Goal: Task Accomplishment & Management: Complete application form

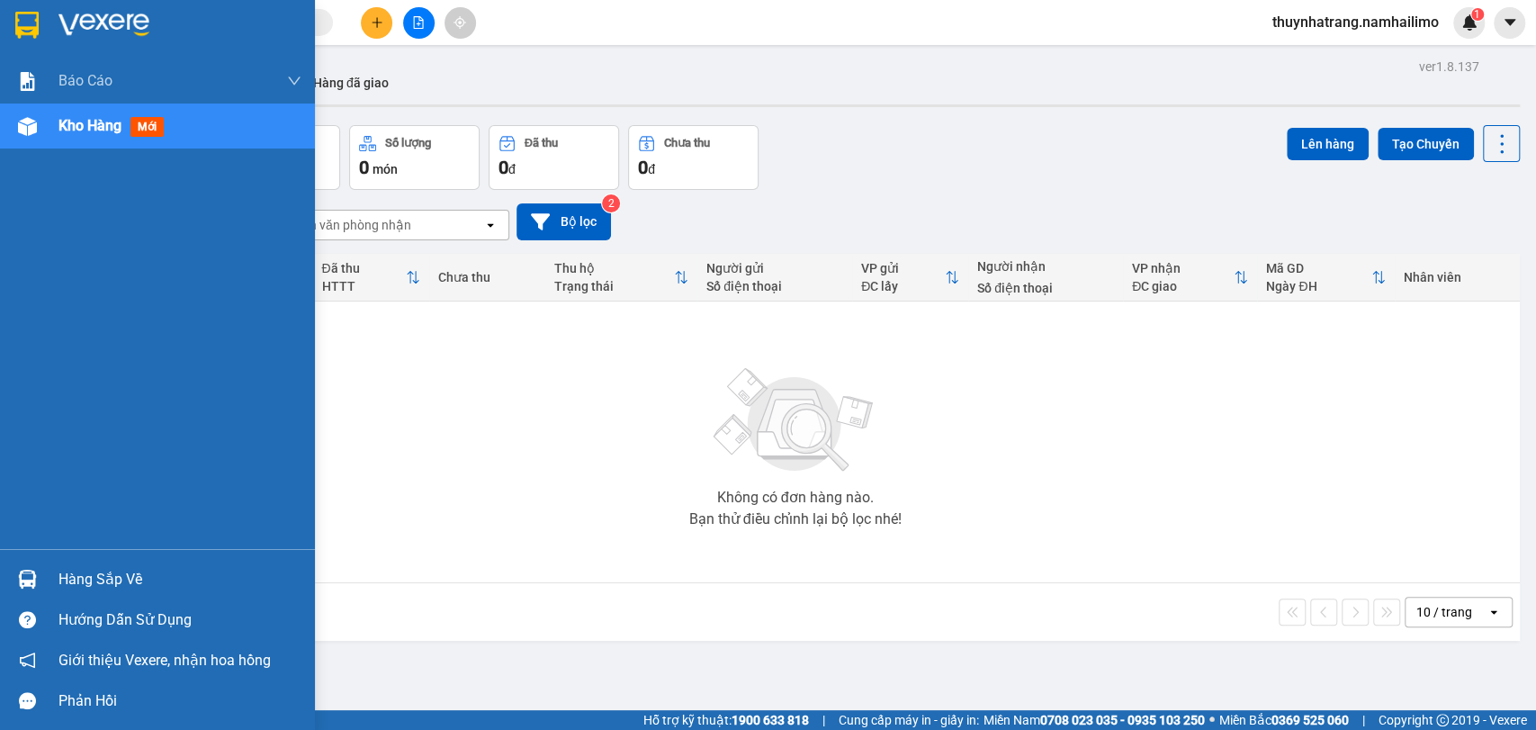
click at [86, 570] on div "Hàng sắp về" at bounding box center [179, 579] width 243 height 27
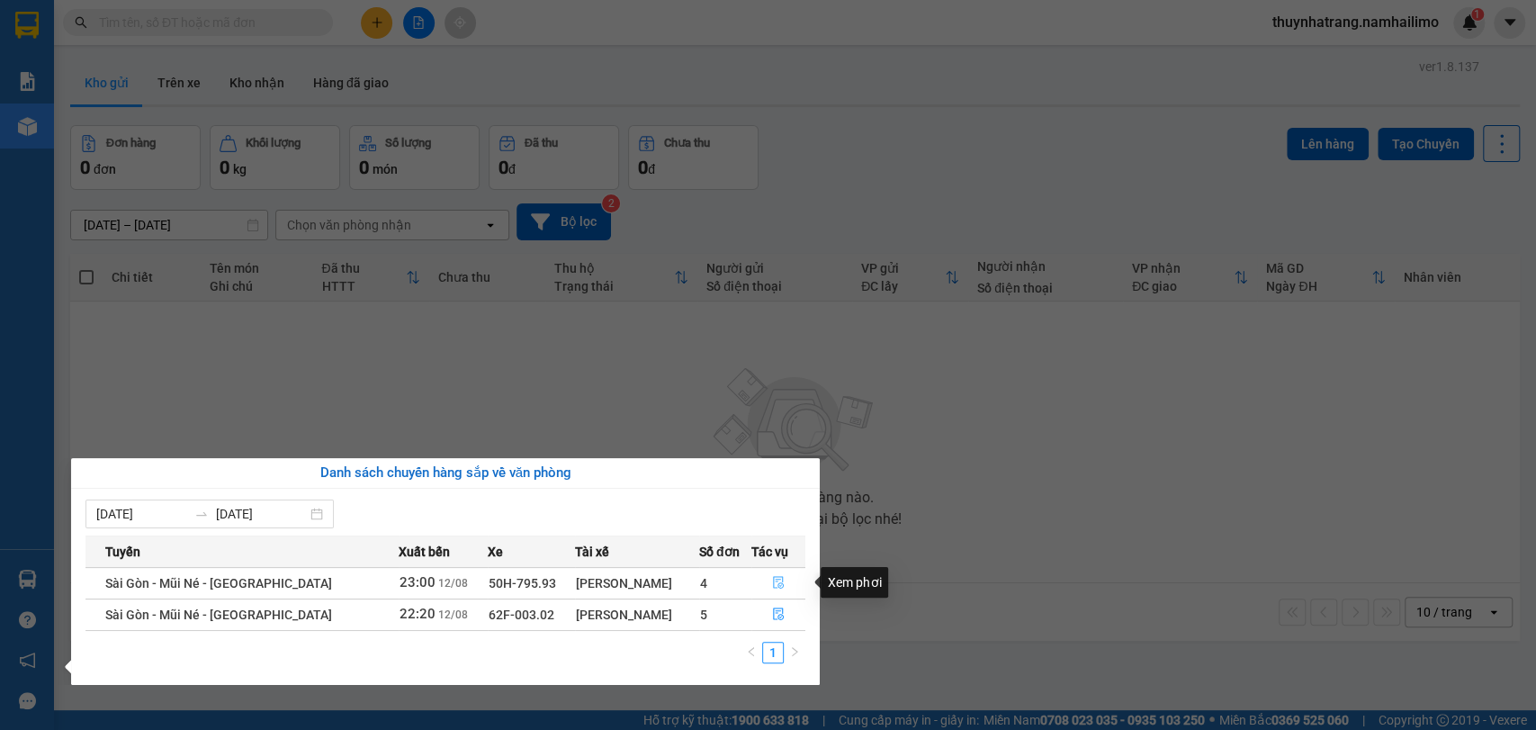
click at [778, 587] on icon "file-done" at bounding box center [778, 582] width 13 height 13
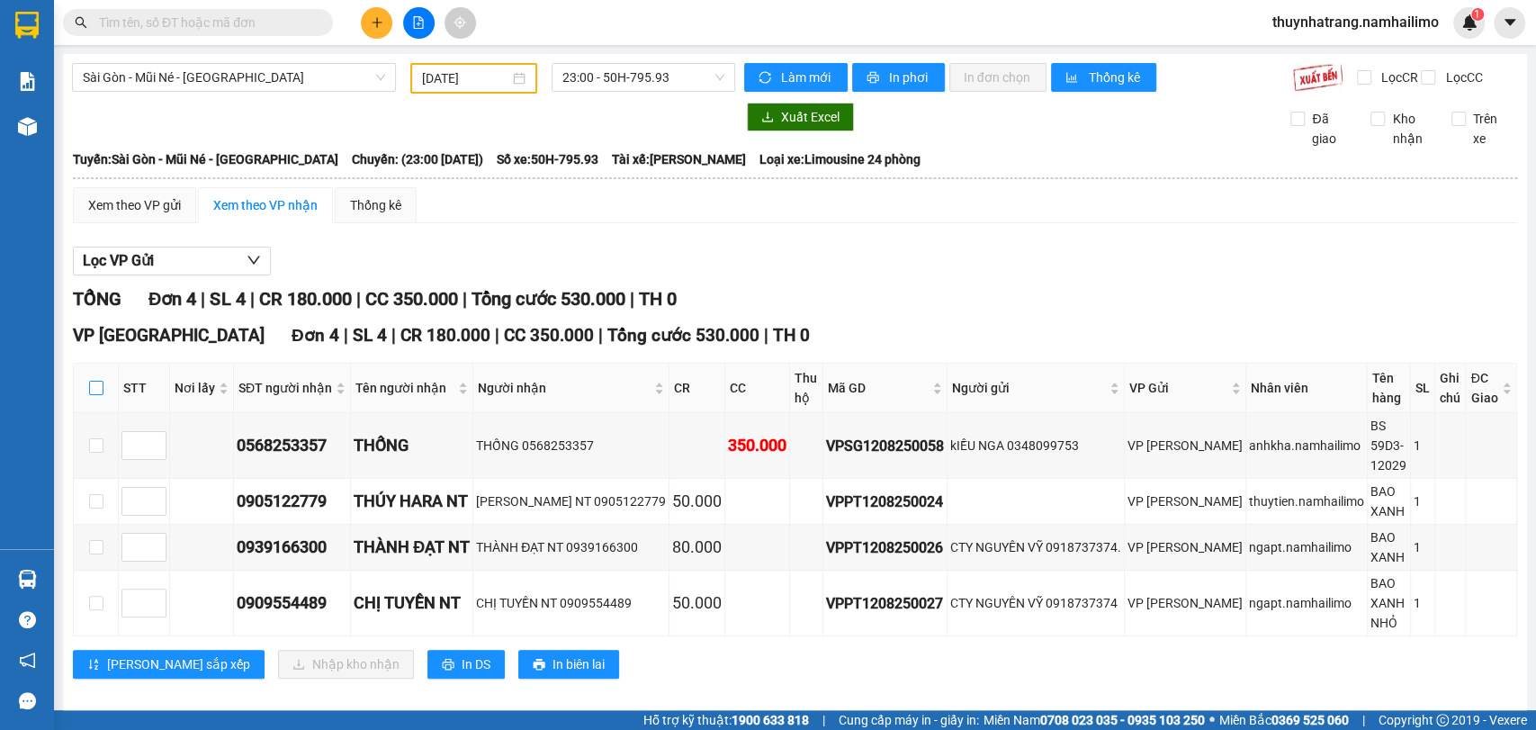
click at [90, 395] on input "checkbox" at bounding box center [96, 388] width 14 height 14
checkbox input "true"
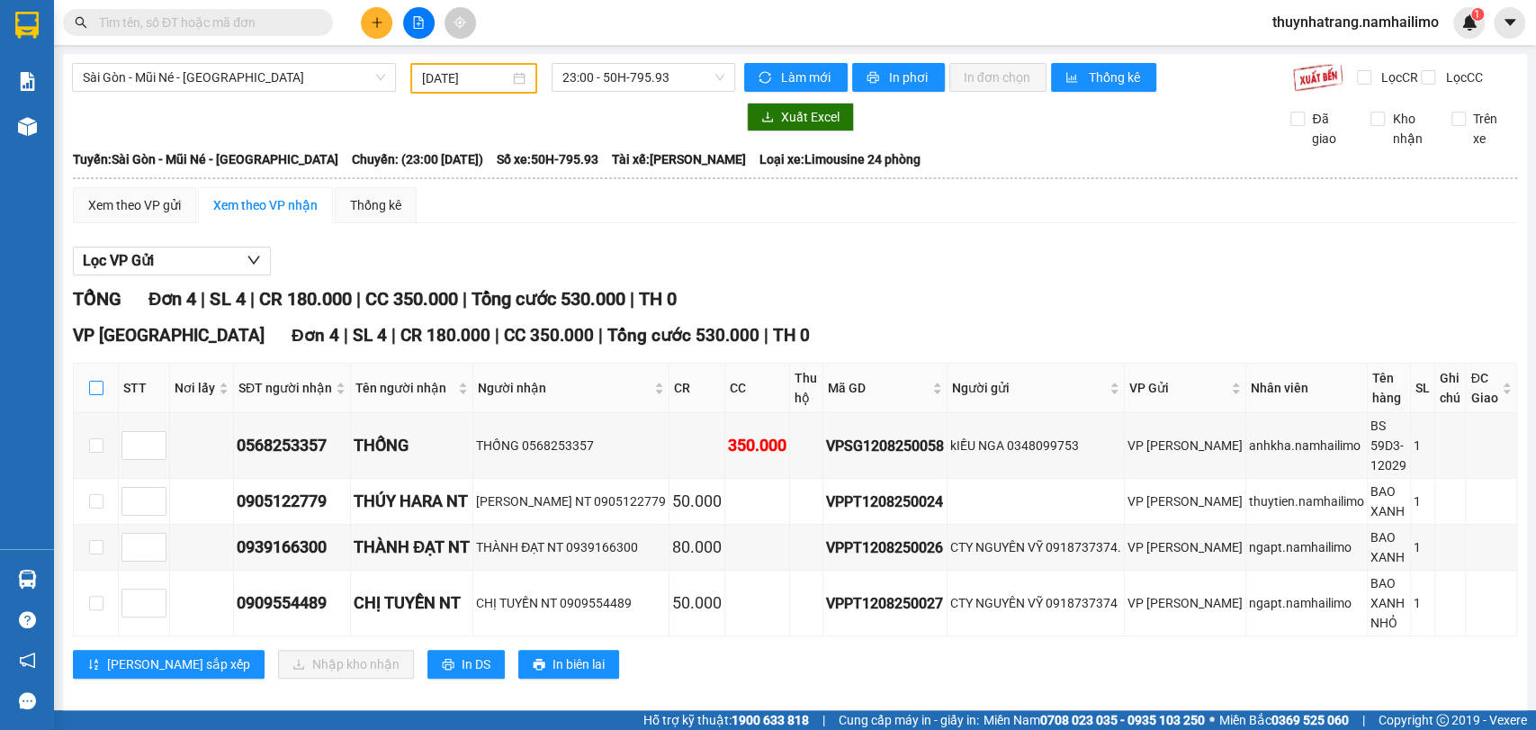
checkbox input "true"
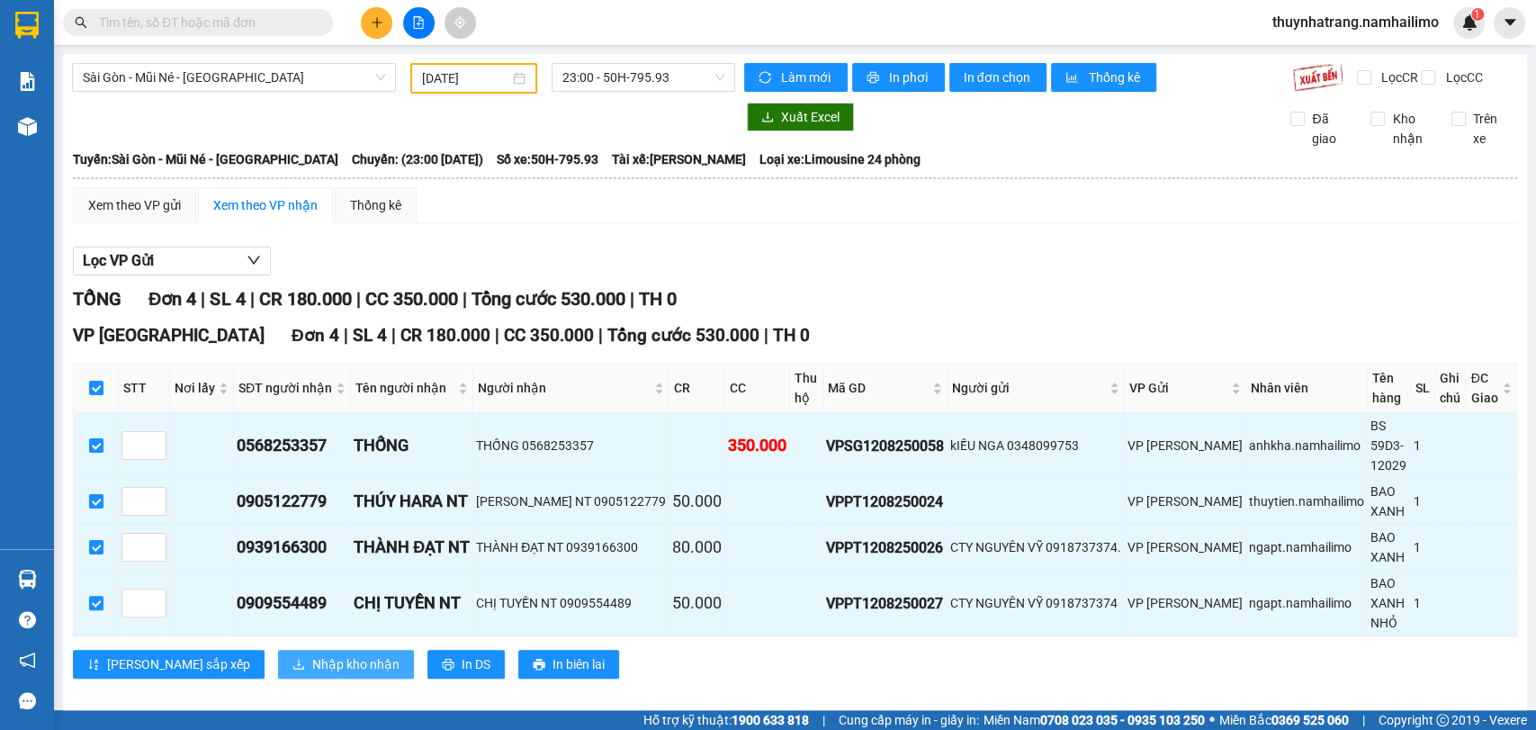
click at [278, 667] on button "Nhập kho nhận" at bounding box center [346, 664] width 136 height 29
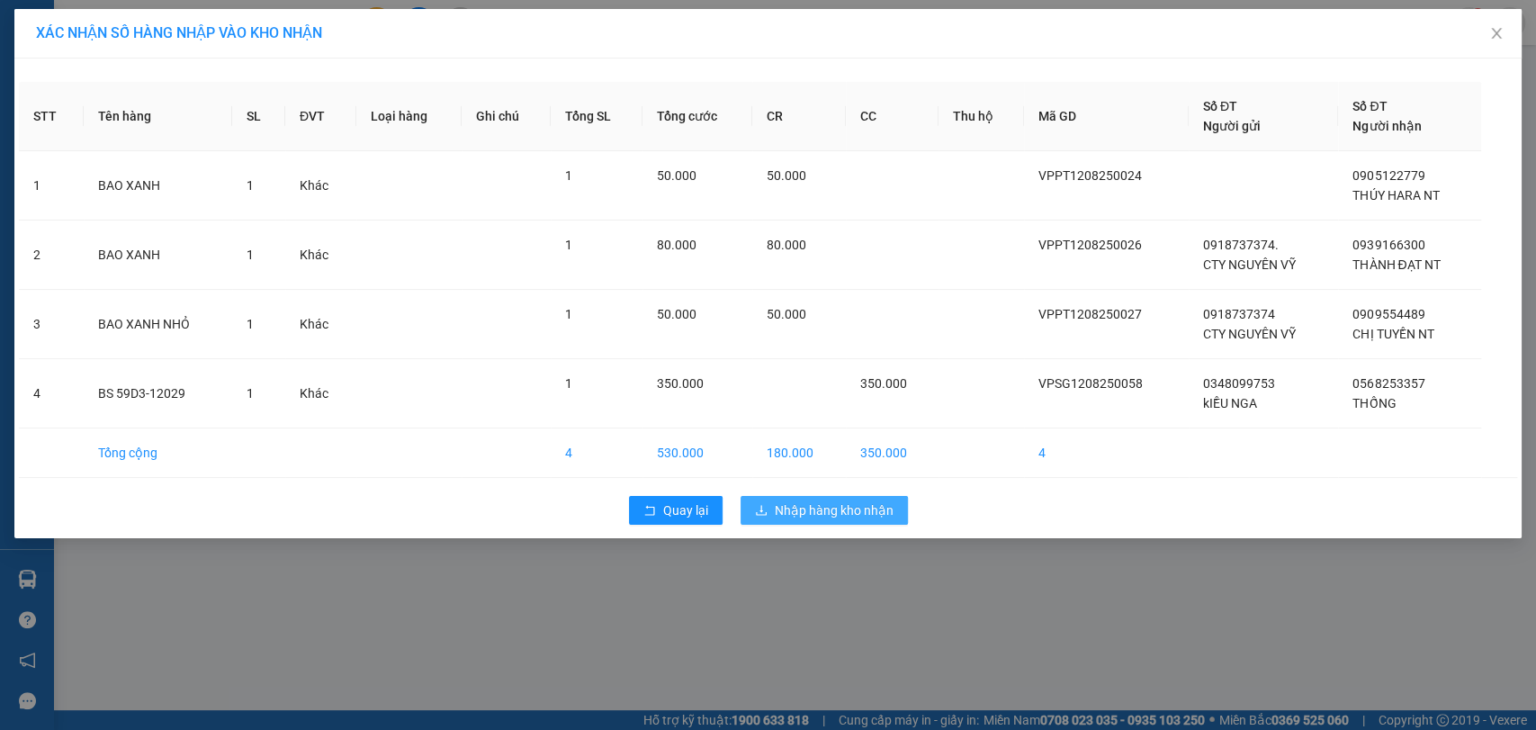
click at [871, 507] on span "Nhập hàng kho nhận" at bounding box center [834, 510] width 119 height 20
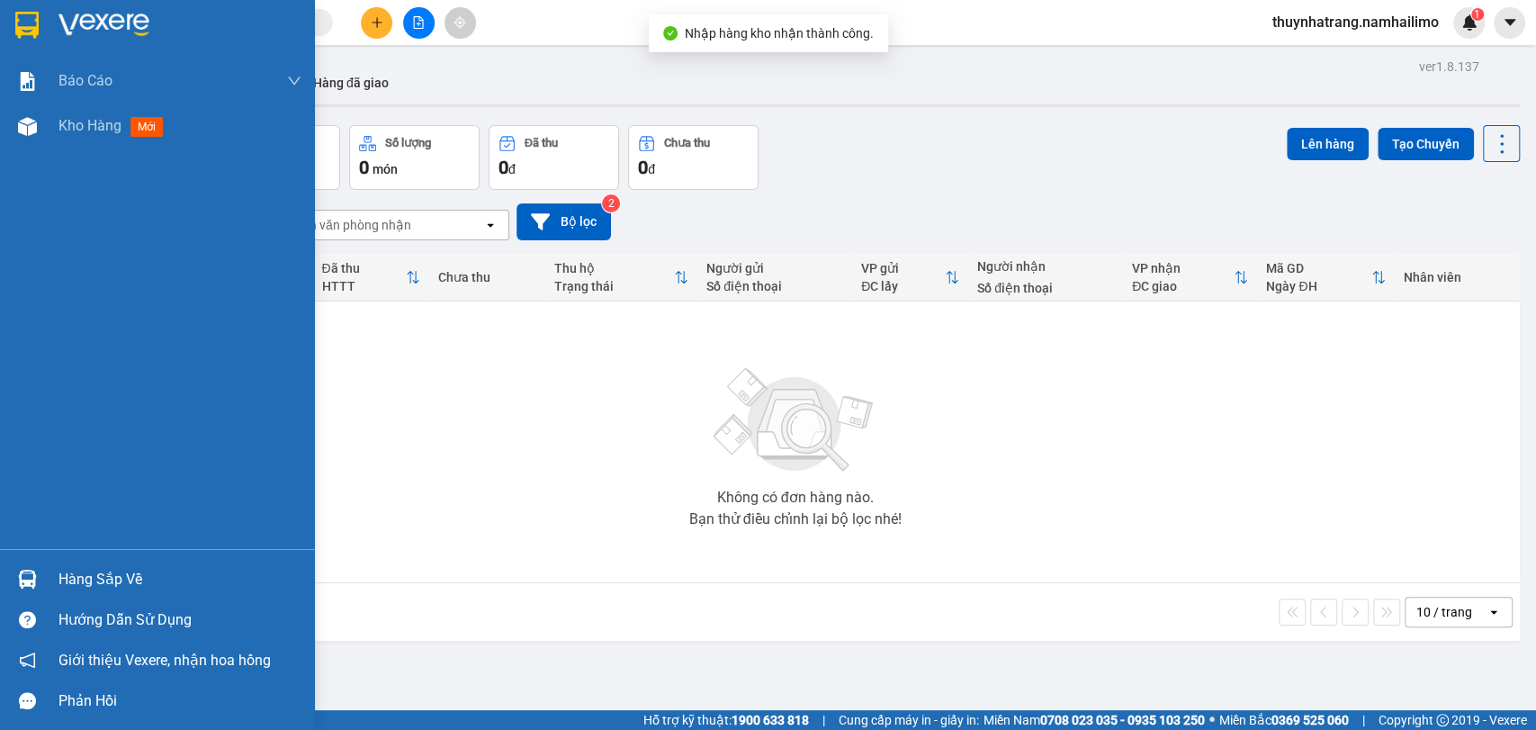
click at [34, 580] on img at bounding box center [27, 579] width 19 height 19
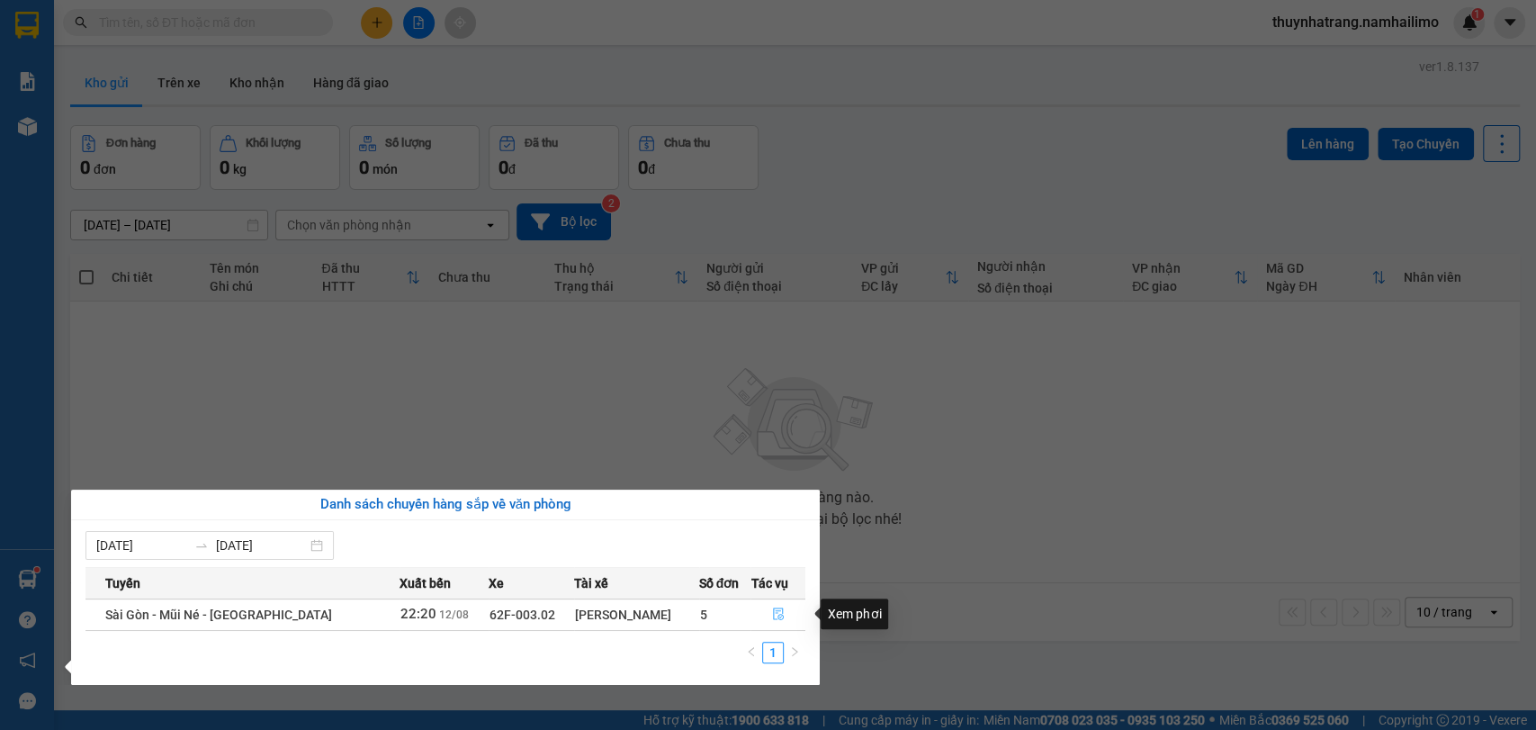
click at [781, 611] on icon "file-done" at bounding box center [778, 614] width 11 height 13
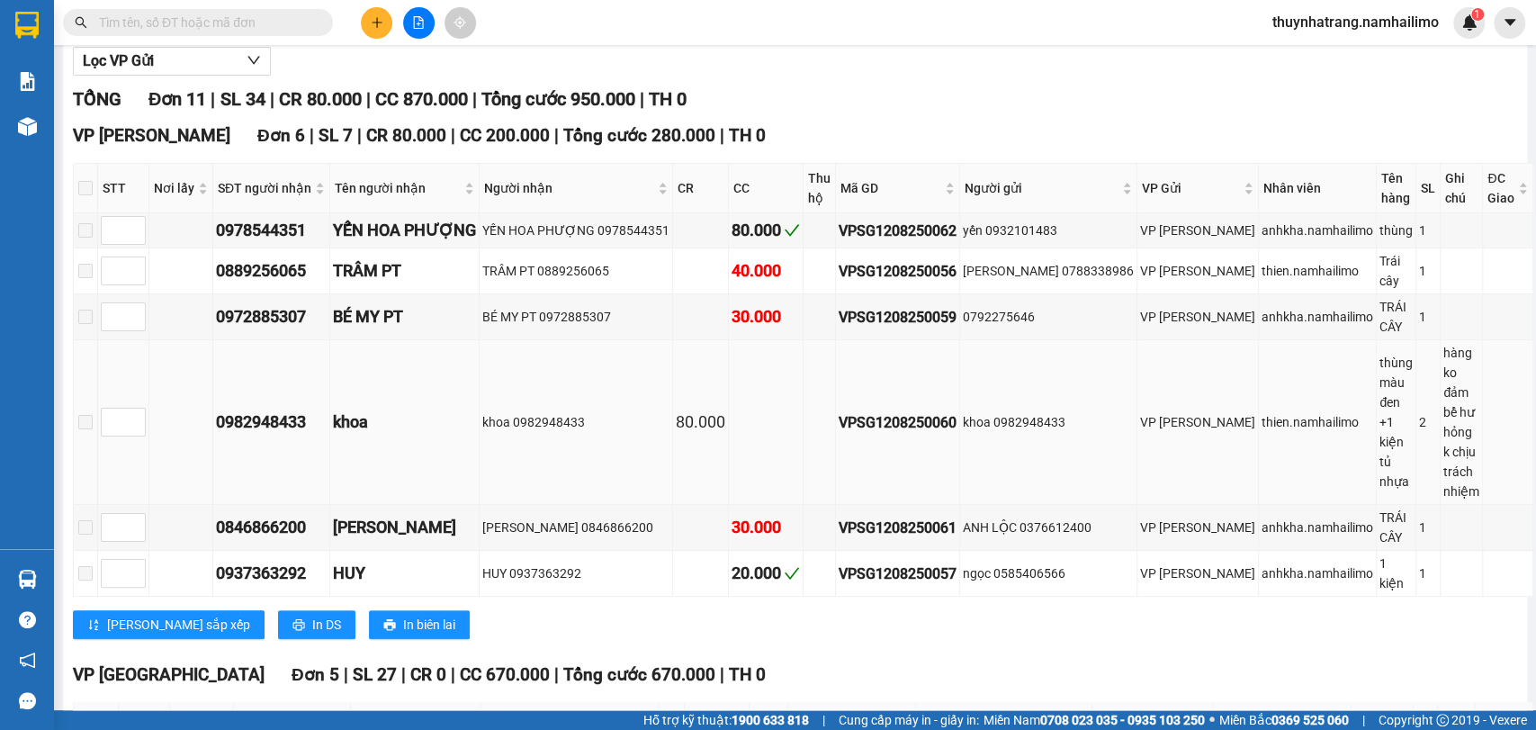
scroll to position [583, 0]
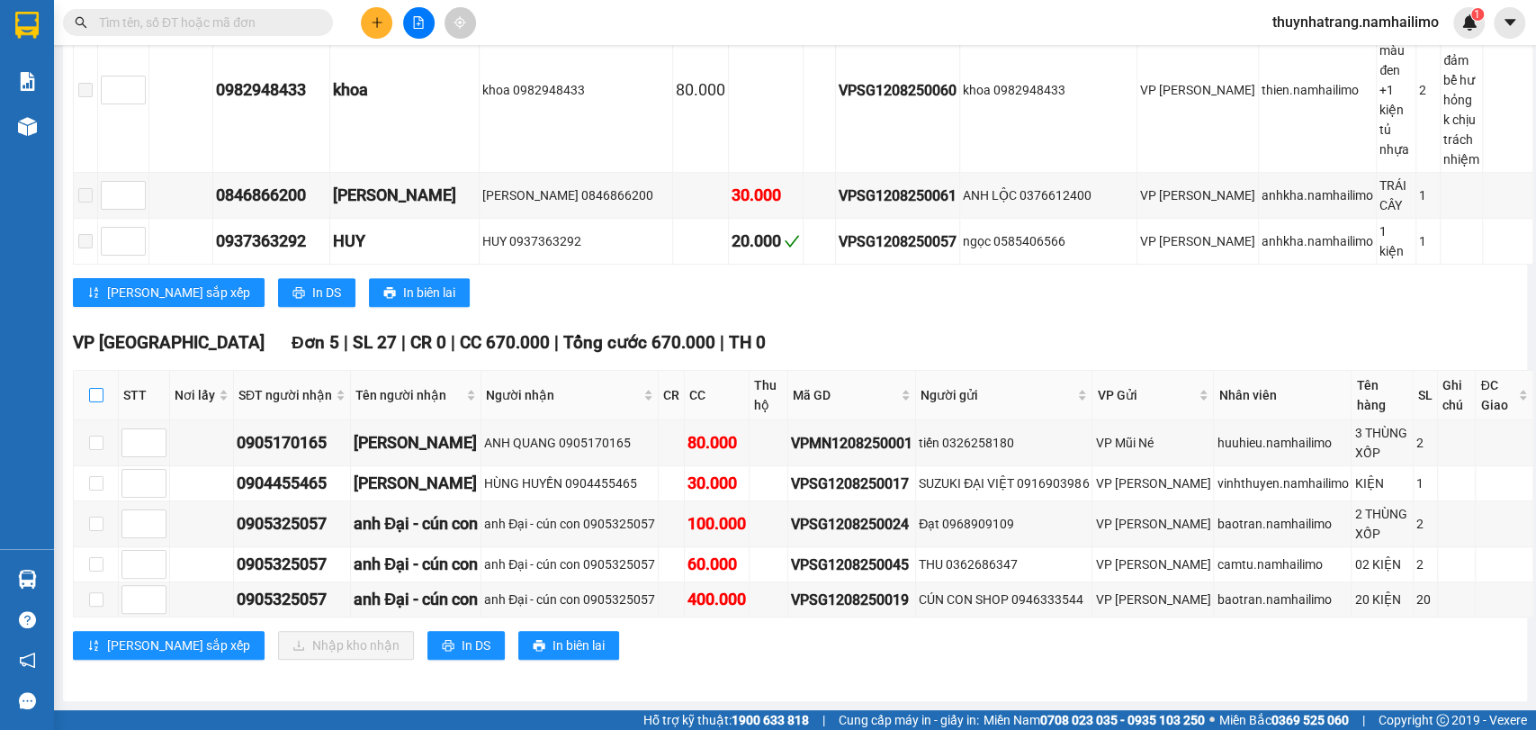
click at [94, 388] on input "checkbox" at bounding box center [96, 395] width 14 height 14
checkbox input "true"
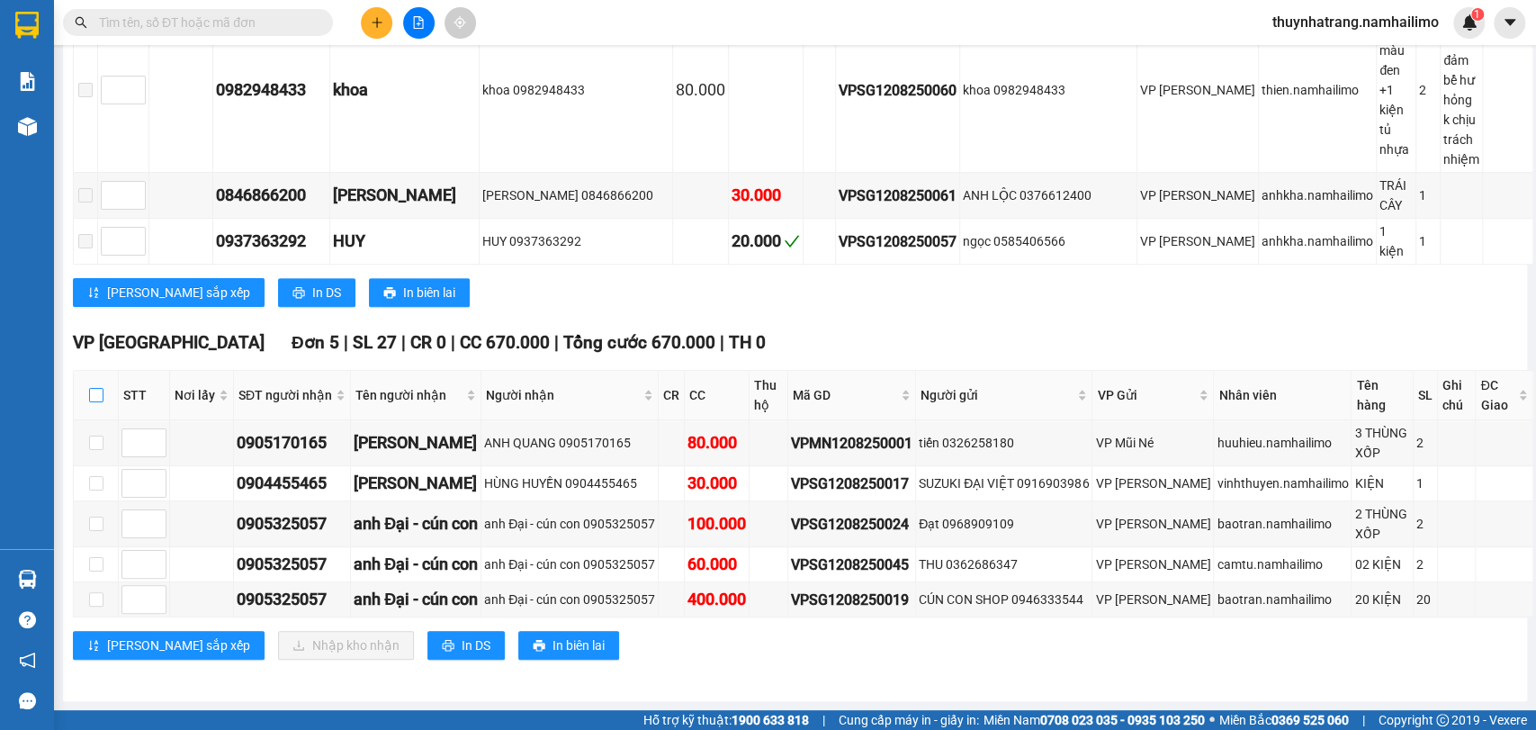
checkbox input "true"
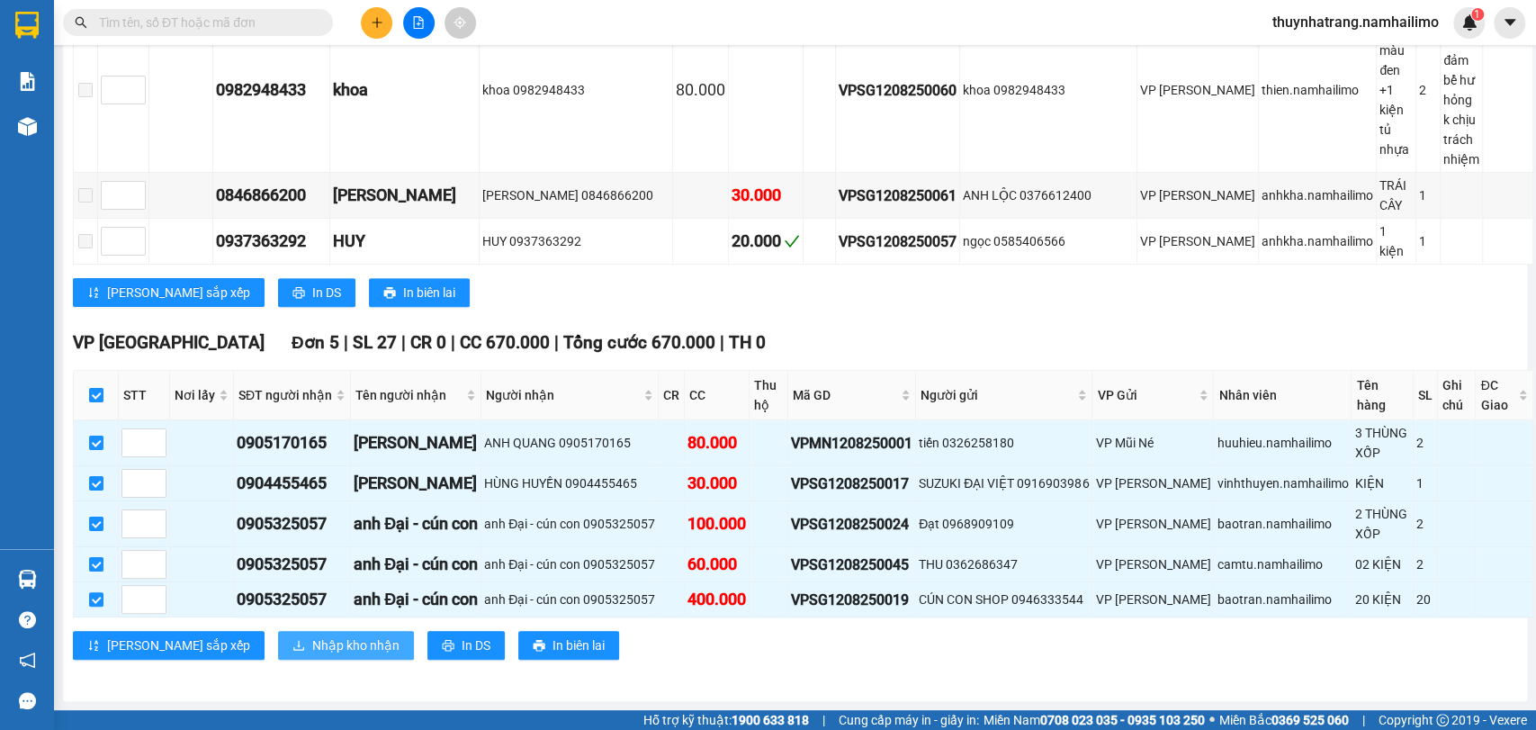
click at [312, 638] on span "Nhập kho nhận" at bounding box center [355, 645] width 87 height 20
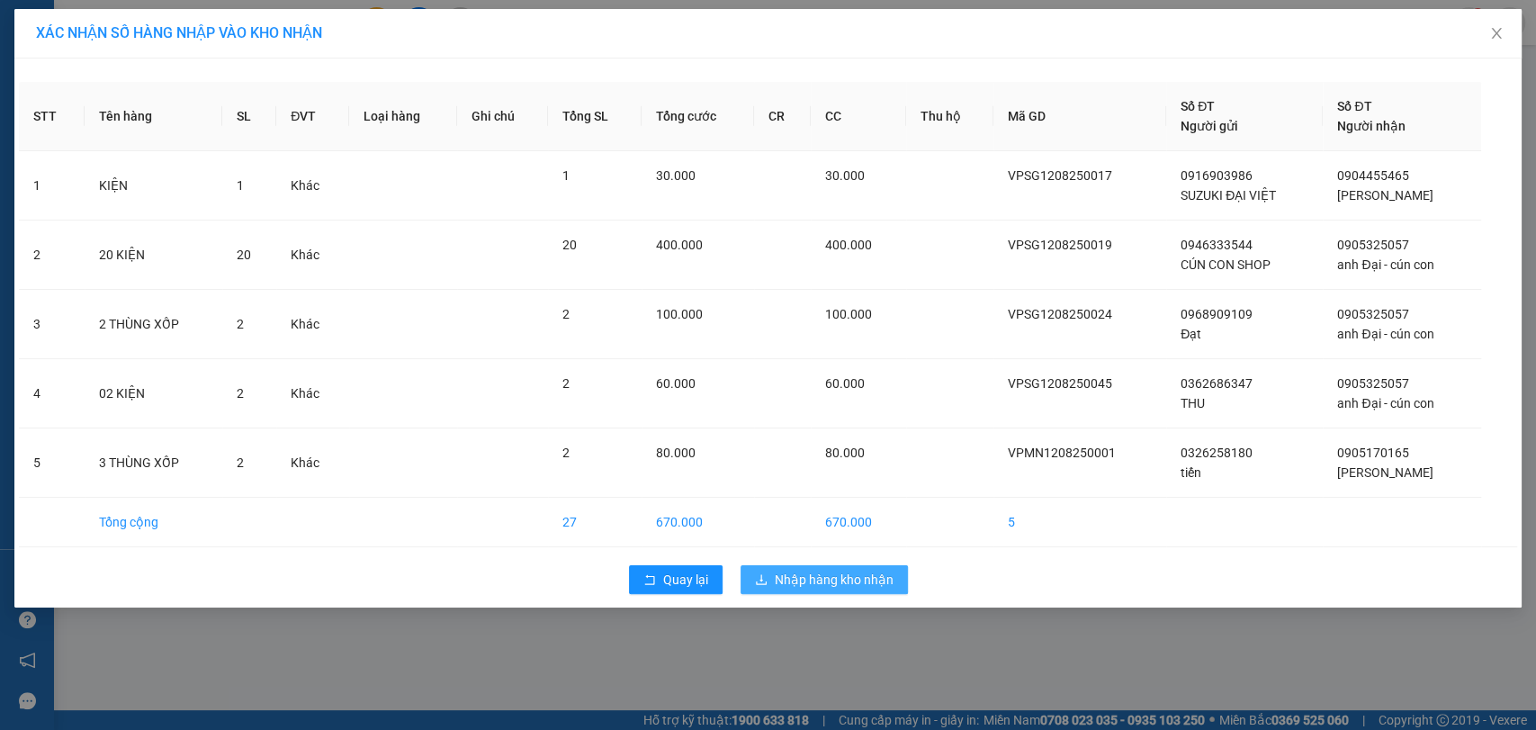
click at [838, 582] on span "Nhập hàng kho nhận" at bounding box center [834, 580] width 119 height 20
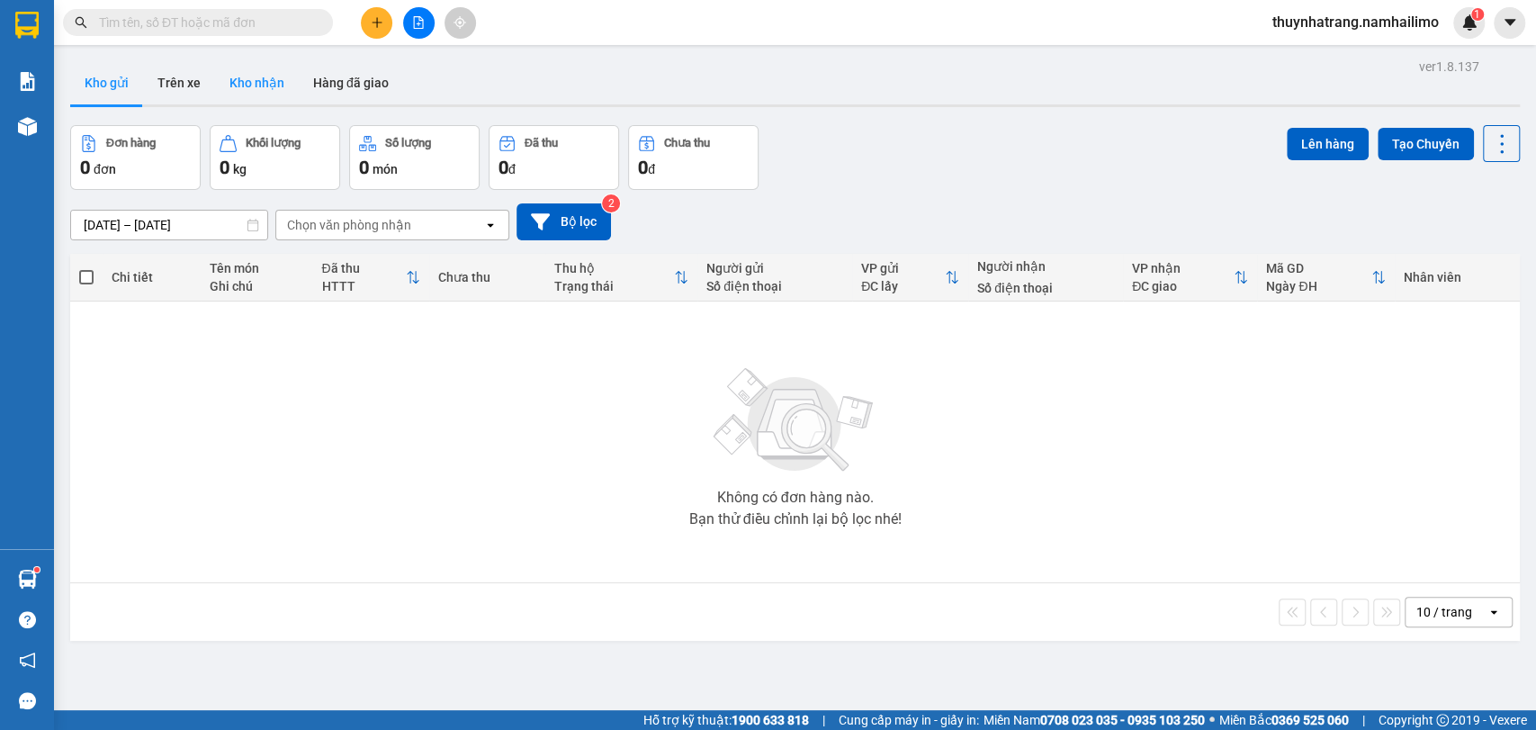
click at [256, 74] on button "Kho nhận" at bounding box center [257, 82] width 84 height 43
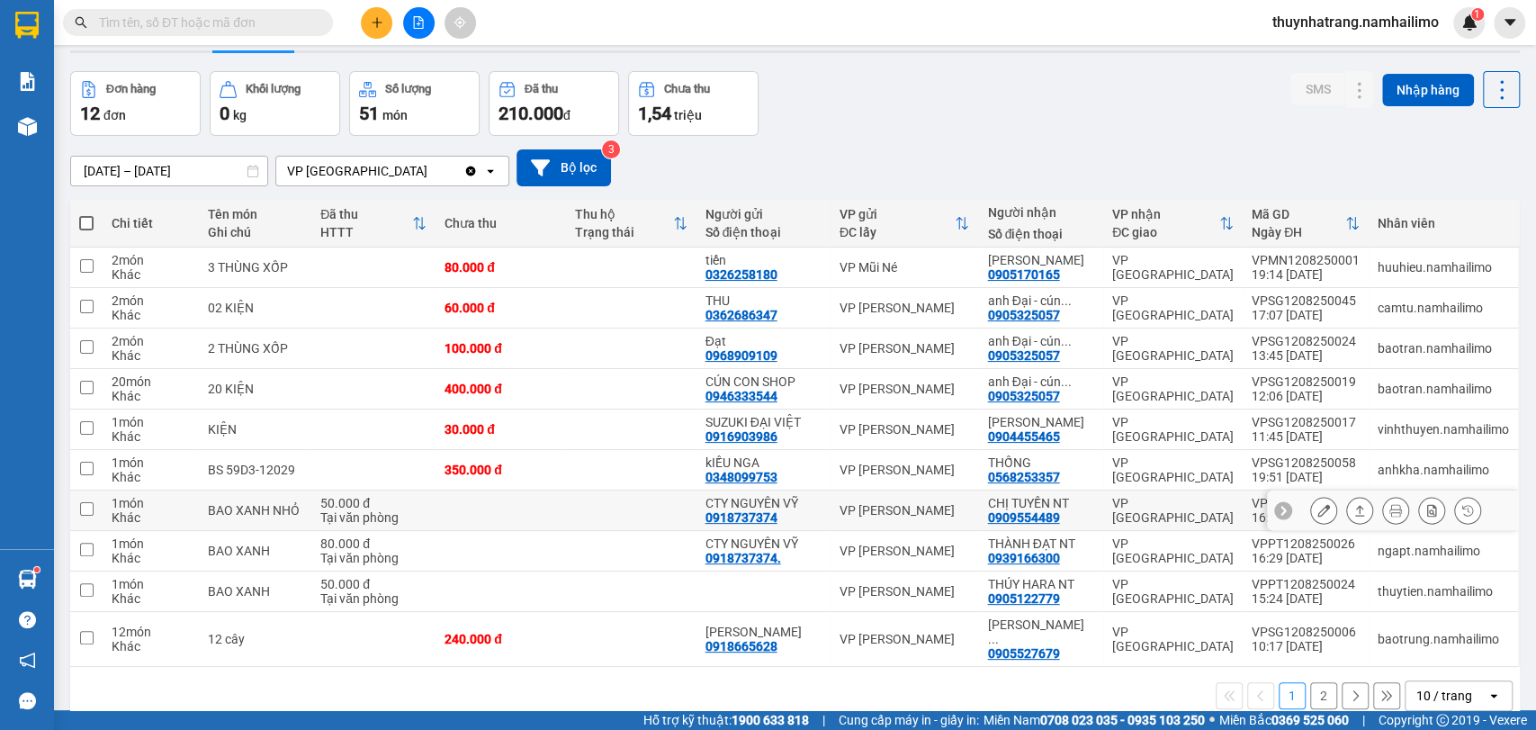
scroll to position [83, 0]
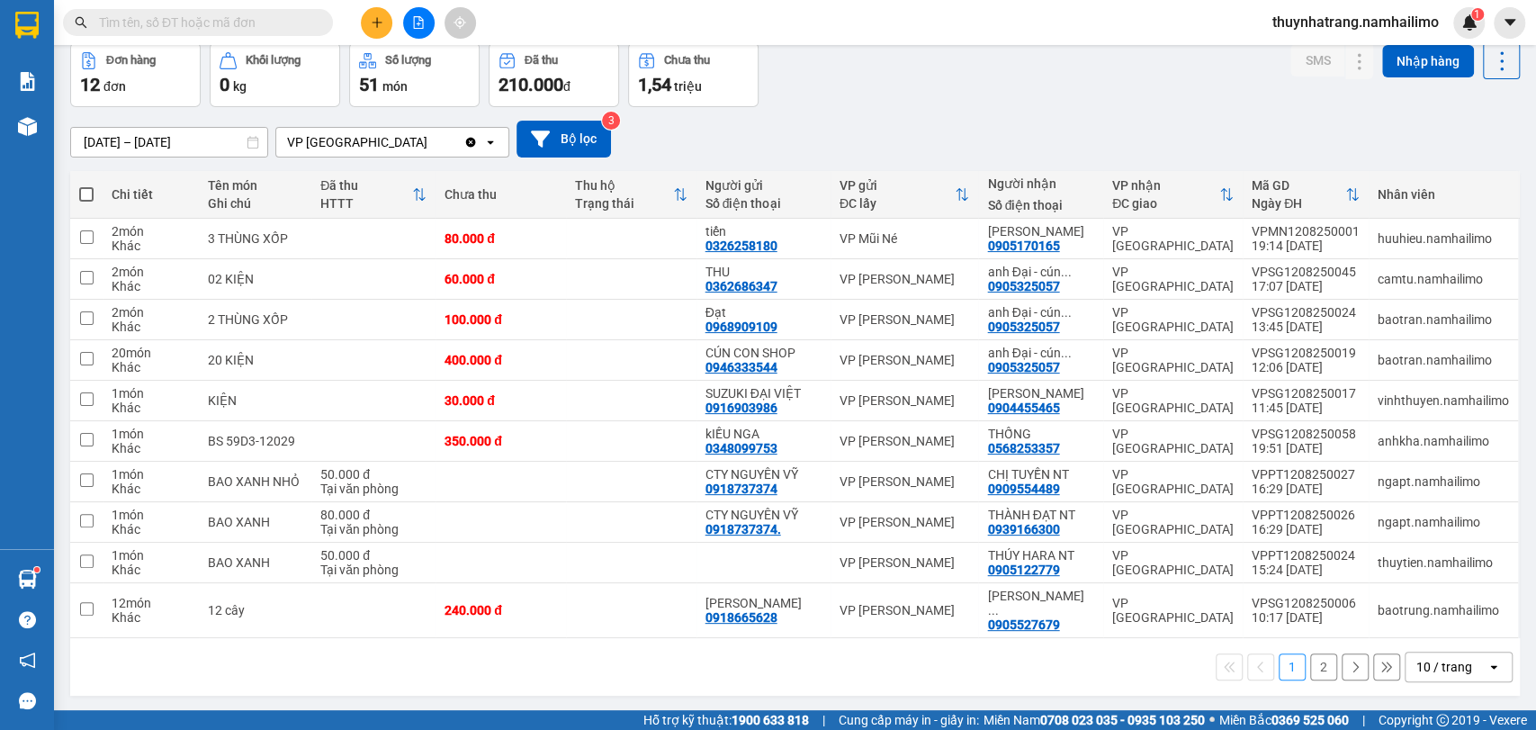
click at [286, 23] on input "text" at bounding box center [205, 23] width 212 height 20
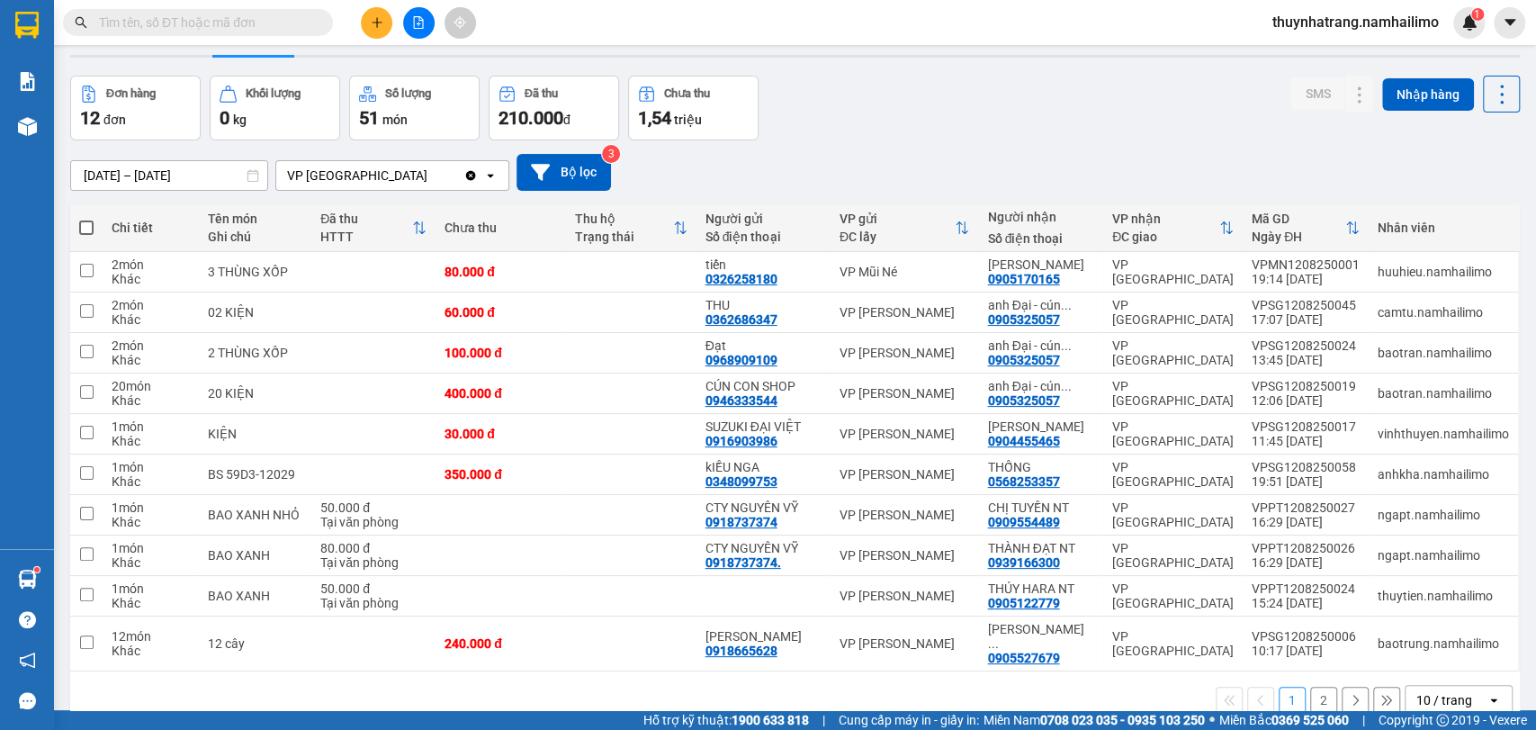
scroll to position [0, 0]
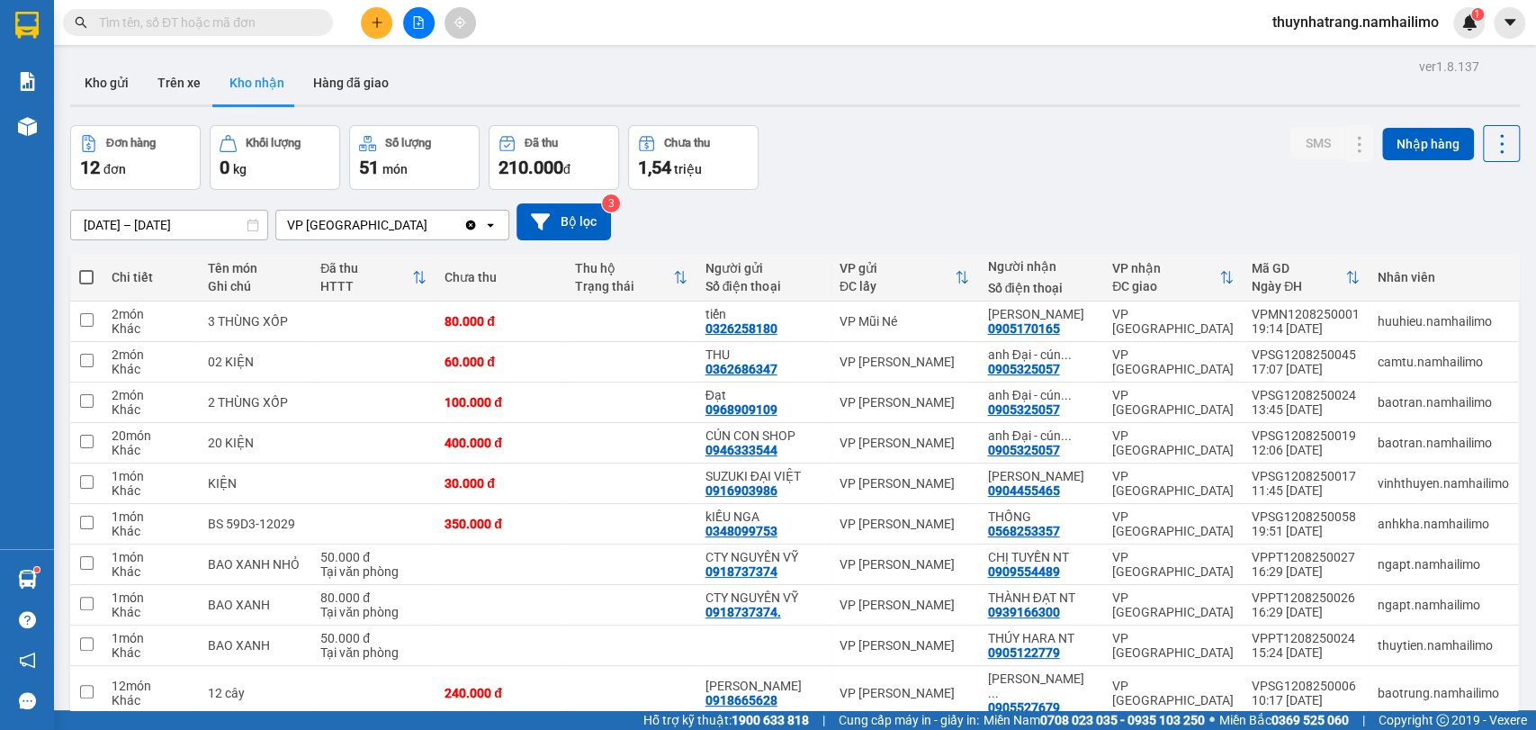
click at [271, 76] on button "Kho nhận" at bounding box center [257, 82] width 84 height 43
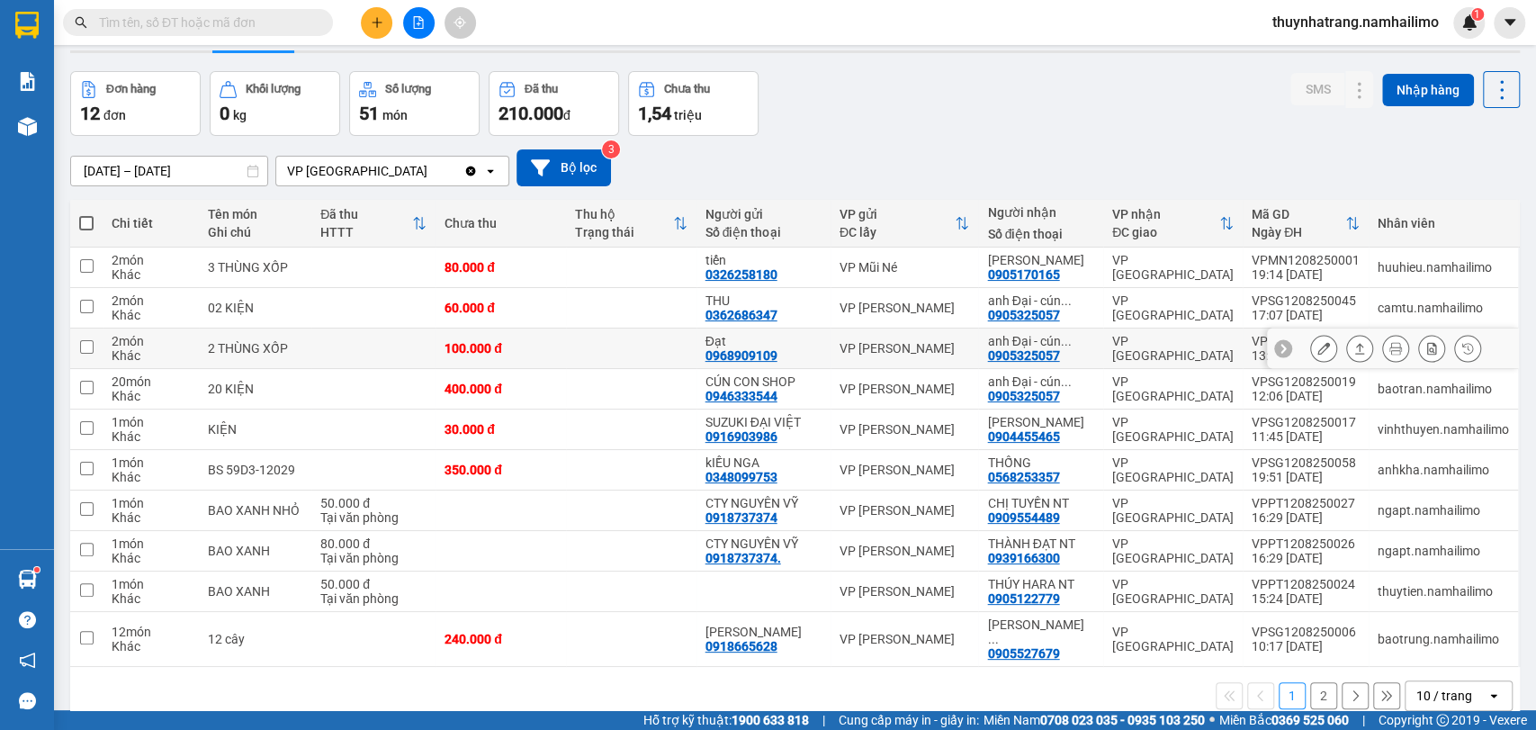
scroll to position [83, 0]
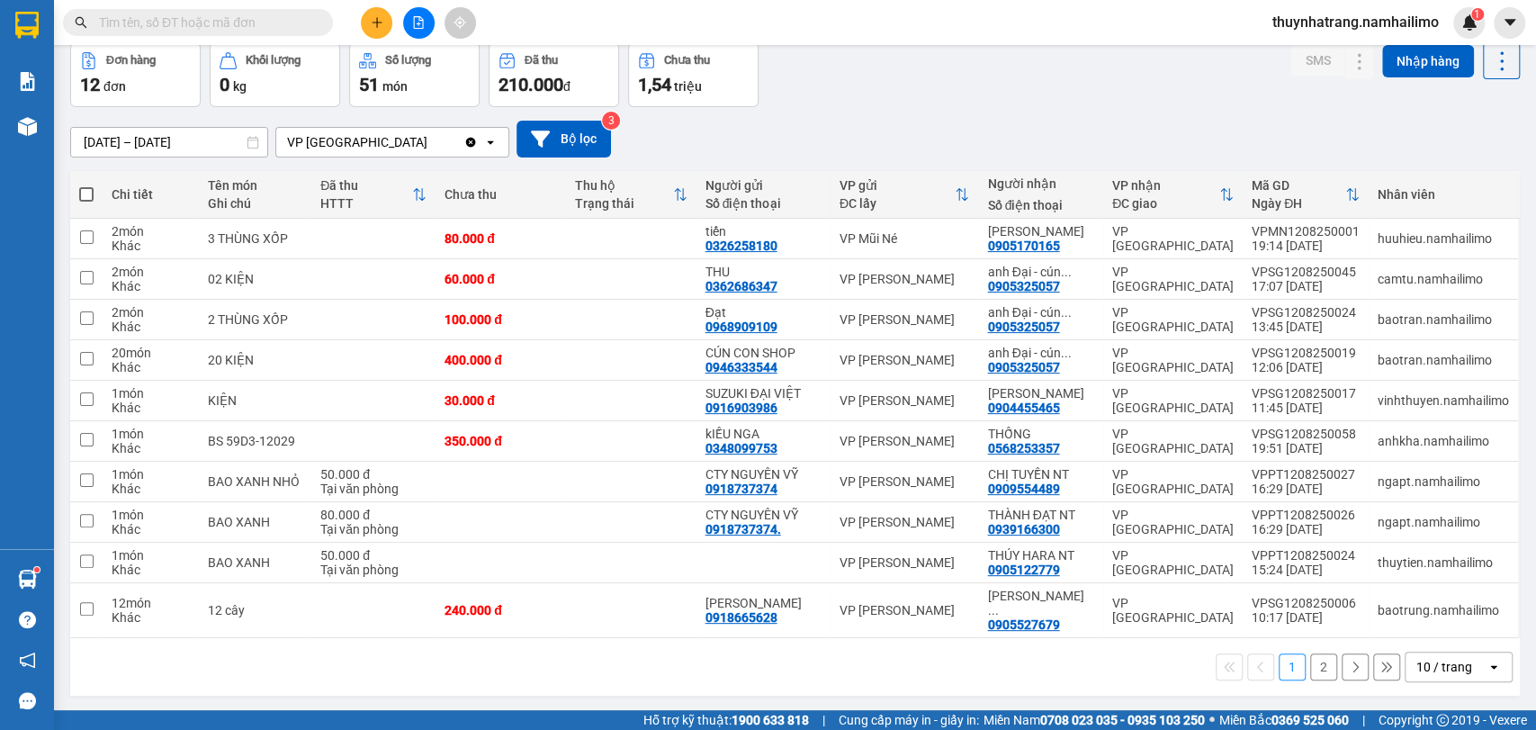
click at [1310, 653] on button "2" at bounding box center [1323, 666] width 27 height 27
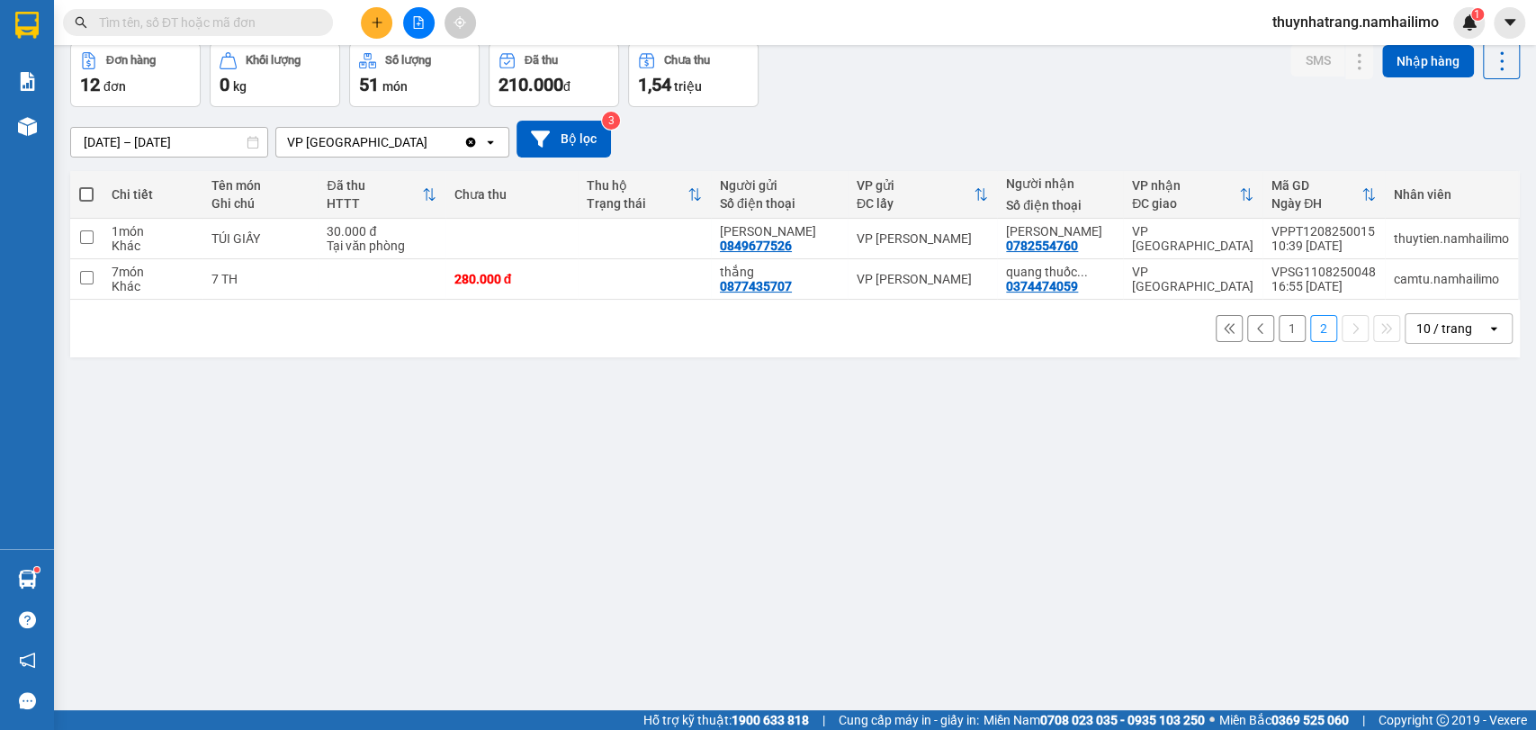
click at [1280, 330] on button "1" at bounding box center [1292, 328] width 27 height 27
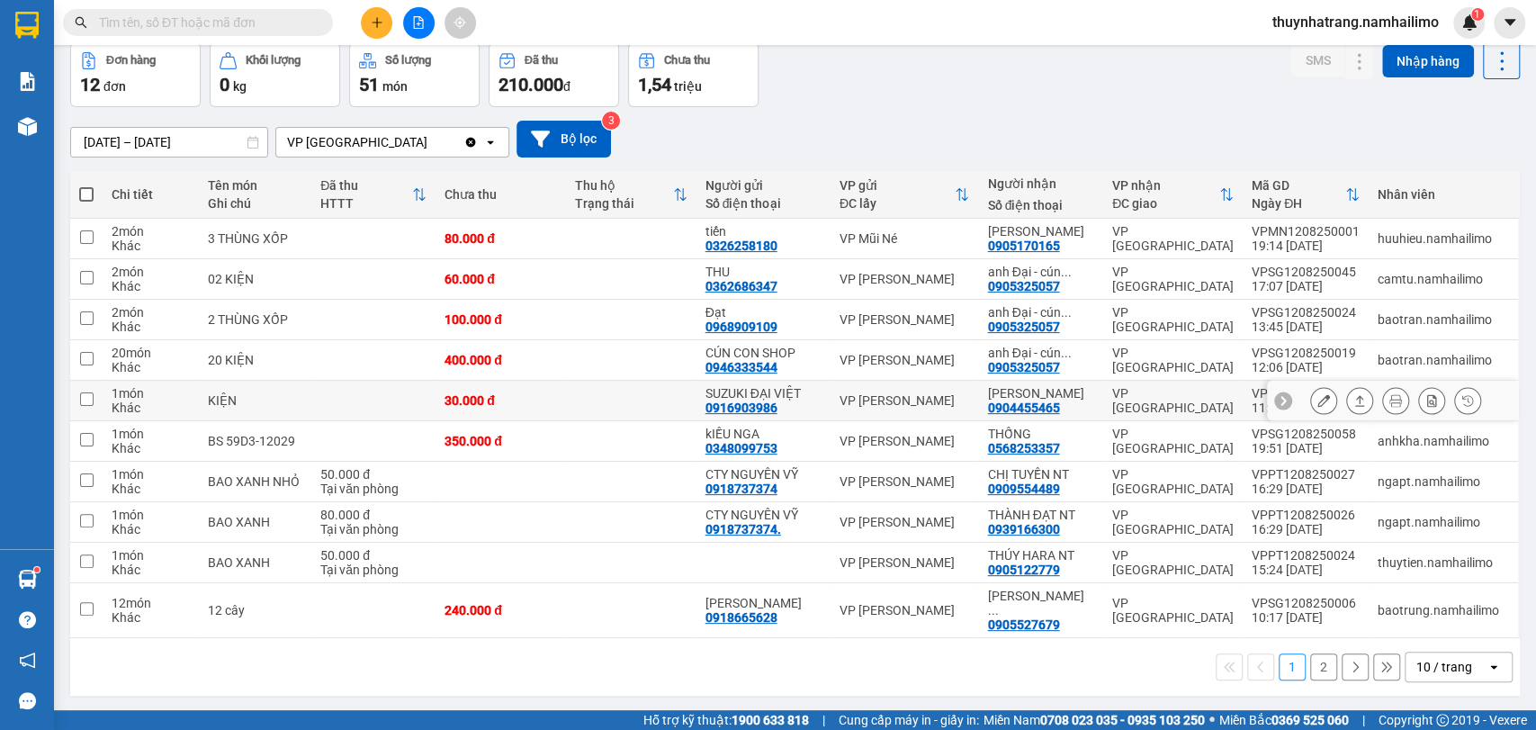
click at [860, 405] on div "VP [PERSON_NAME]" at bounding box center [905, 400] width 130 height 14
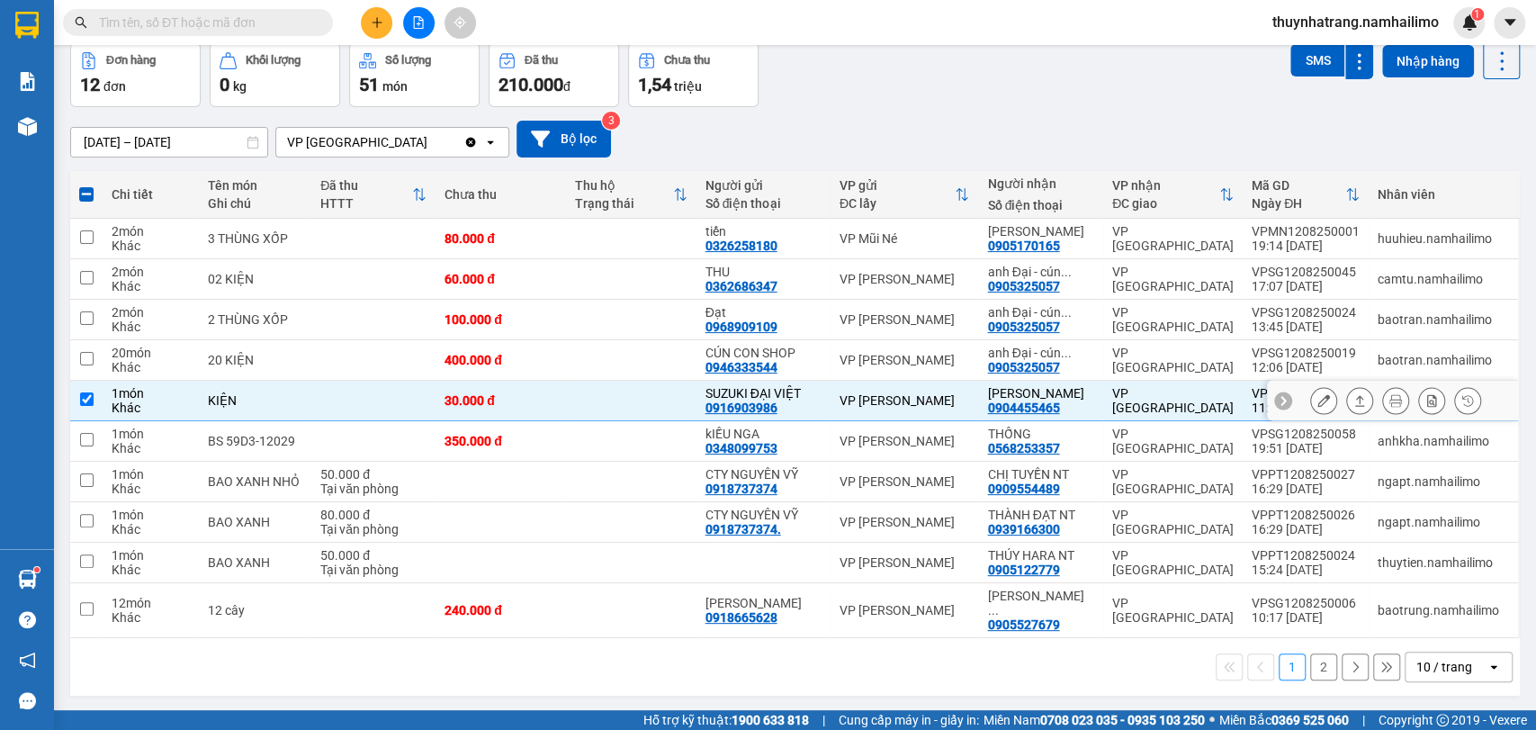
click at [864, 401] on div "VP [PERSON_NAME]" at bounding box center [905, 400] width 130 height 14
checkbox input "false"
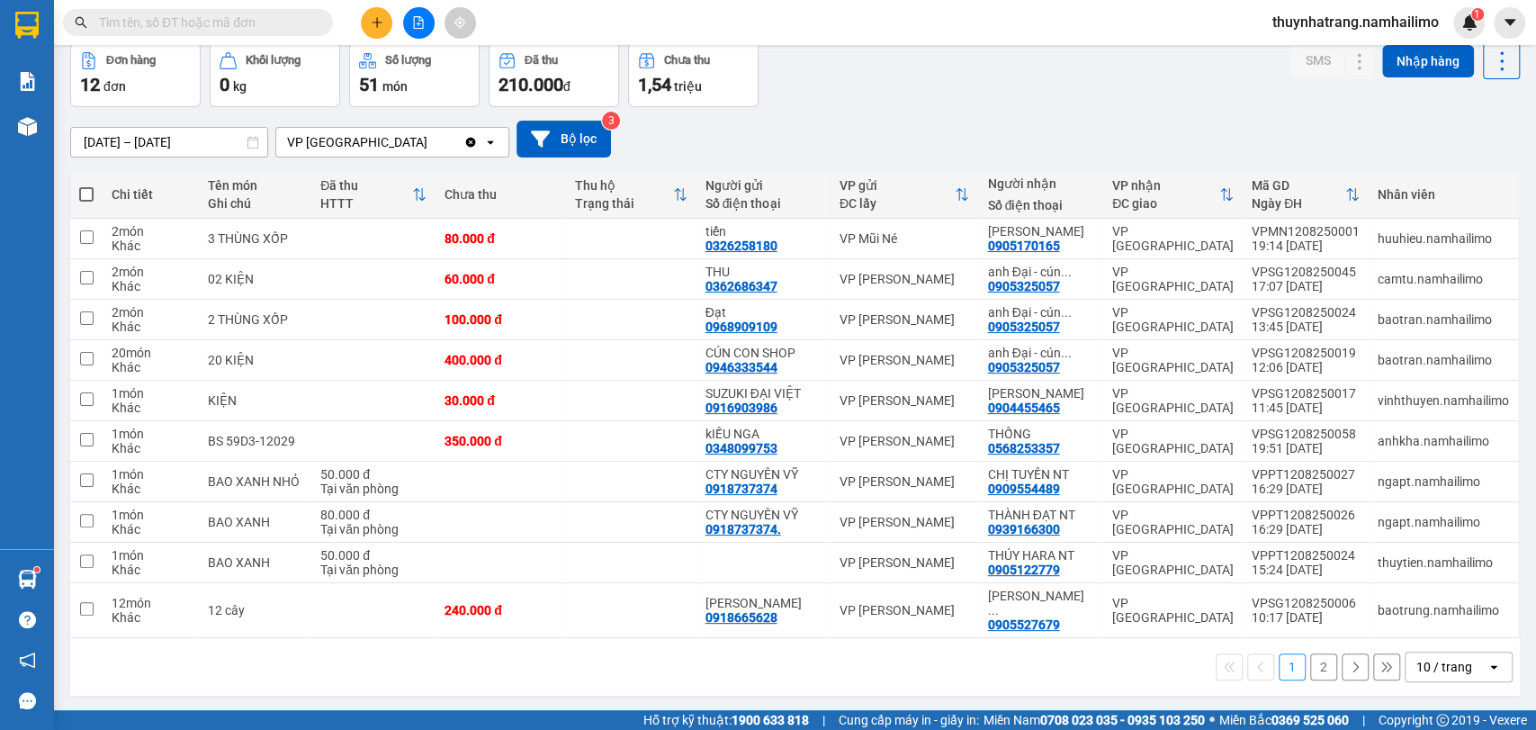
click at [1310, 653] on button "2" at bounding box center [1323, 666] width 27 height 27
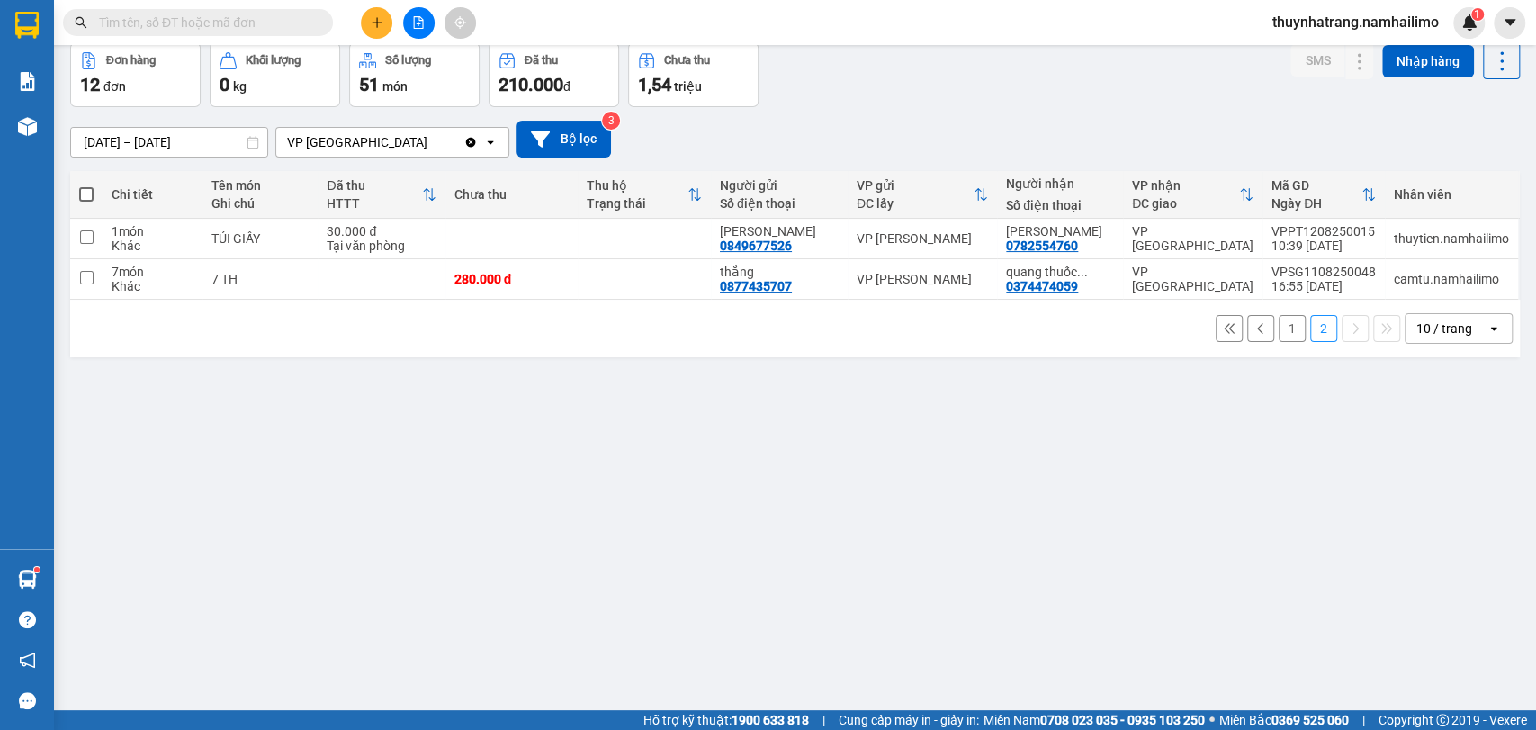
click at [283, 531] on div "ver 1.8.137 Kho gửi Trên xe Kho nhận Hàng đã giao Đơn hàng 12 đơn Khối lượng 0 …" at bounding box center [795, 336] width 1464 height 730
click at [1279, 322] on button "1" at bounding box center [1292, 328] width 27 height 27
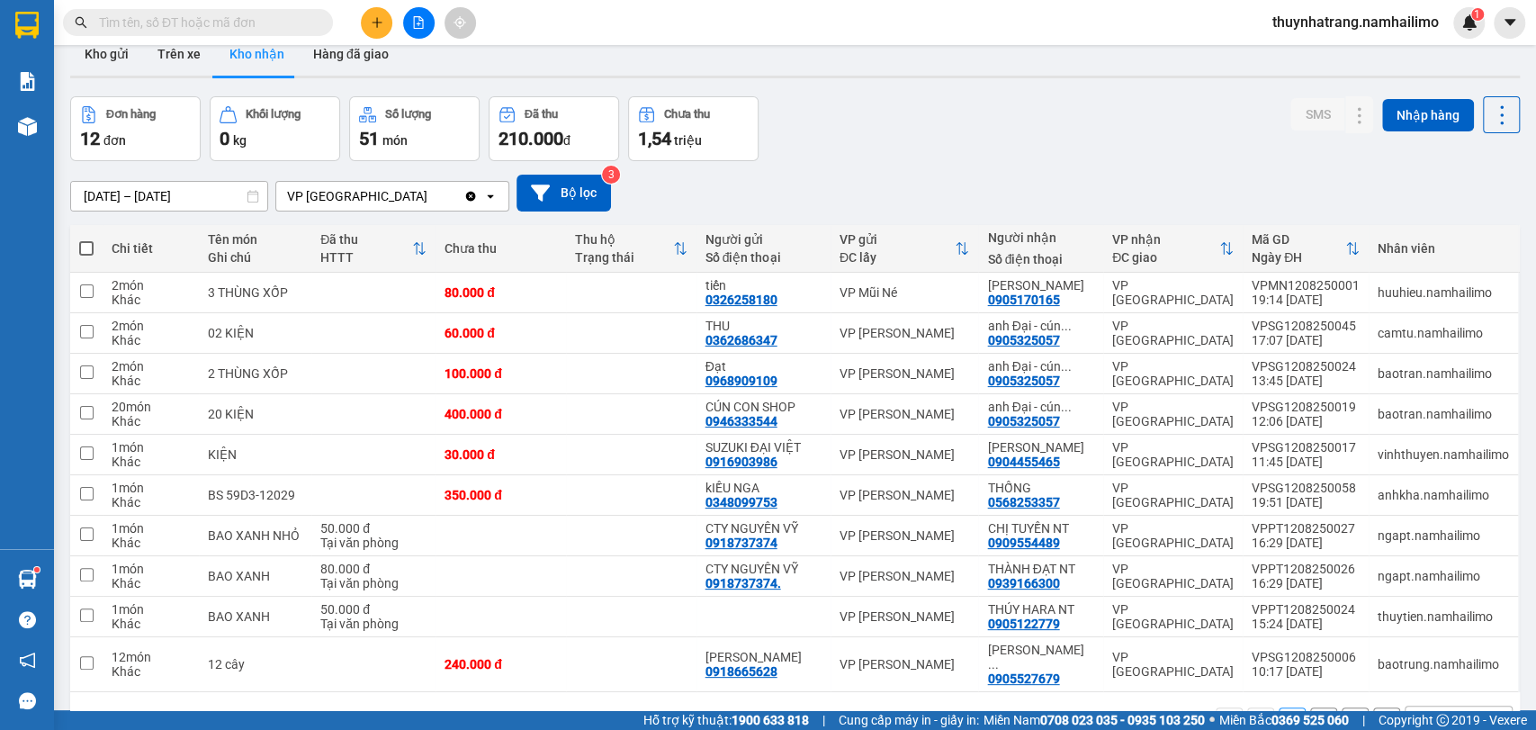
scroll to position [0, 0]
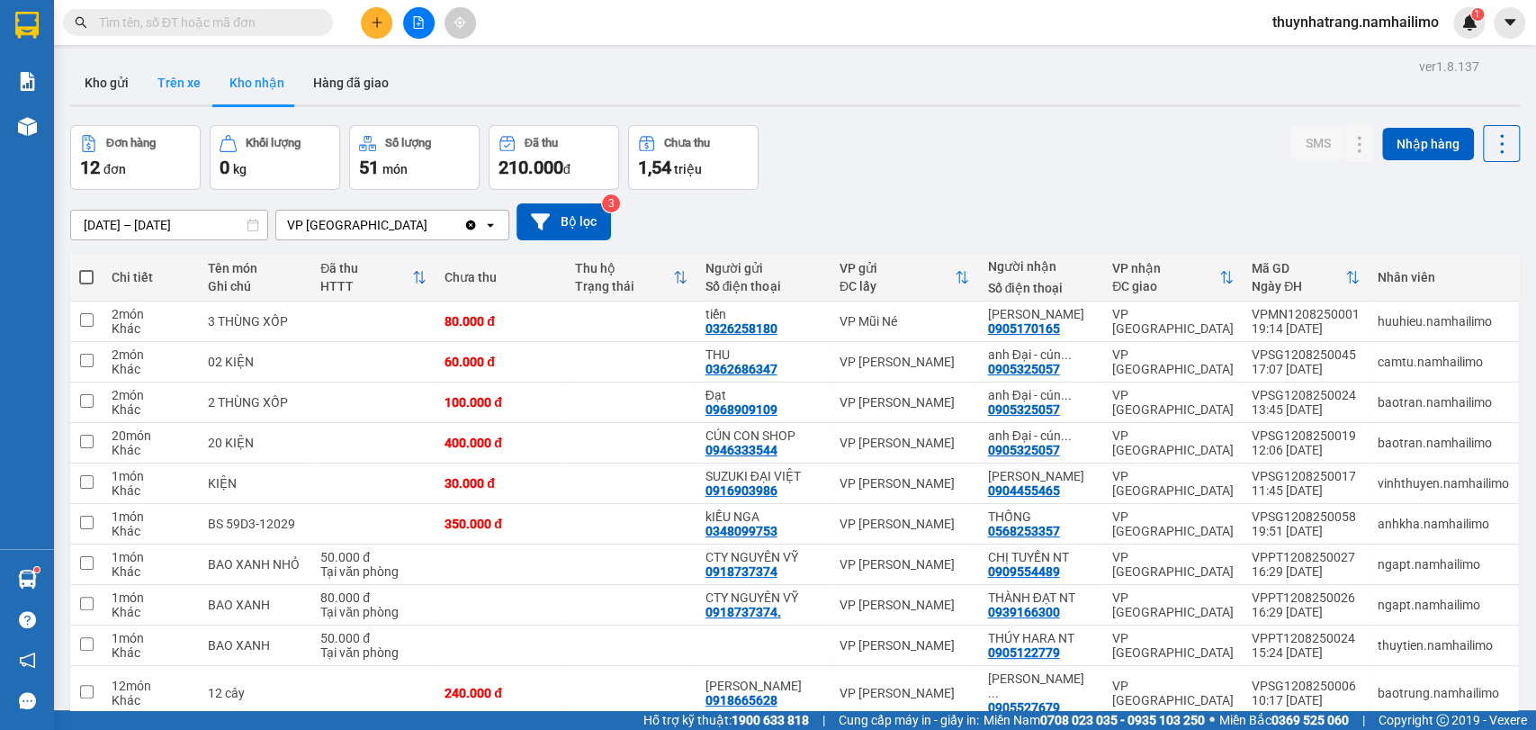
click at [194, 85] on button "Trên xe" at bounding box center [179, 82] width 72 height 43
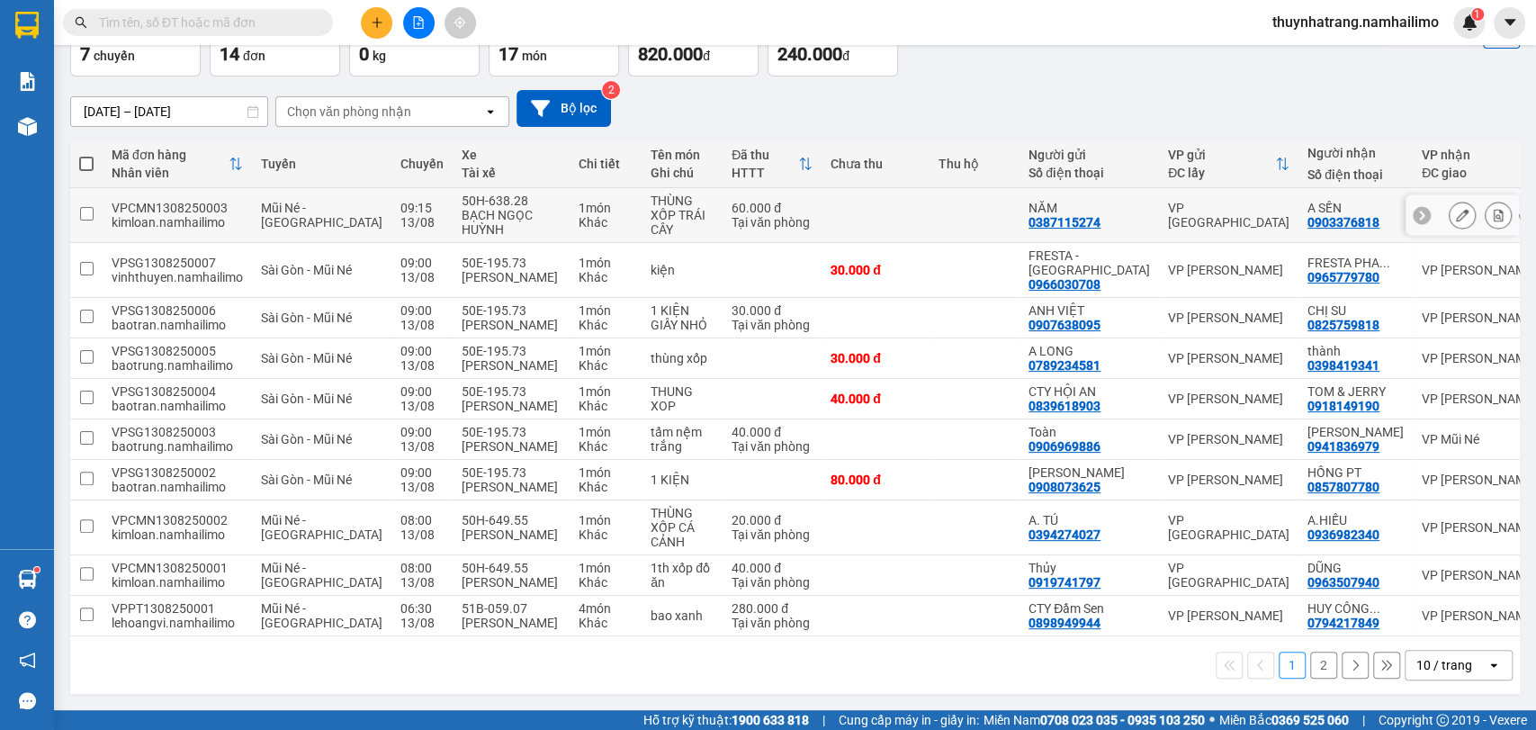
scroll to position [198, 0]
click at [1310, 667] on button "2" at bounding box center [1323, 665] width 27 height 27
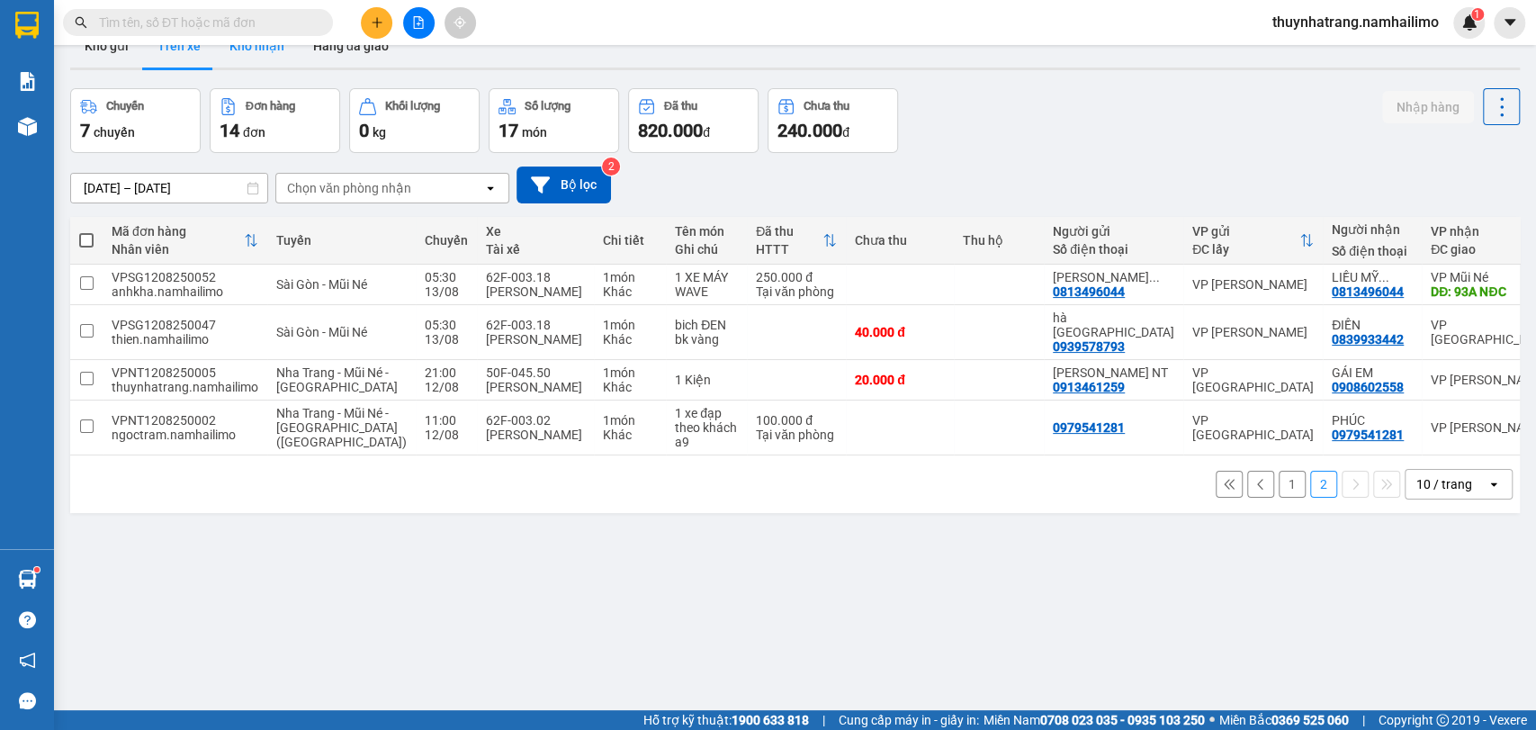
scroll to position [0, 0]
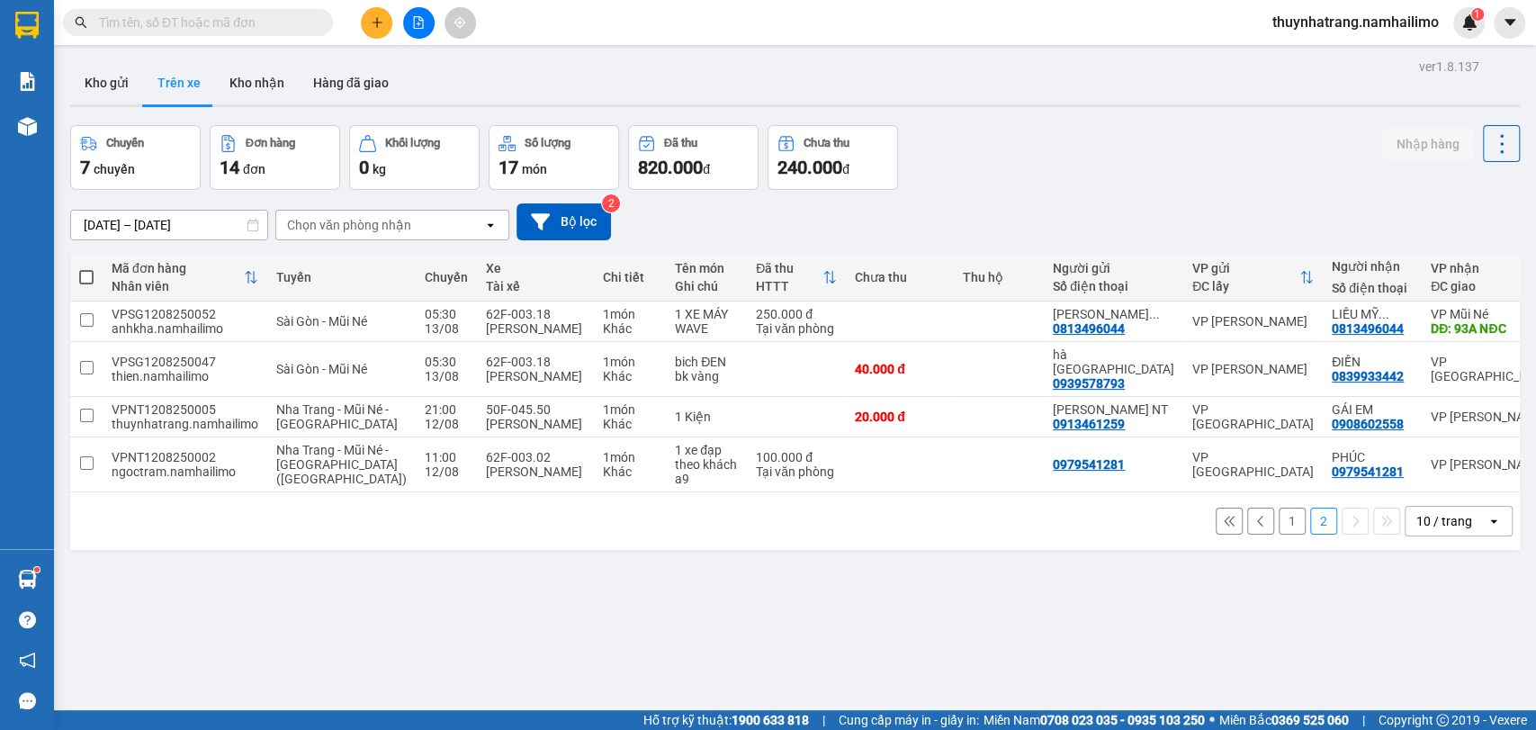
click at [220, 17] on input "text" at bounding box center [205, 23] width 212 height 20
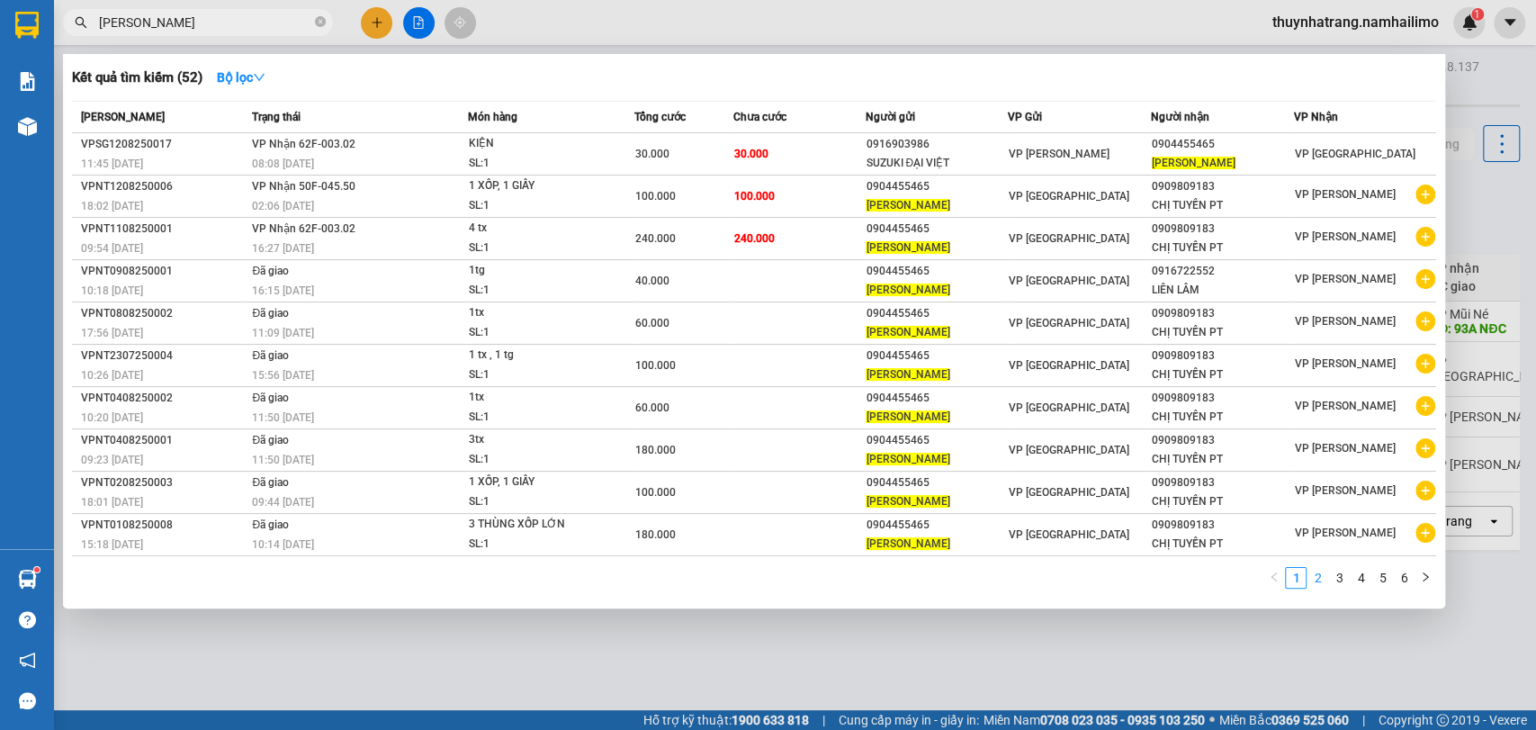
type input "[PERSON_NAME]"
click at [1316, 573] on link "2" at bounding box center [1318, 578] width 20 height 20
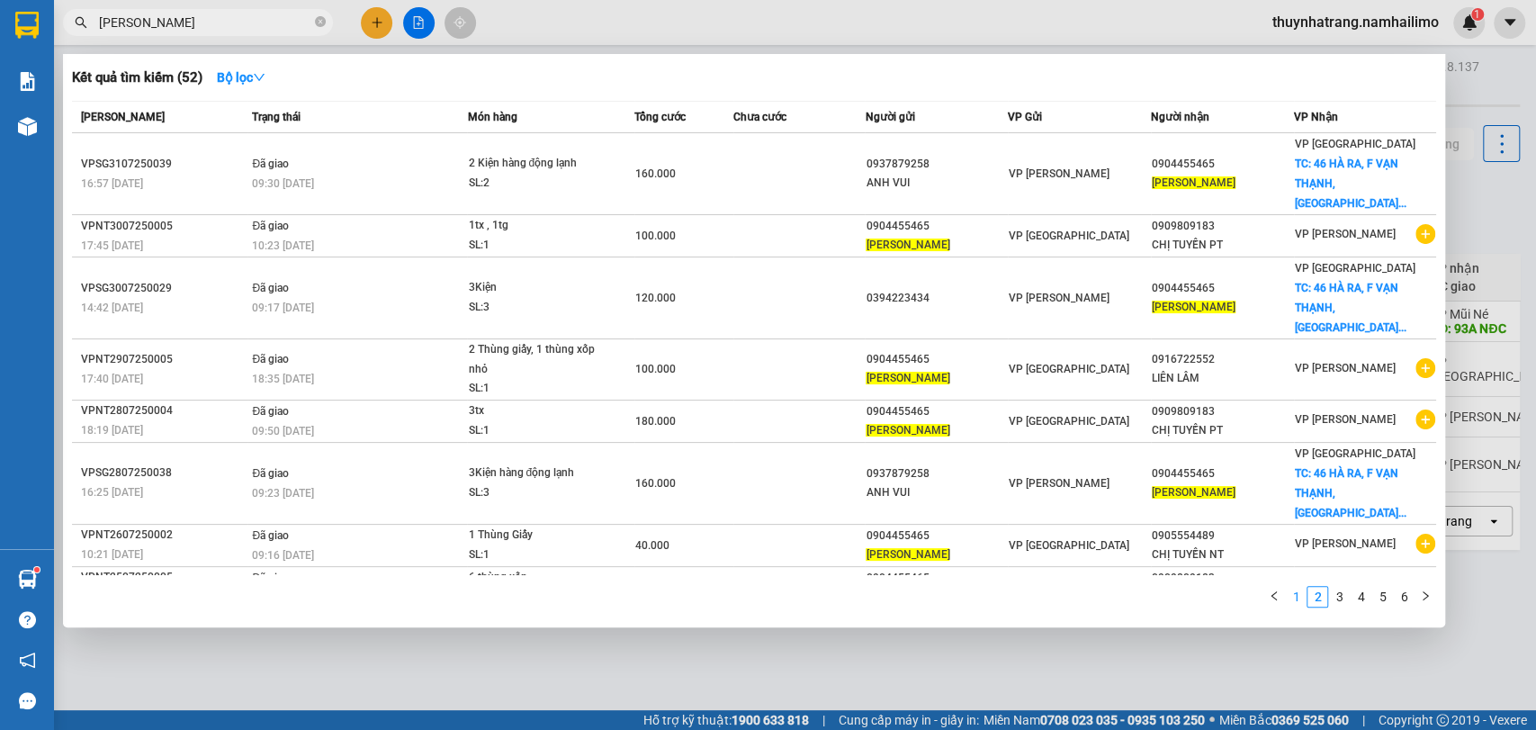
click at [1295, 602] on link "1" at bounding box center [1296, 597] width 20 height 20
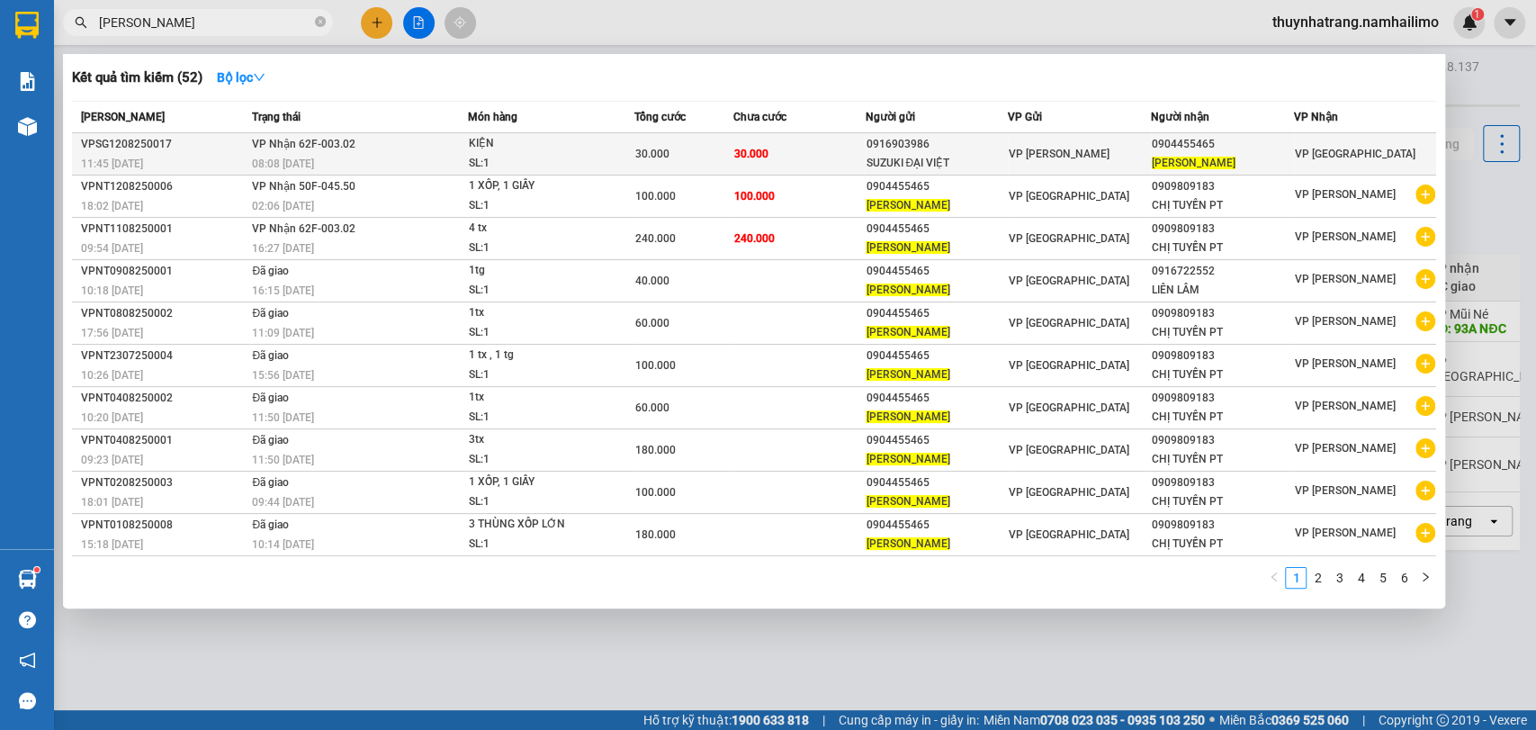
click at [1130, 148] on div "VP [PERSON_NAME]" at bounding box center [1079, 154] width 141 height 20
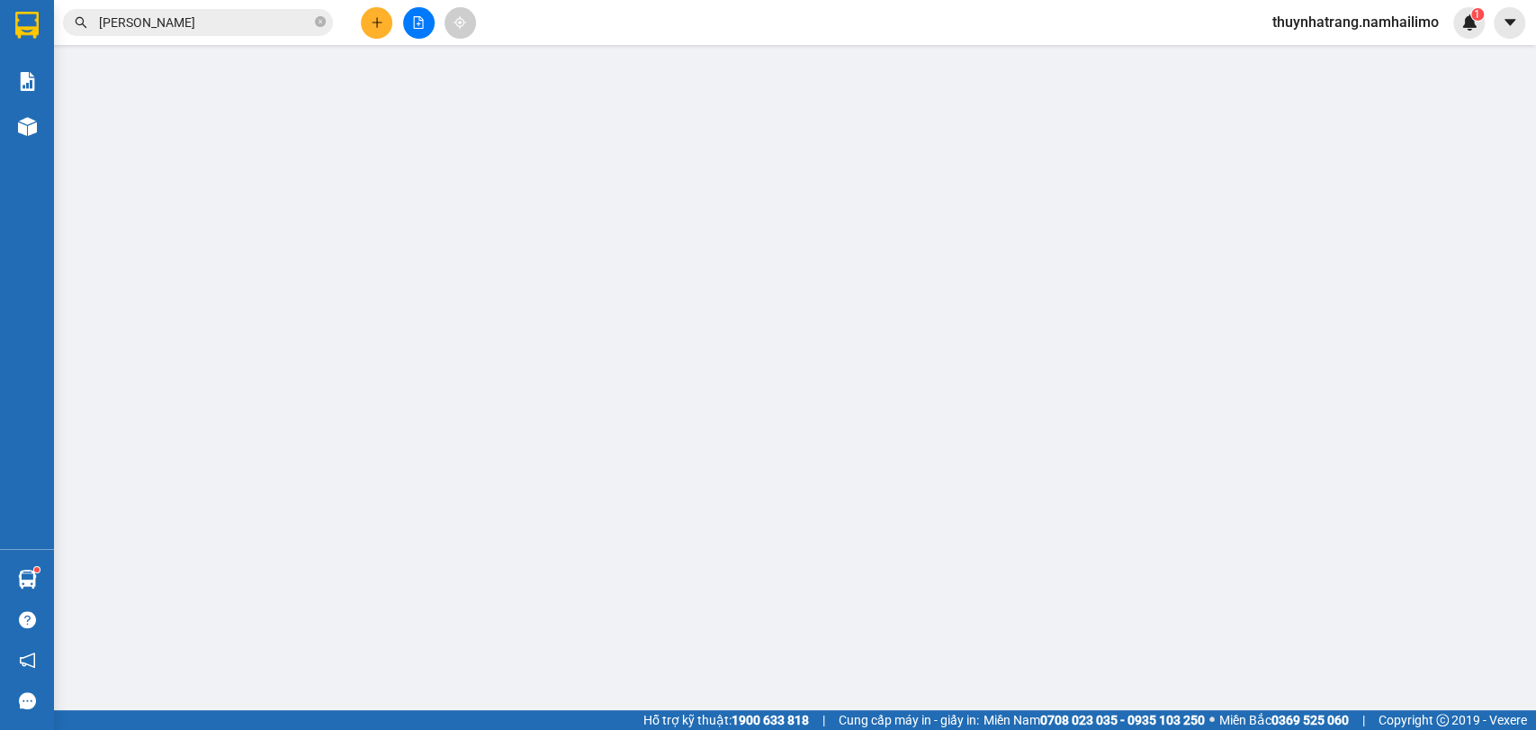
type input "0916903986"
type input "SUZUKI ĐẠI VIỆT"
type input "0904455465"
type input "[PERSON_NAME]"
type input "30.000"
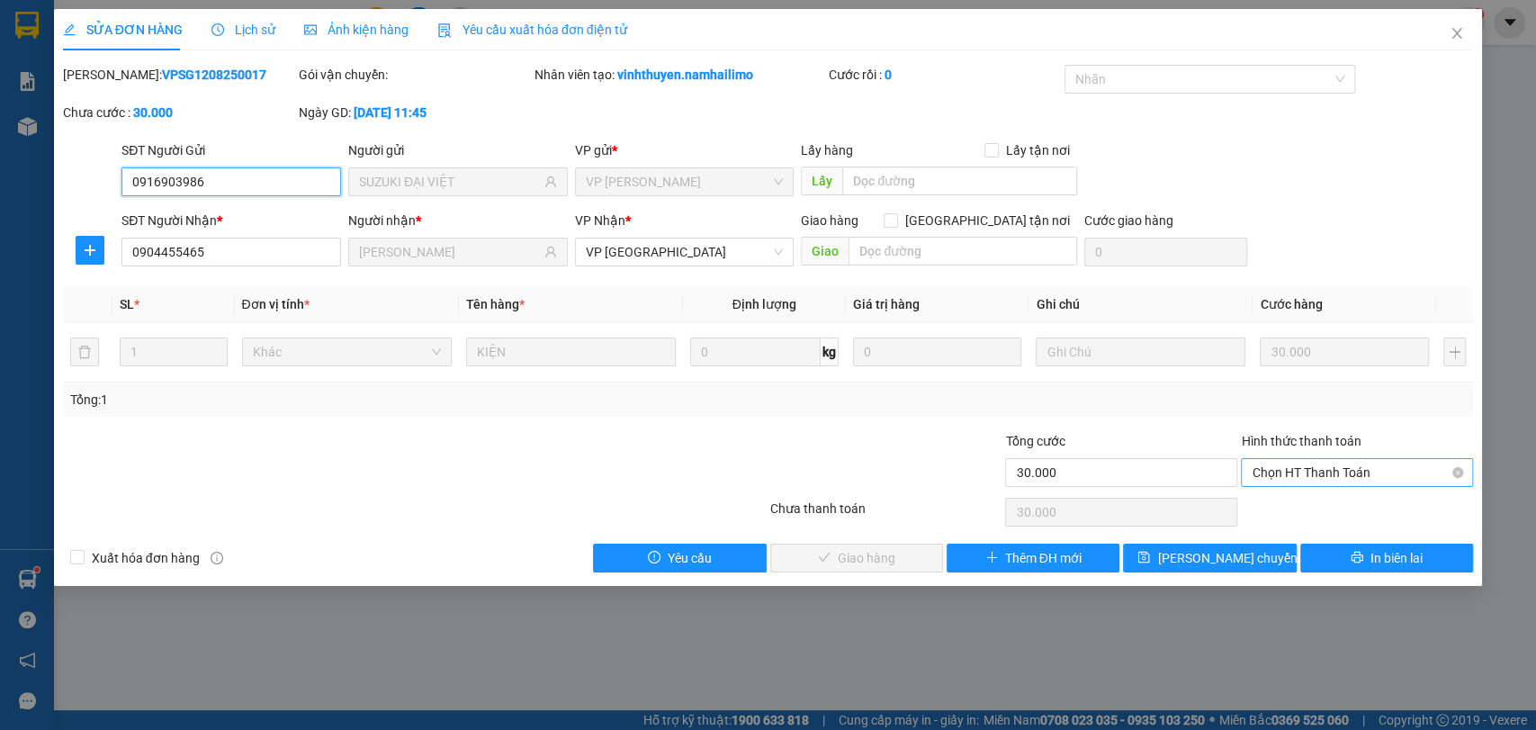
click at [1282, 470] on span "Chọn HT Thanh Toán" at bounding box center [1357, 472] width 211 height 27
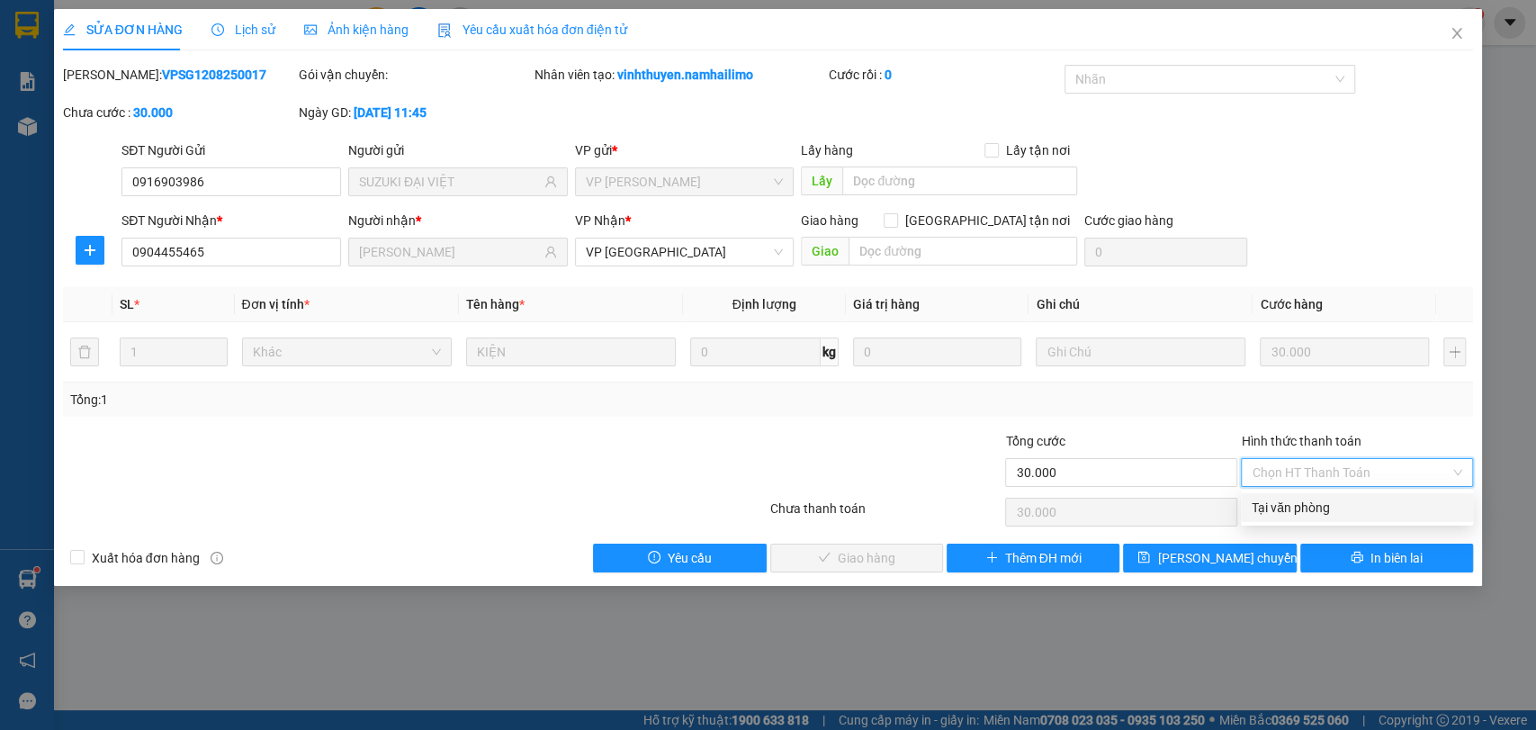
click at [1289, 508] on div "Tại văn phòng" at bounding box center [1357, 508] width 211 height 20
type input "0"
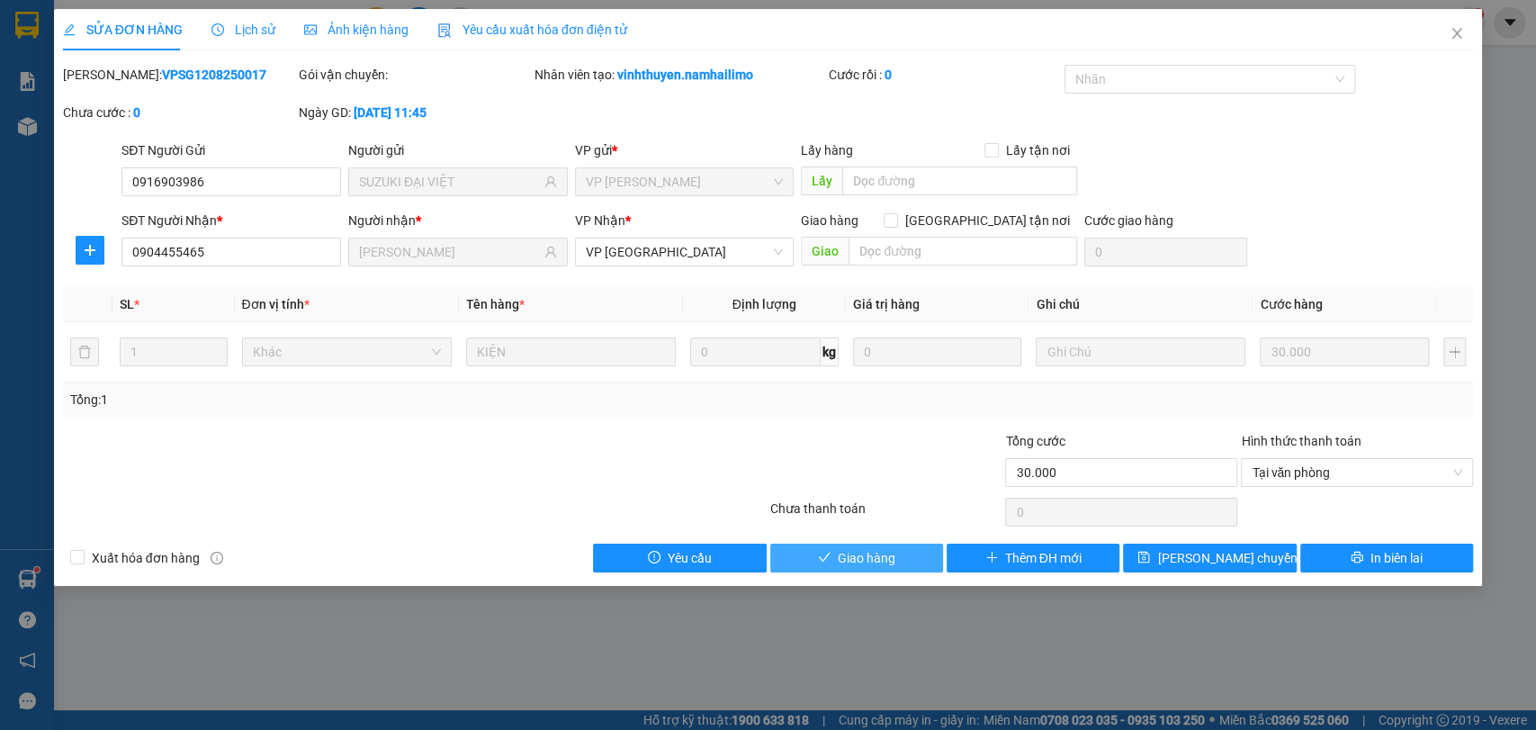
click at [865, 562] on span "Giao hàng" at bounding box center [867, 558] width 58 height 20
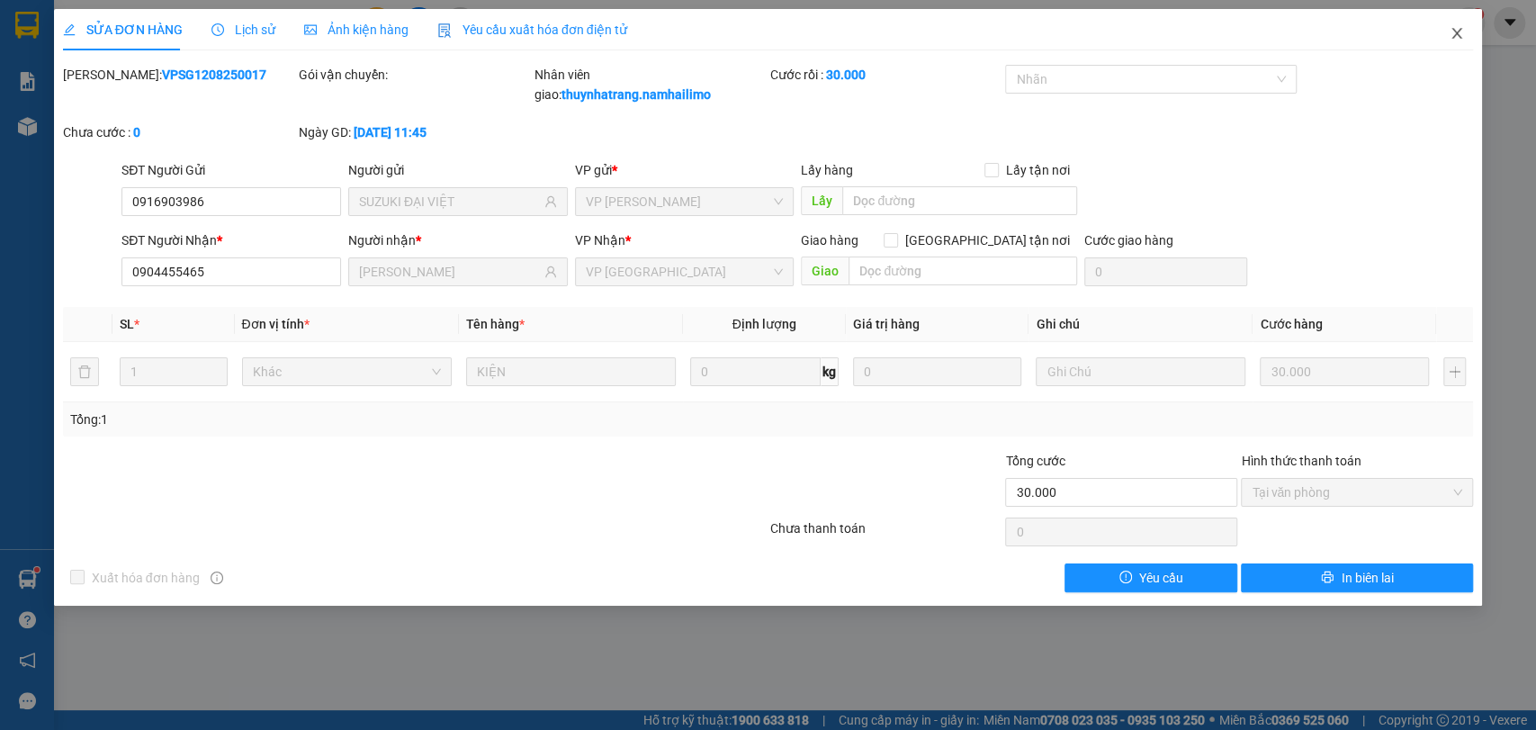
click at [1462, 46] on span "Close" at bounding box center [1457, 34] width 50 height 50
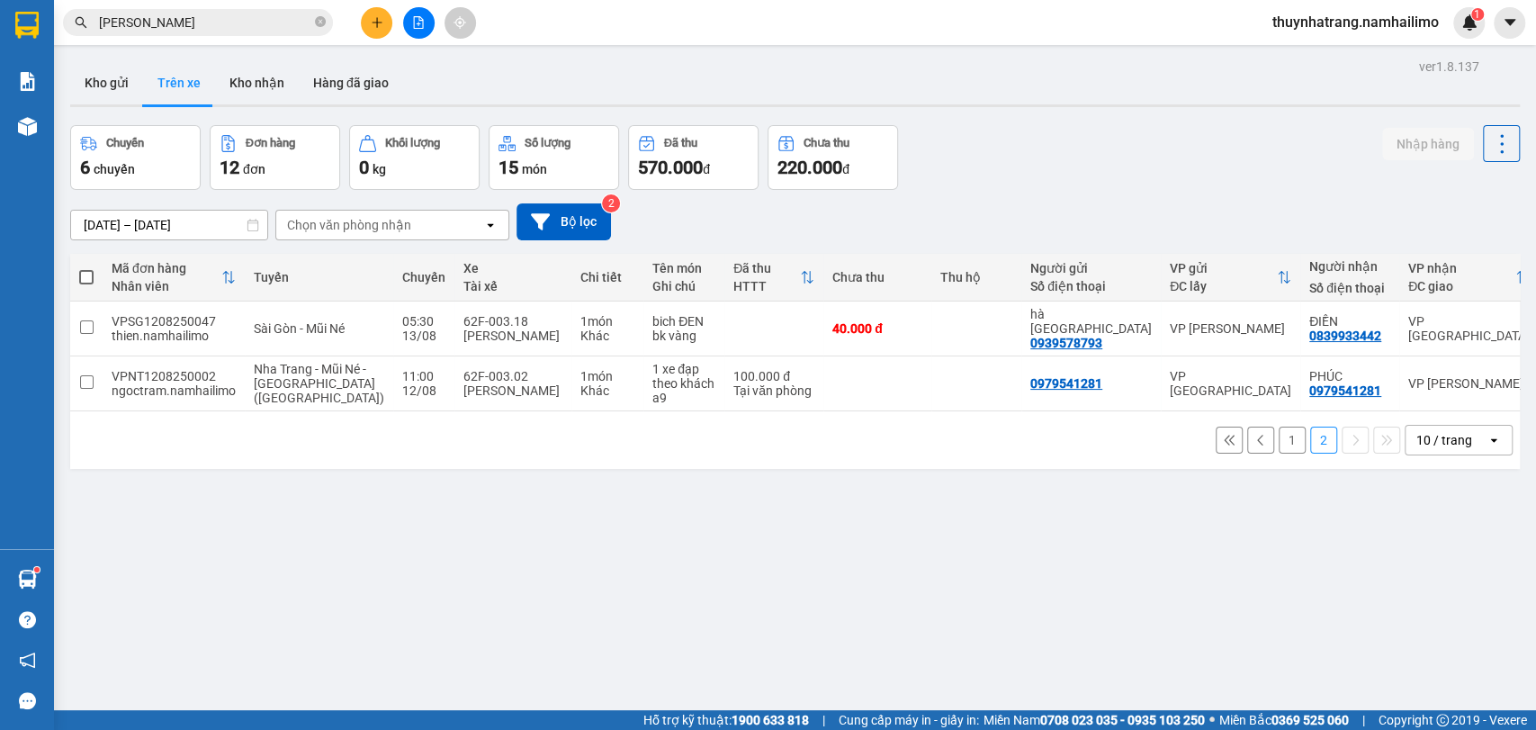
drag, startPoint x: 322, startPoint y: 22, endPoint x: 279, endPoint y: 24, distance: 43.3
click at [321, 22] on icon "close-circle" at bounding box center [320, 21] width 11 height 11
click at [234, 23] on input "text" at bounding box center [205, 23] width 212 height 20
click at [247, 25] on input "text" at bounding box center [205, 23] width 212 height 20
click at [245, 30] on input "text" at bounding box center [205, 23] width 212 height 20
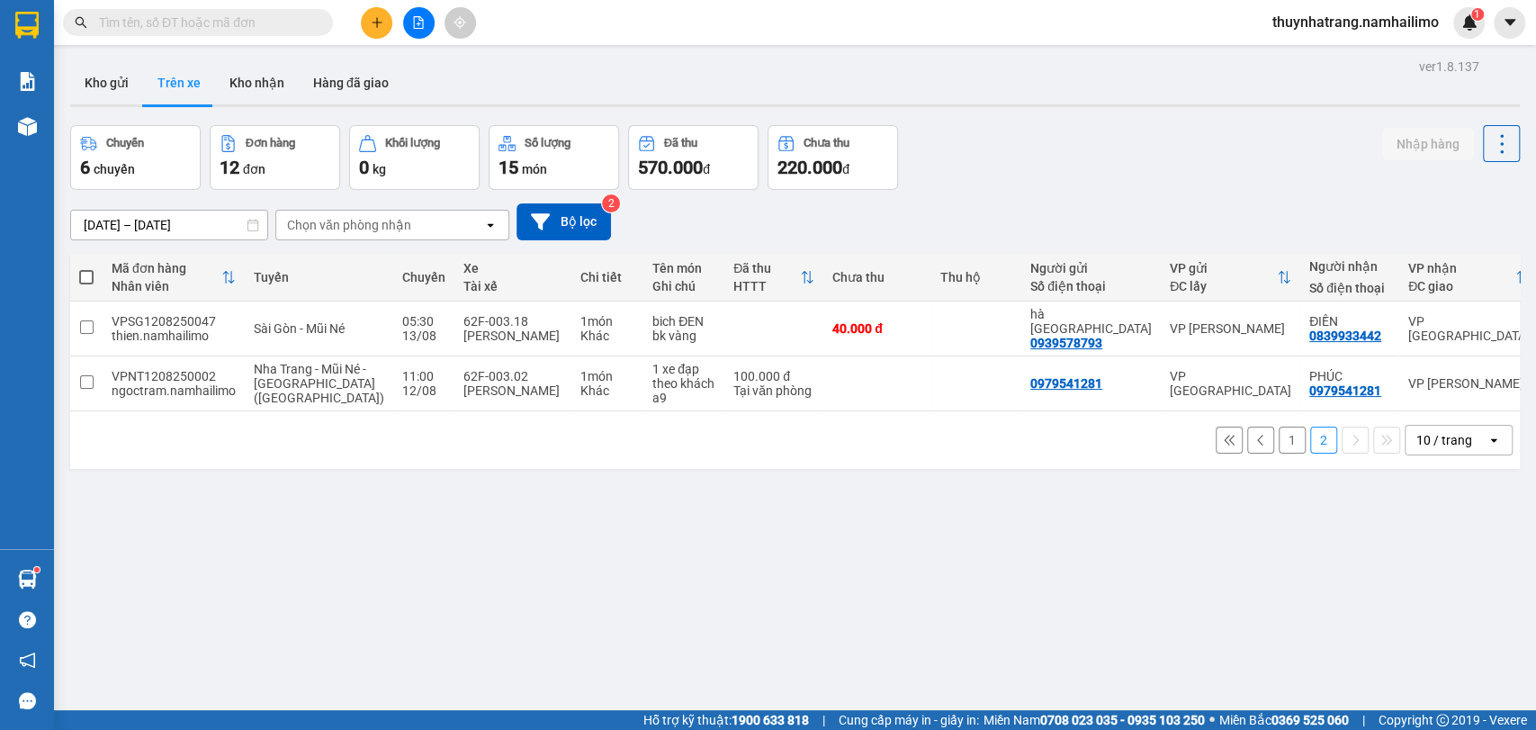
click at [295, 24] on input "text" at bounding box center [205, 23] width 212 height 20
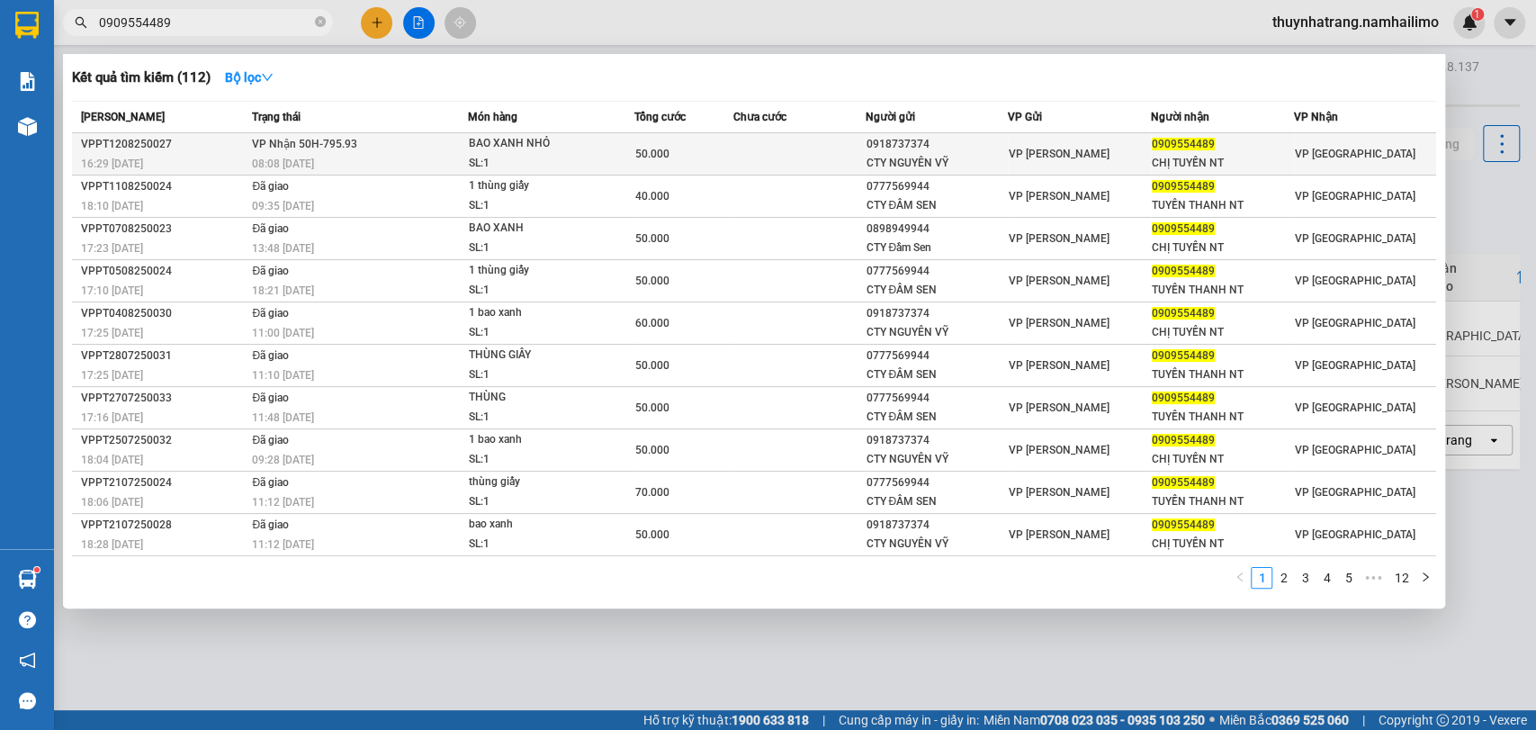
type input "0909554489"
click at [948, 158] on div "CTY NGUYÊN VỸ" at bounding box center [936, 163] width 141 height 19
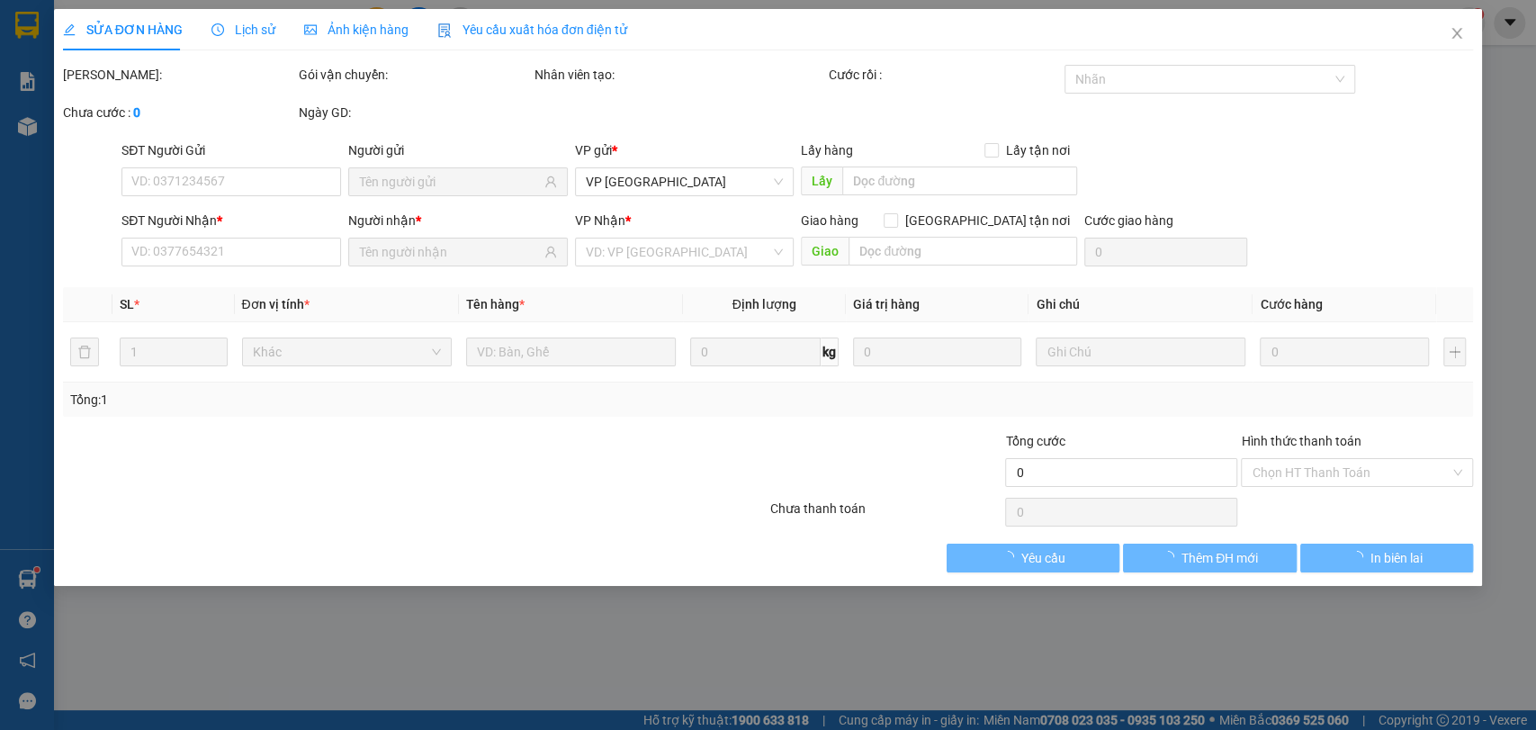
type input "0918737374"
type input "CTY NGUYÊN VỸ"
type input "0909554489"
type input "CHỊ TUYỀN NT"
type input "50.000"
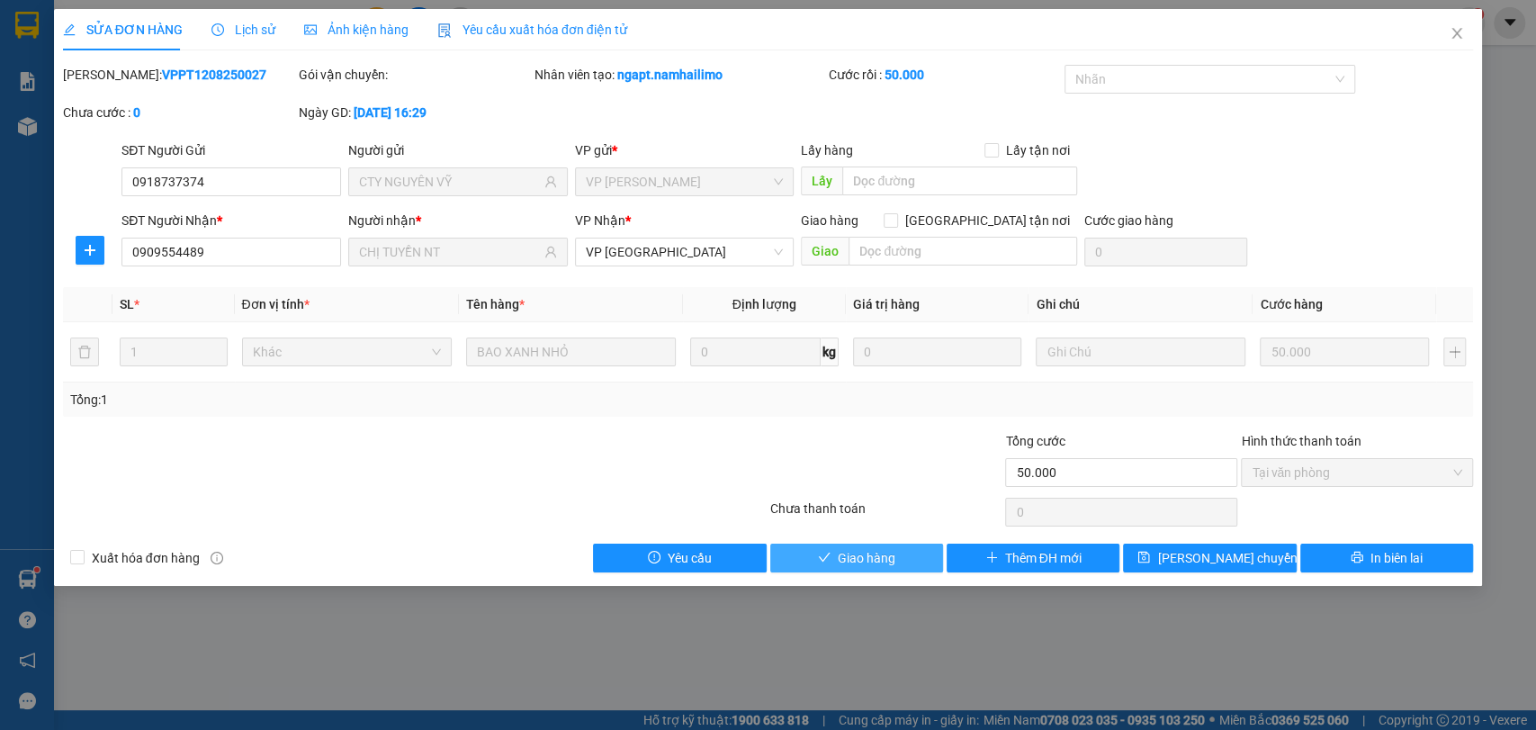
click at [841, 562] on span "Giao hàng" at bounding box center [867, 558] width 58 height 20
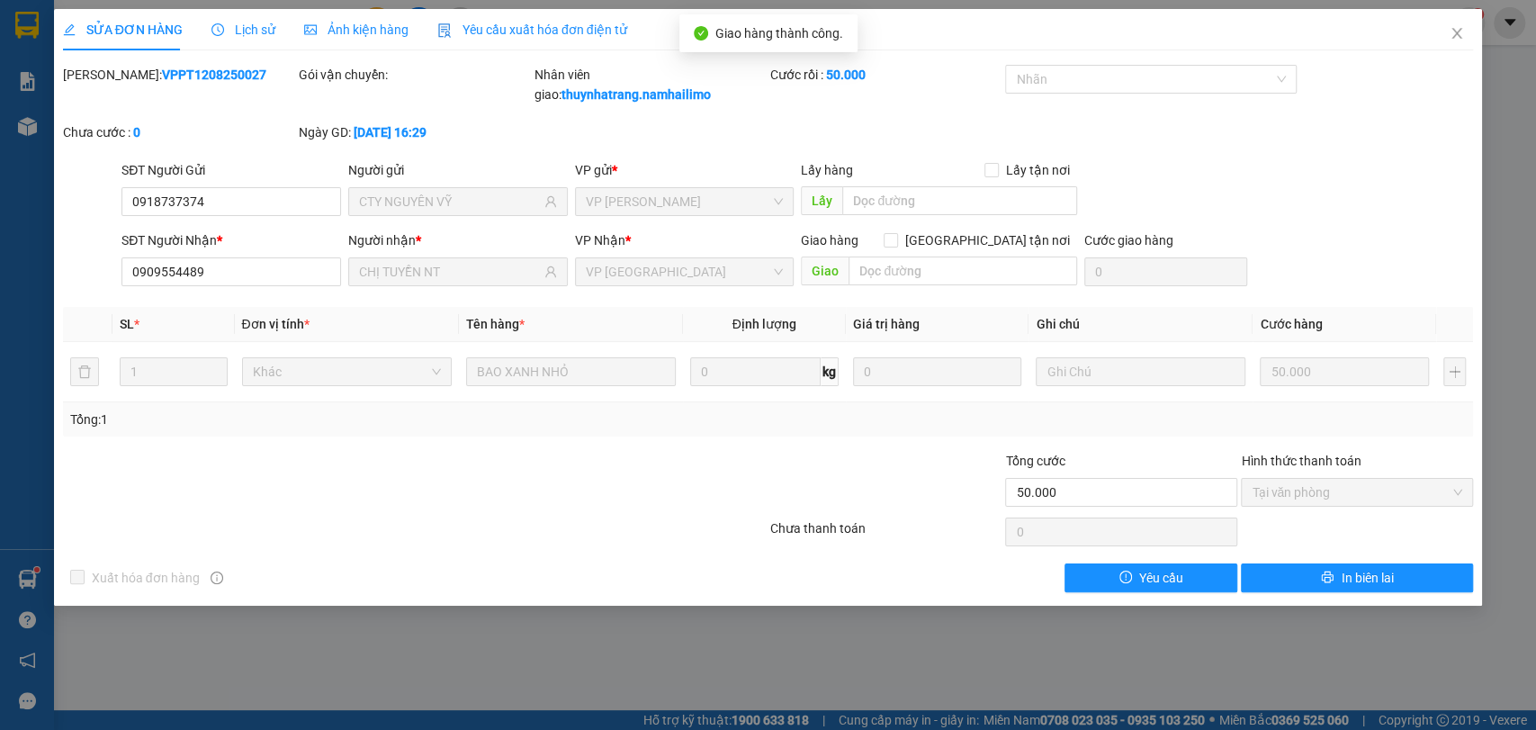
click at [331, 652] on div "SỬA ĐƠN HÀNG Lịch sử Ảnh kiện hàng Yêu cầu xuất hóa đơn điện tử Total Paid Fee …" at bounding box center [768, 365] width 1536 height 730
click at [1447, 25] on span "Close" at bounding box center [1457, 34] width 50 height 50
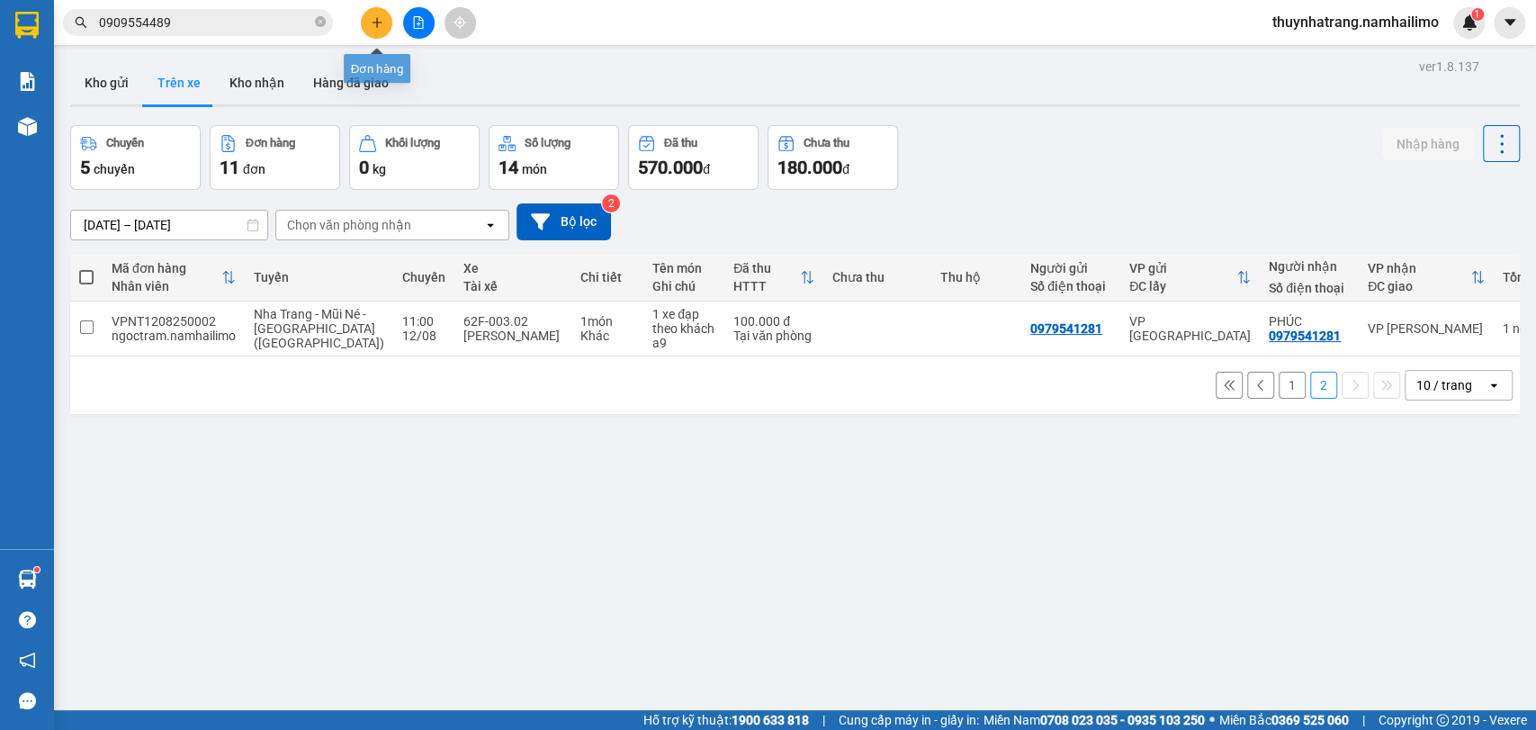
click at [372, 30] on button at bounding box center [376, 22] width 31 height 31
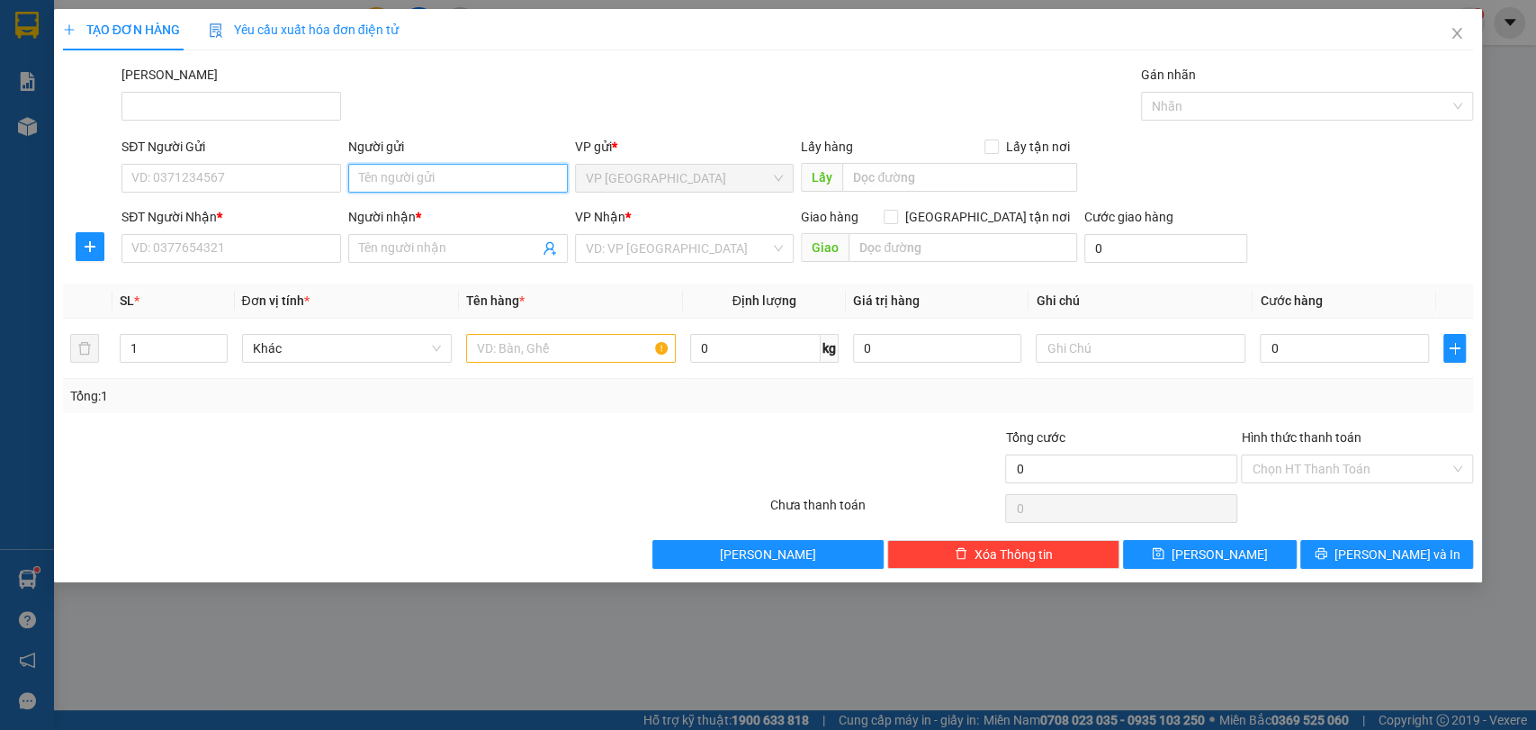
click at [418, 172] on input "Người gửi" at bounding box center [458, 178] width 220 height 29
type input "t"
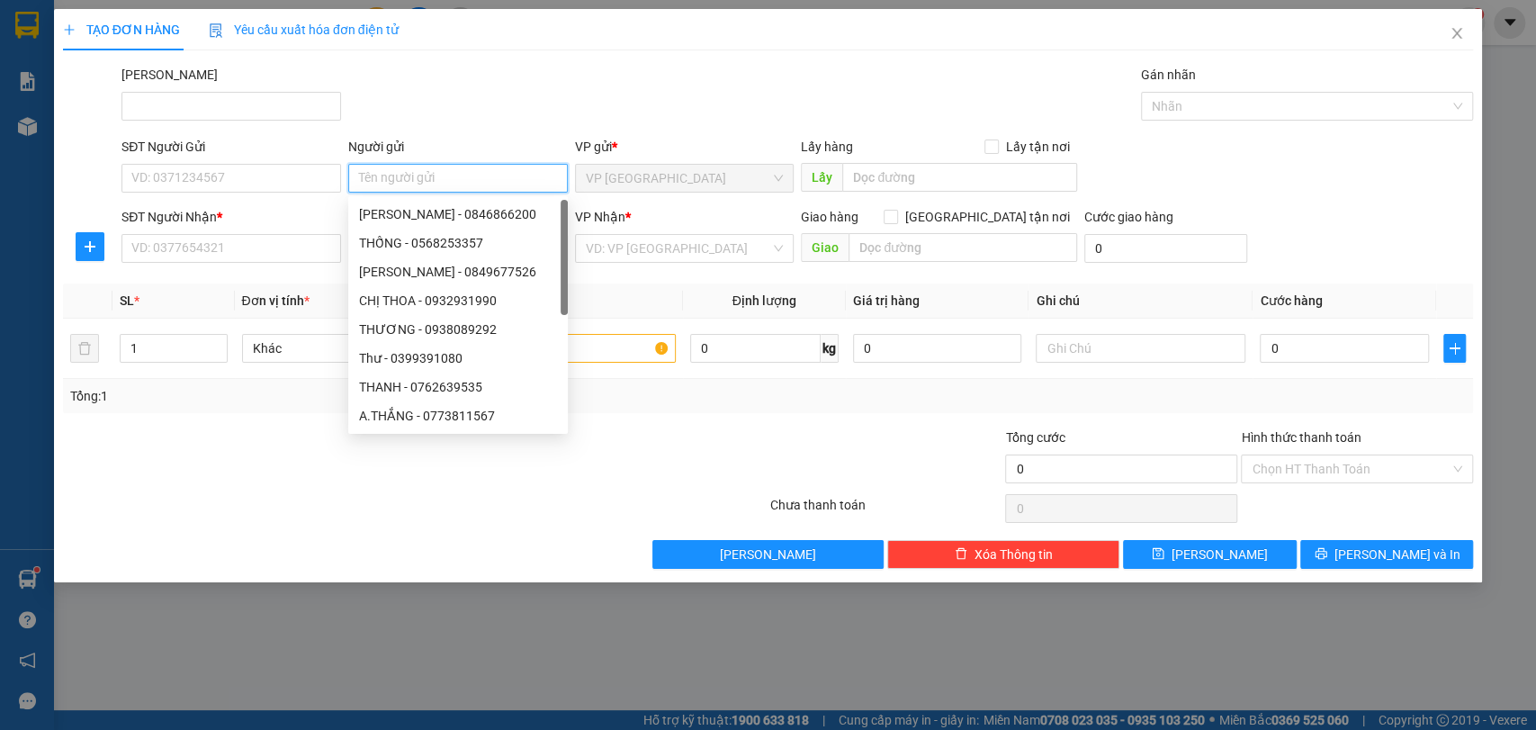
type input "t"
type input "THÀNH"
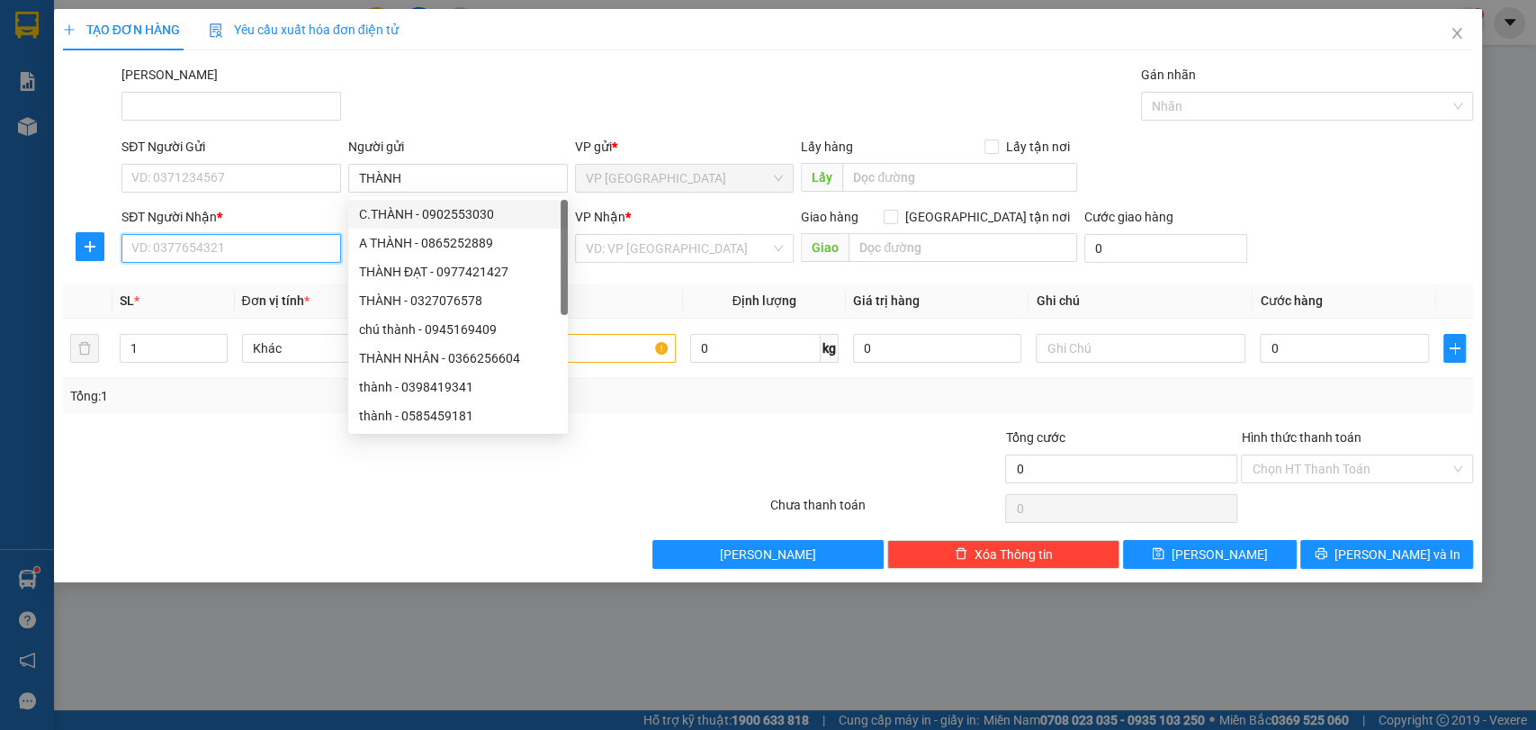
click at [220, 248] on input "SĐT Người Nhận *" at bounding box center [231, 248] width 220 height 29
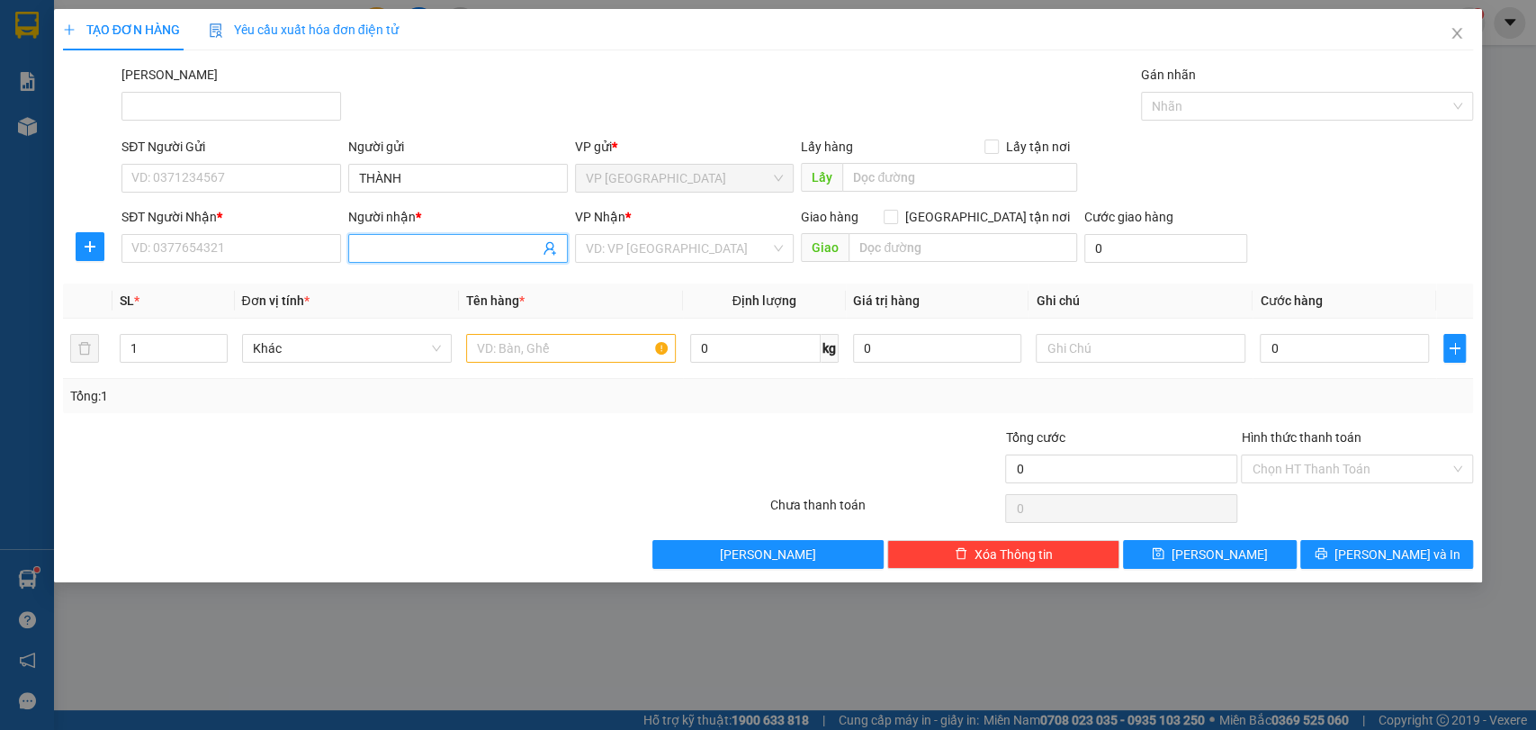
click at [384, 248] on input "Người nhận *" at bounding box center [449, 248] width 180 height 20
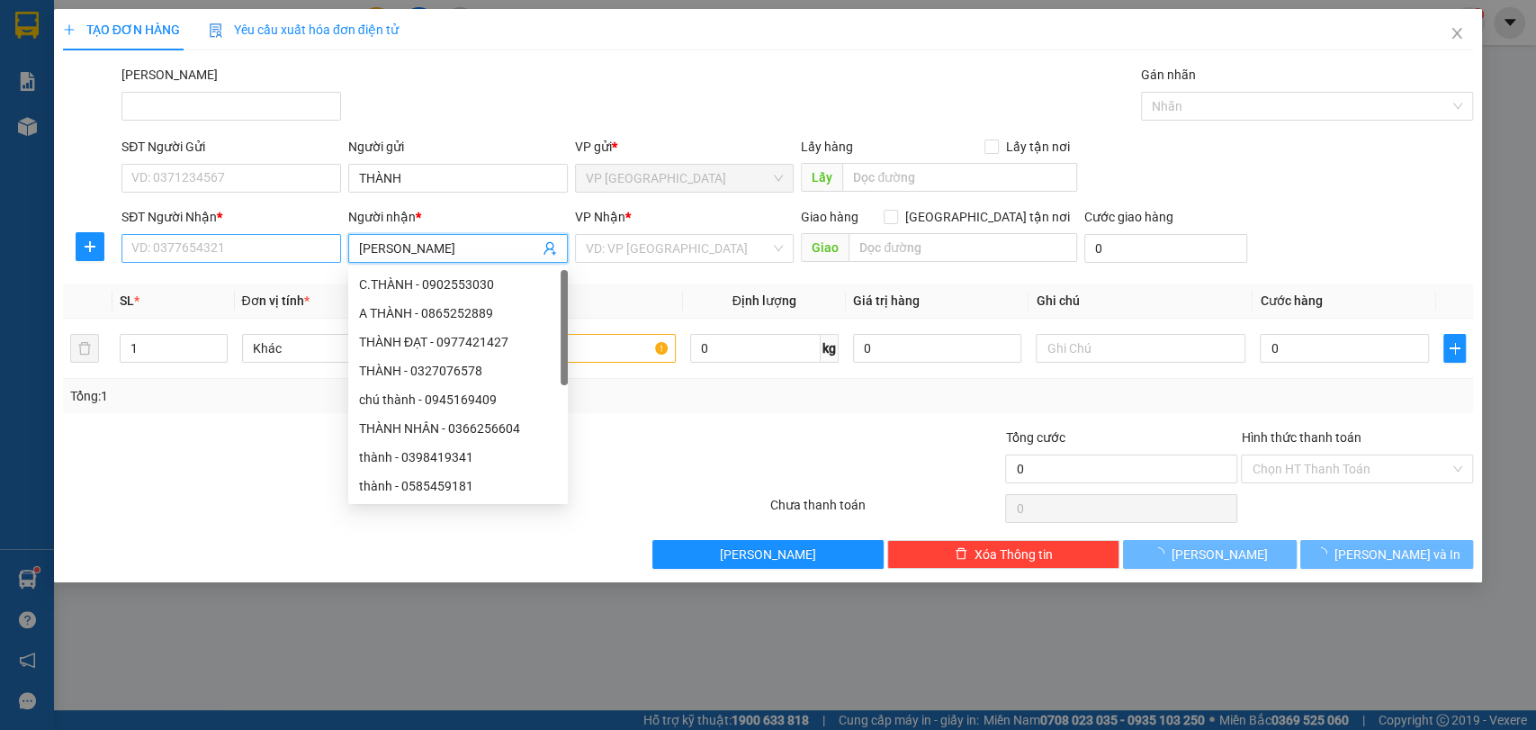
type input "[PERSON_NAME]"
click at [334, 250] on input "SĐT Người Nhận *" at bounding box center [231, 248] width 220 height 29
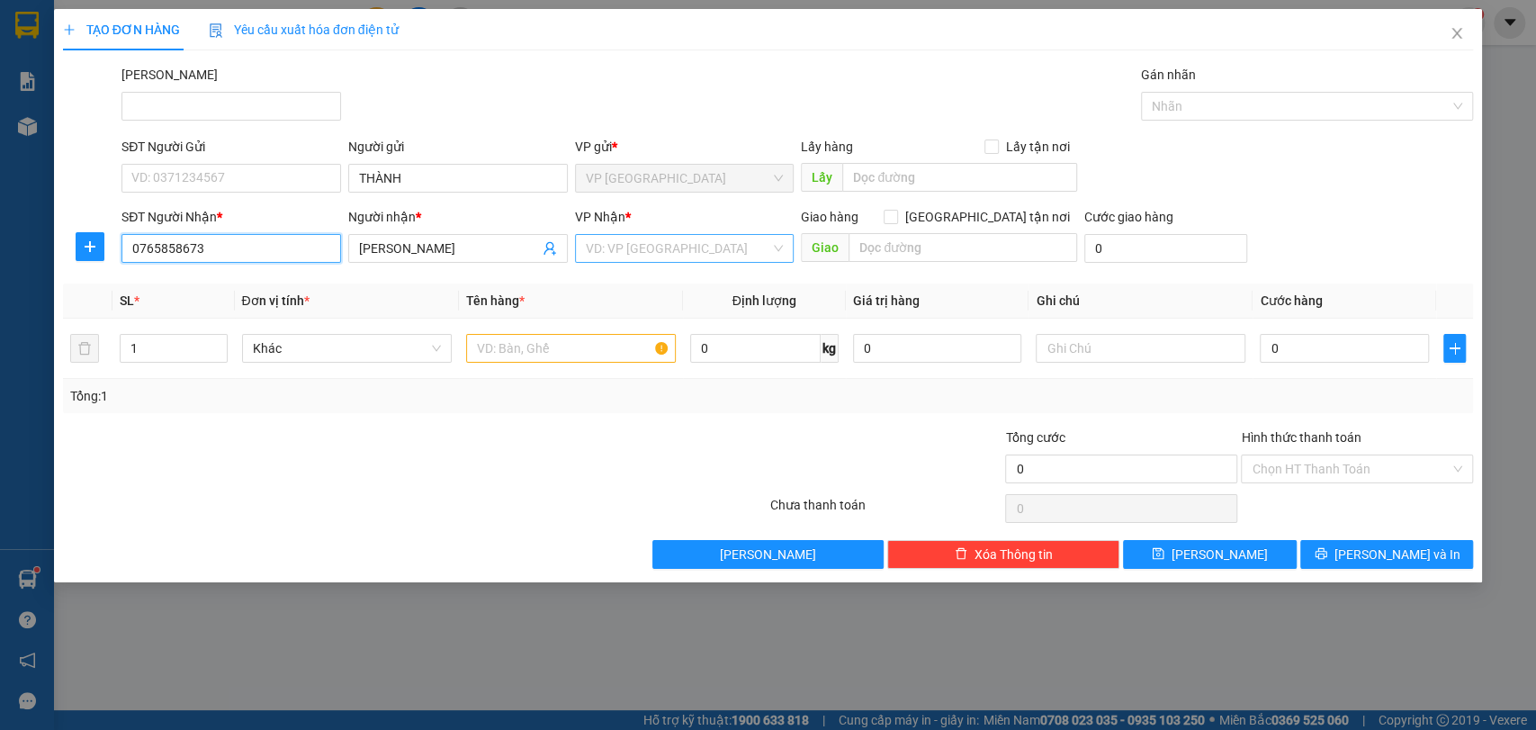
type input "0765858673"
click at [693, 240] on input "search" at bounding box center [678, 248] width 185 height 27
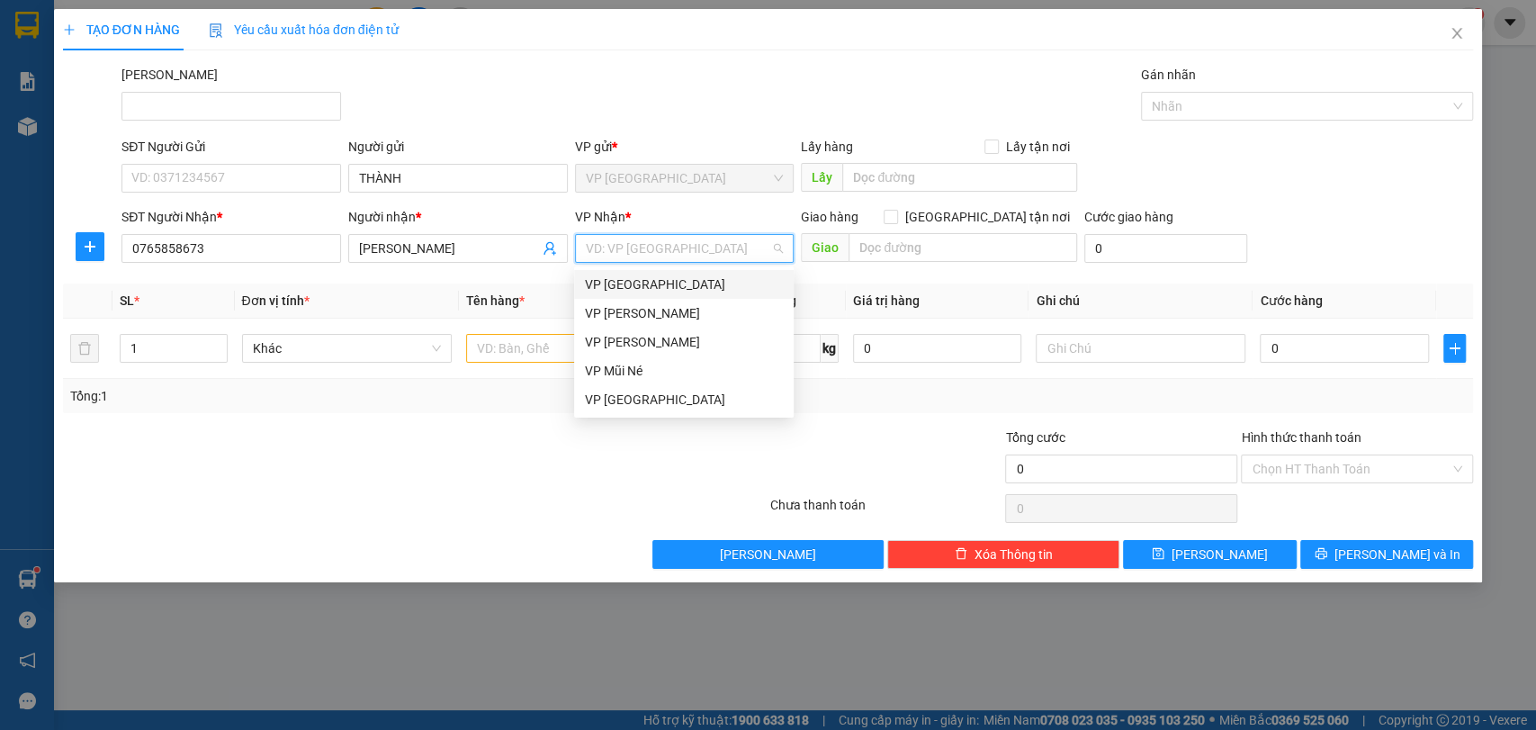
click at [693, 240] on input "search" at bounding box center [678, 248] width 185 height 27
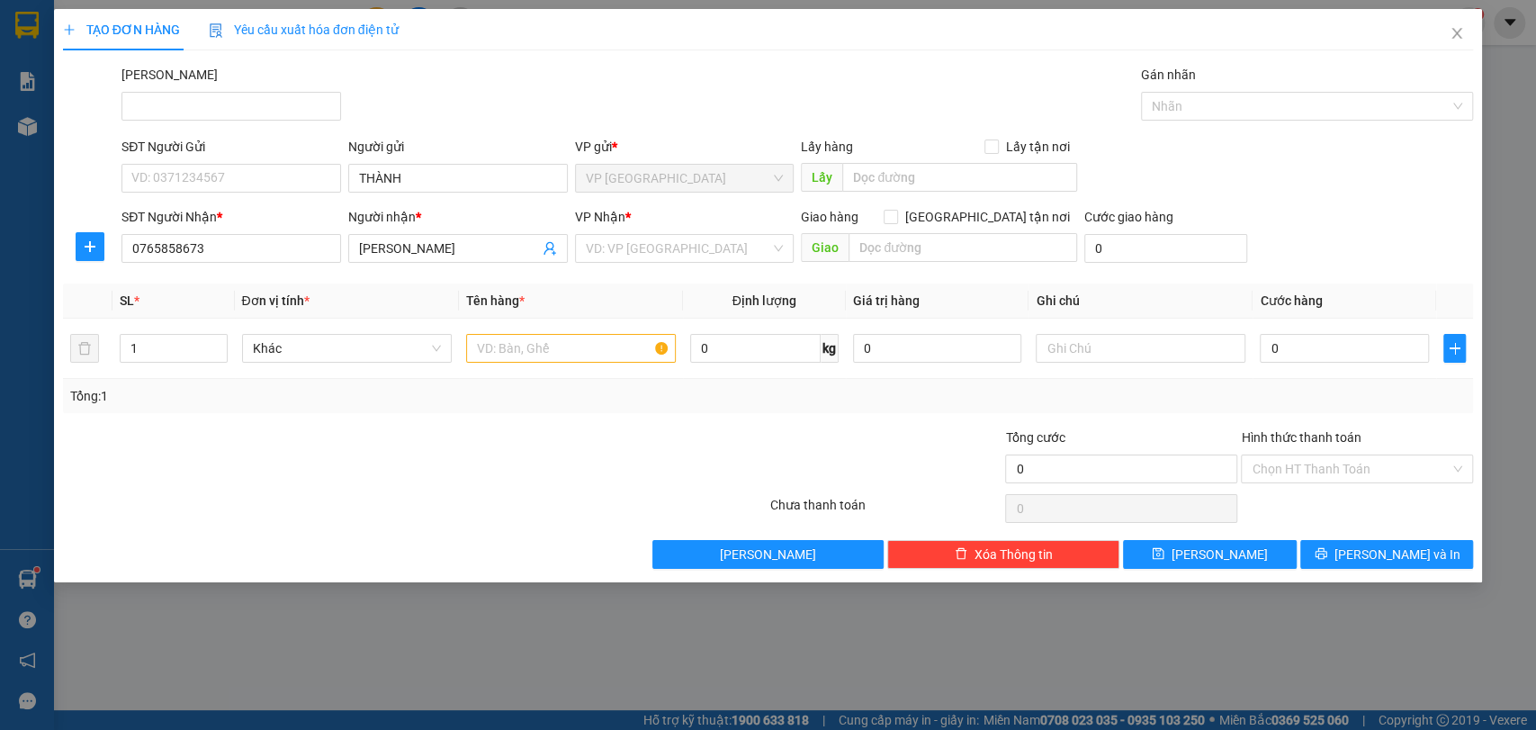
click at [295, 455] on div at bounding box center [297, 458] width 472 height 63
click at [690, 245] on input "search" at bounding box center [678, 248] width 185 height 27
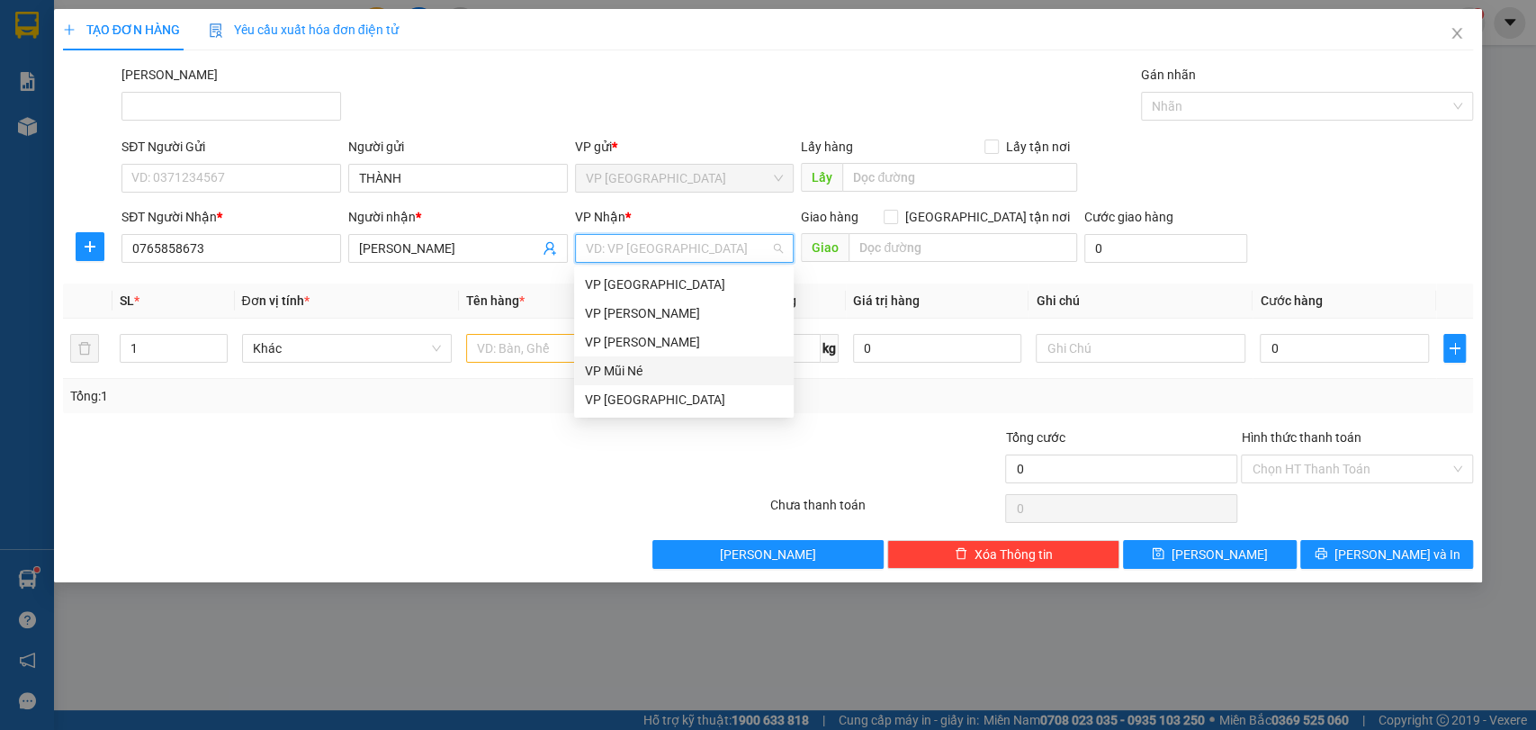
click at [663, 373] on div "VP Mũi Né" at bounding box center [684, 371] width 198 height 20
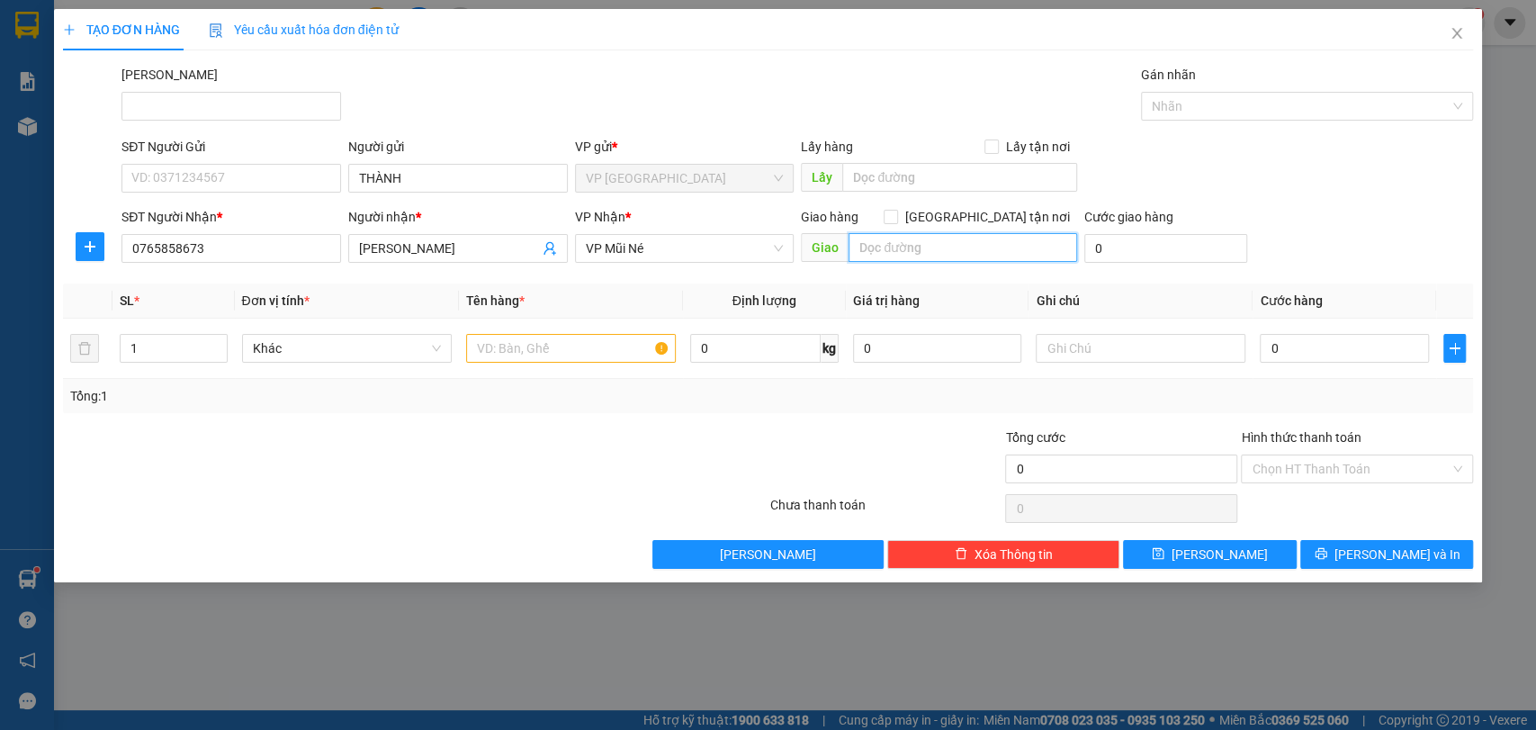
click at [956, 258] on input "text" at bounding box center [963, 247] width 229 height 29
type input "93 NG ĐÌNH CHIỂU"
click at [557, 352] on input "text" at bounding box center [571, 348] width 210 height 29
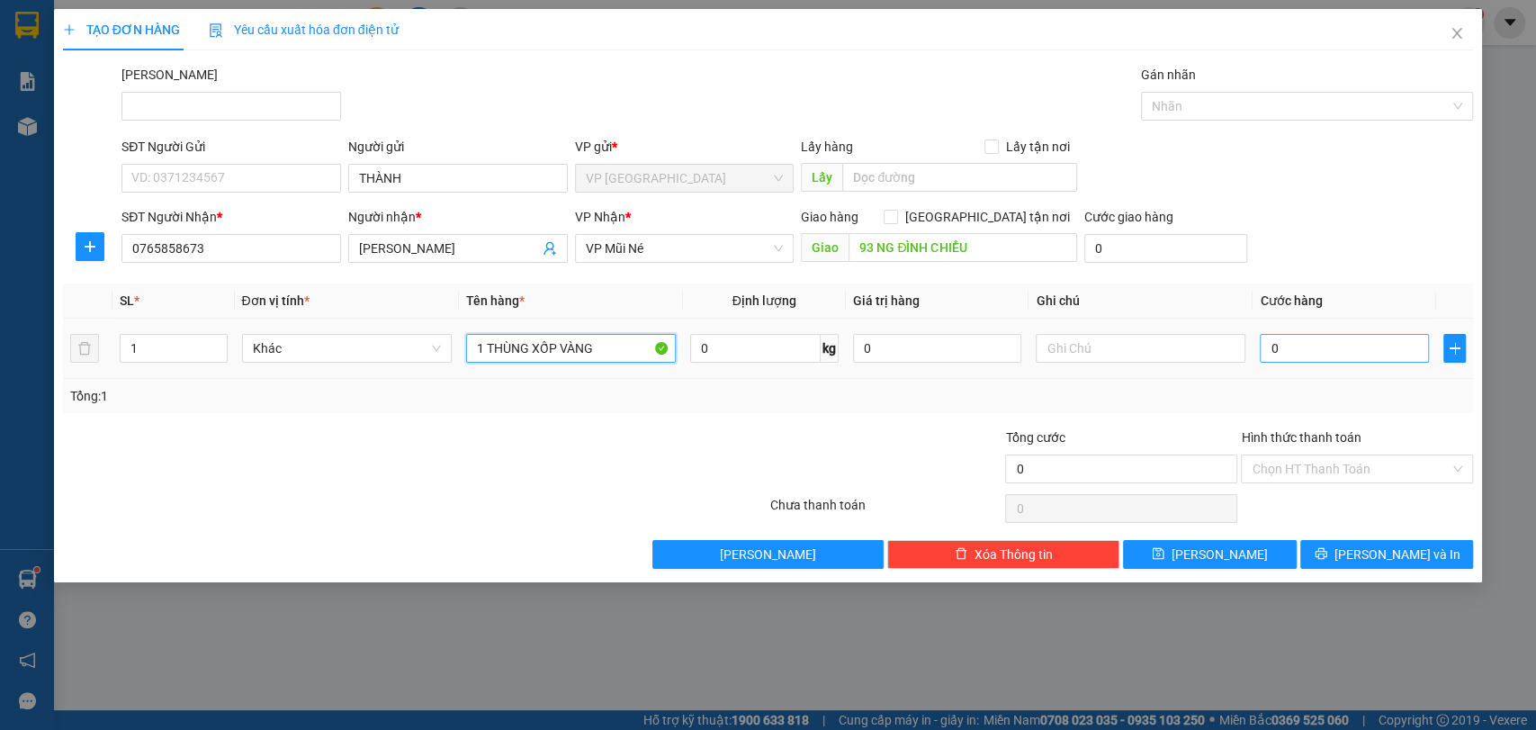
type input "1 THÙNG XỐP VÀNG"
click at [1320, 349] on input "0" at bounding box center [1344, 348] width 169 height 29
type input "5"
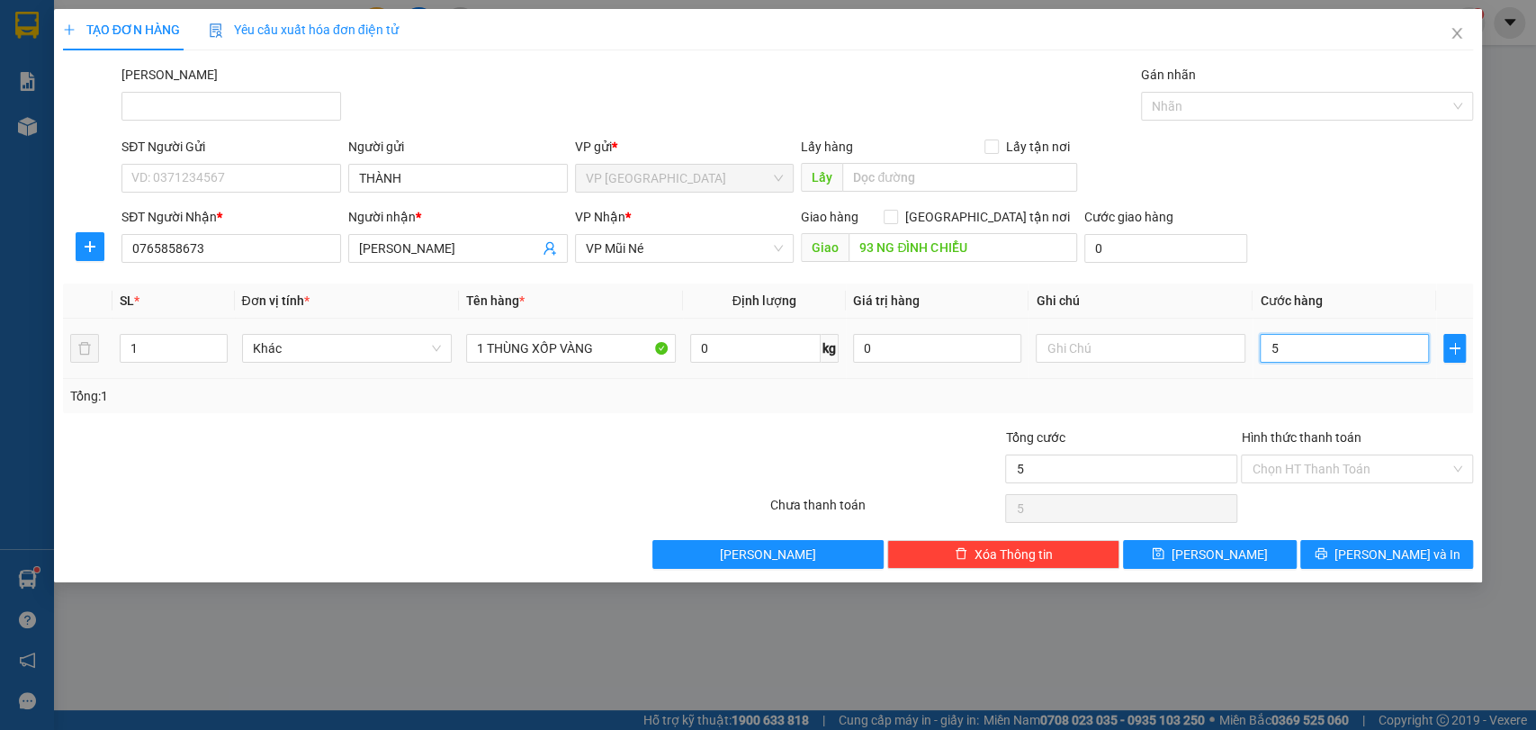
type input "50"
type input "500"
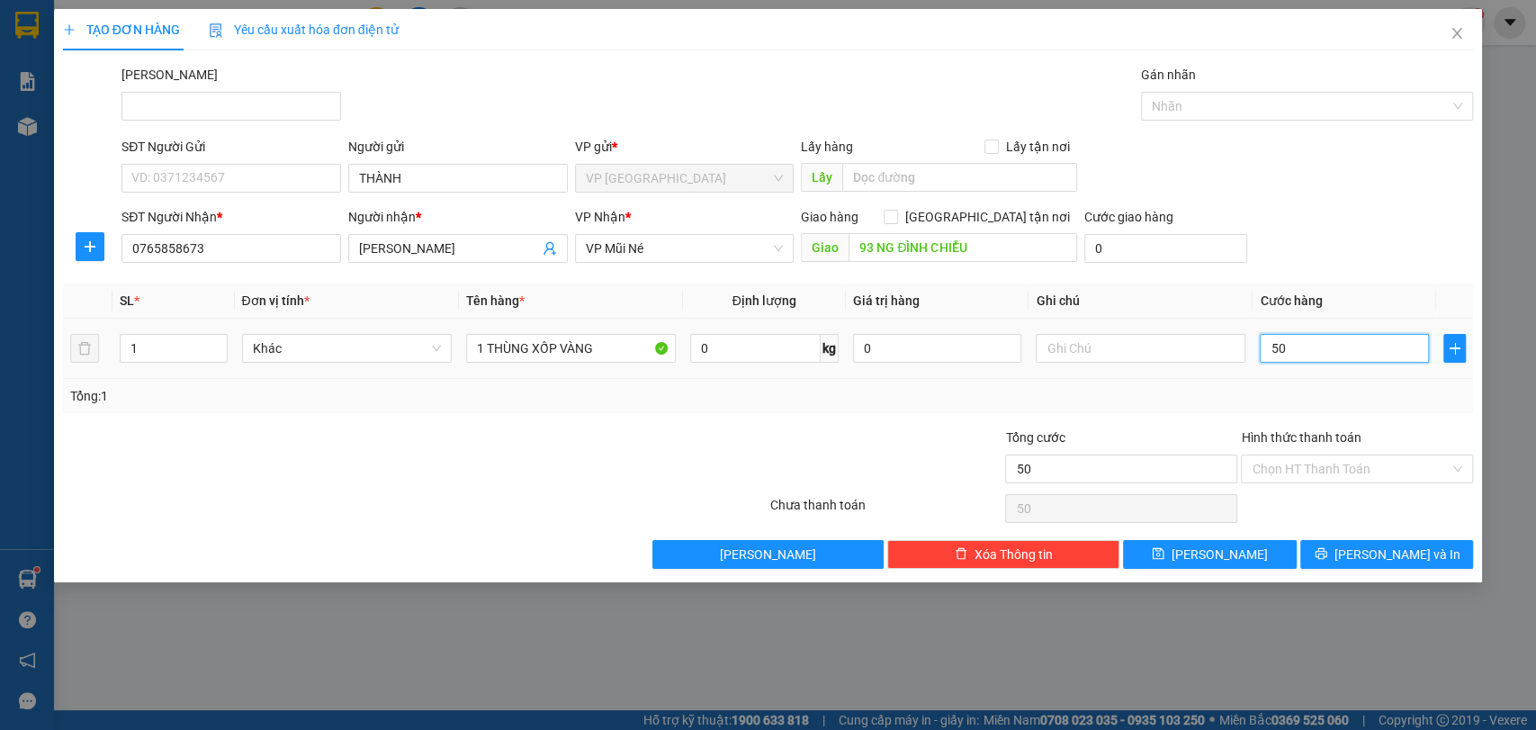
type input "500"
type input "5.000"
type input "50.000"
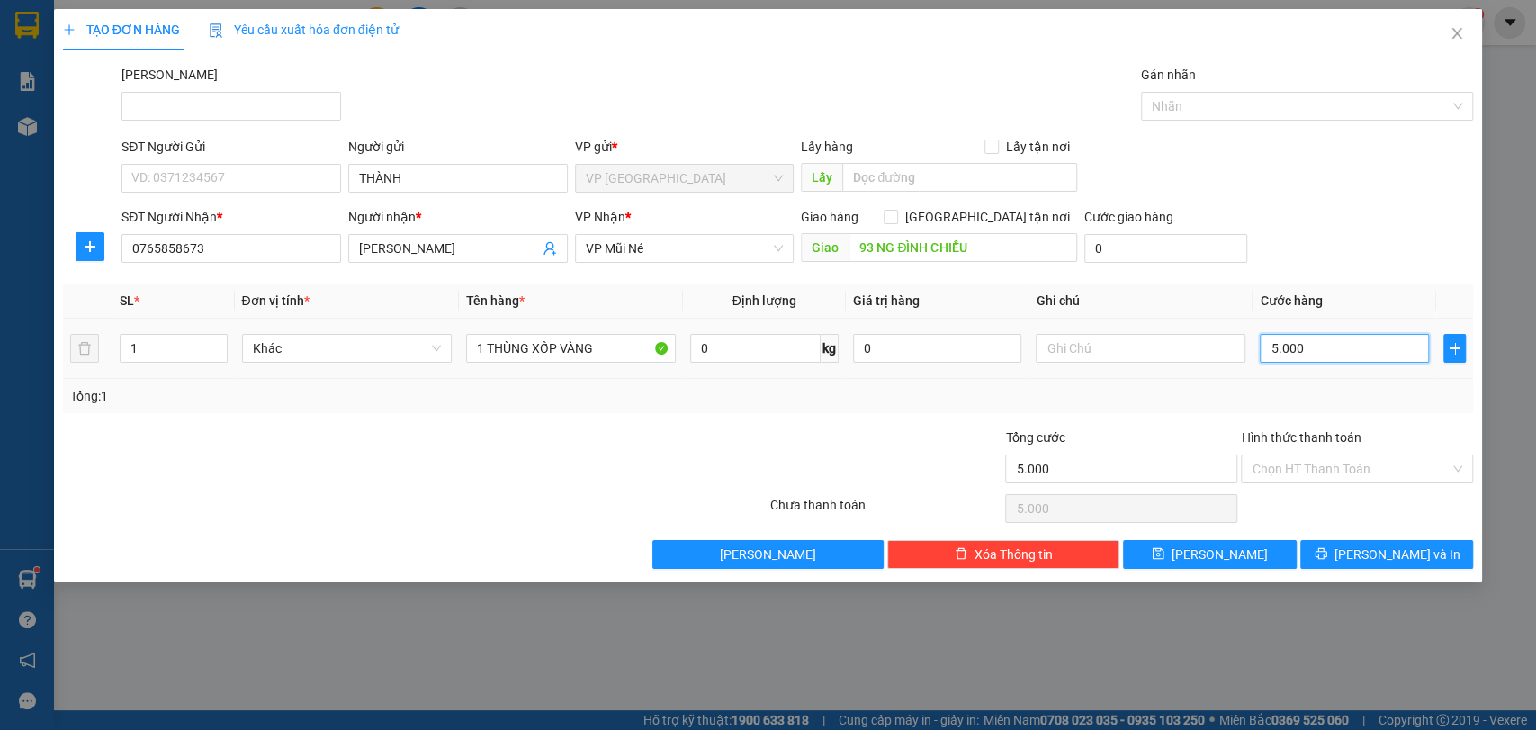
type input "50.000"
click at [1324, 472] on input "Hình thức thanh toán" at bounding box center [1351, 468] width 198 height 27
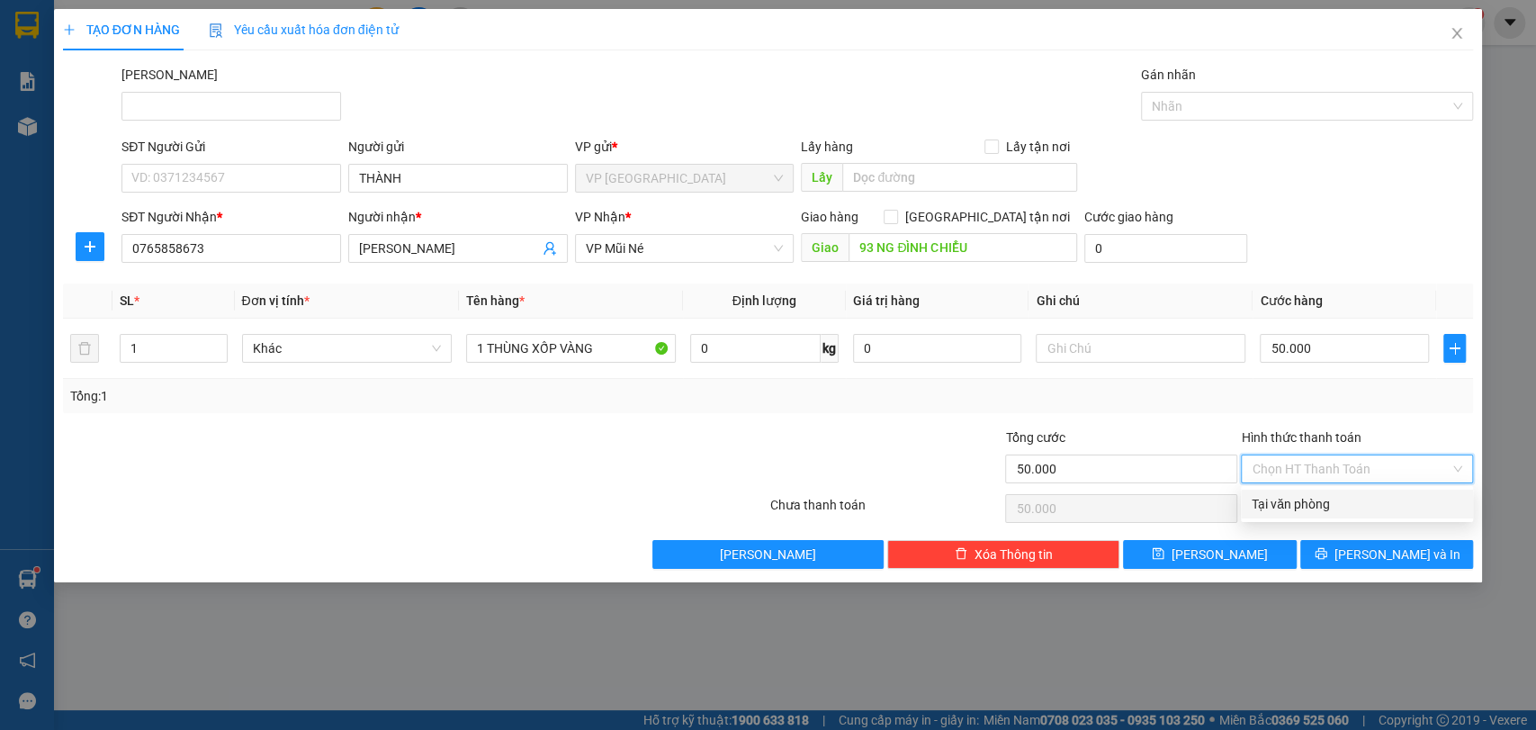
click at [402, 477] on div at bounding box center [297, 458] width 472 height 63
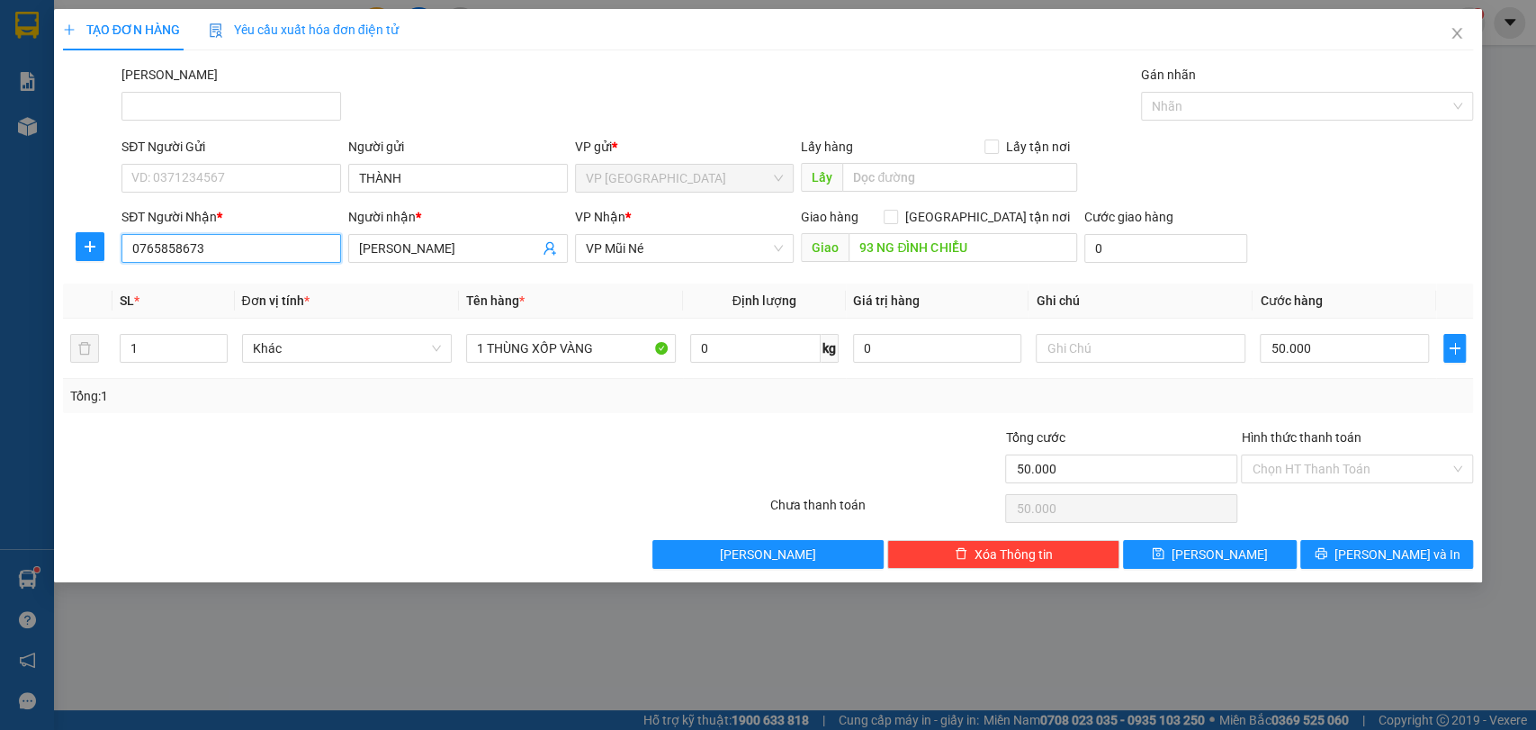
click at [218, 245] on input "0765858673" at bounding box center [231, 248] width 220 height 29
click at [302, 472] on div at bounding box center [297, 458] width 472 height 63
click at [1305, 458] on input "Hình thức thanh toán" at bounding box center [1351, 468] width 198 height 27
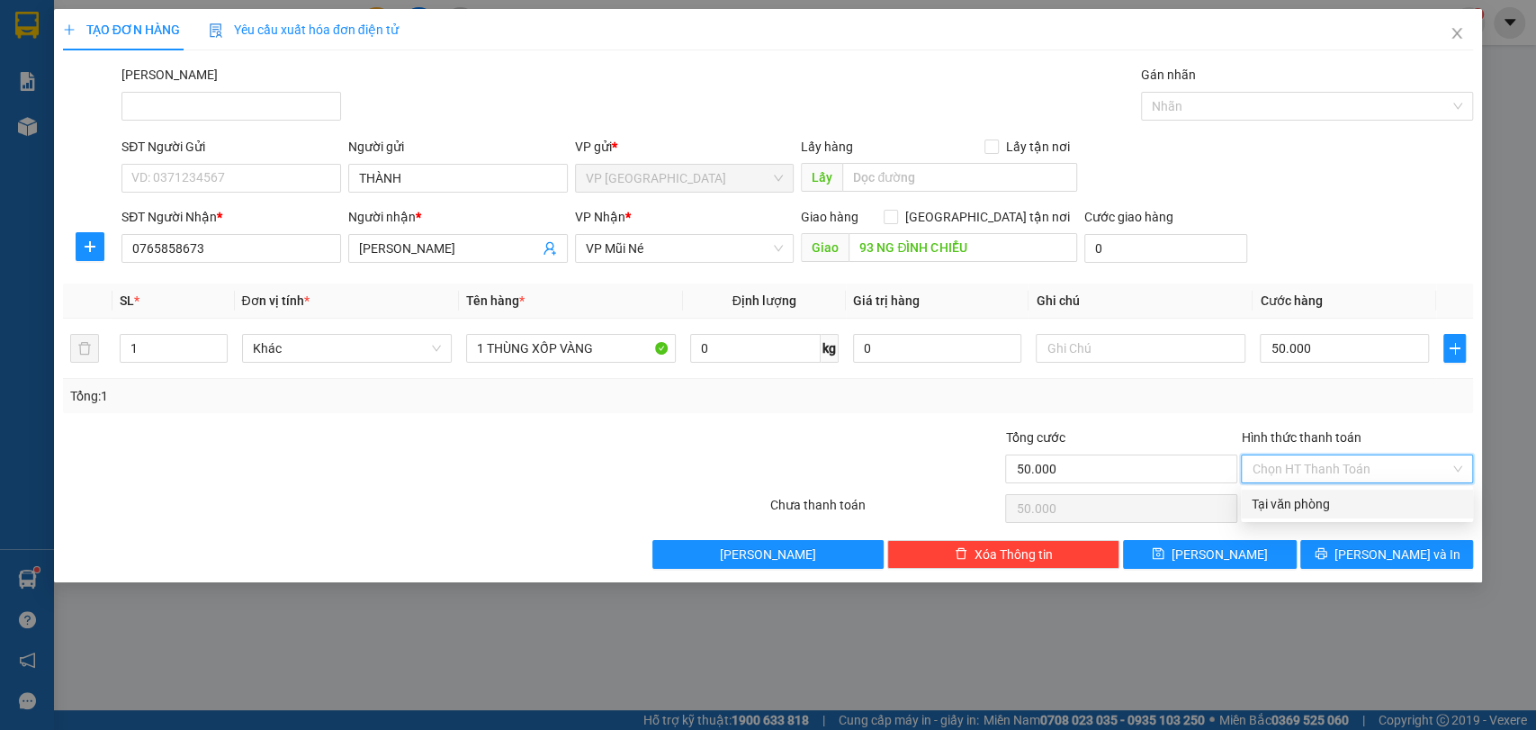
click at [1315, 506] on div "Tại văn phòng" at bounding box center [1357, 504] width 211 height 20
type input "0"
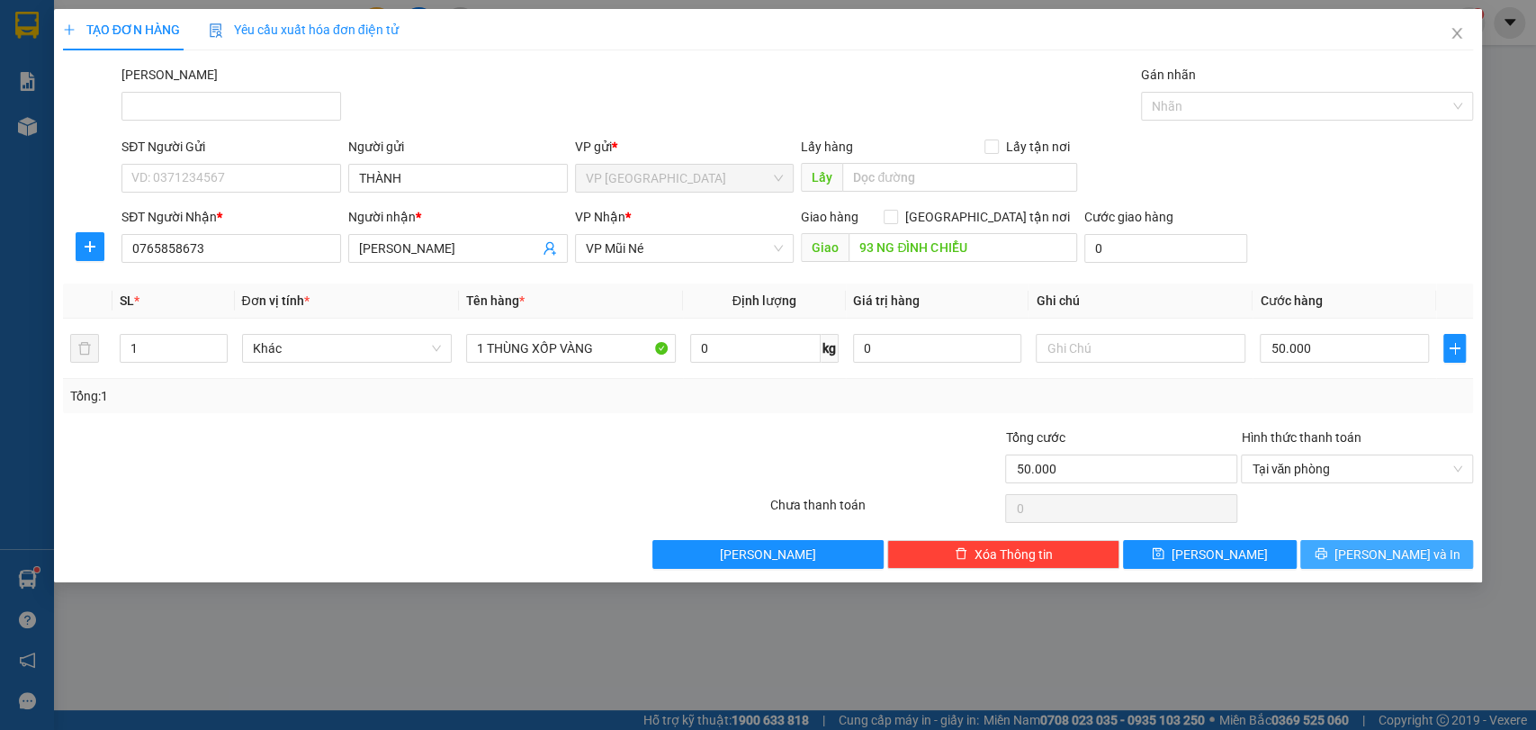
click at [1327, 549] on icon "printer" at bounding box center [1321, 553] width 13 height 13
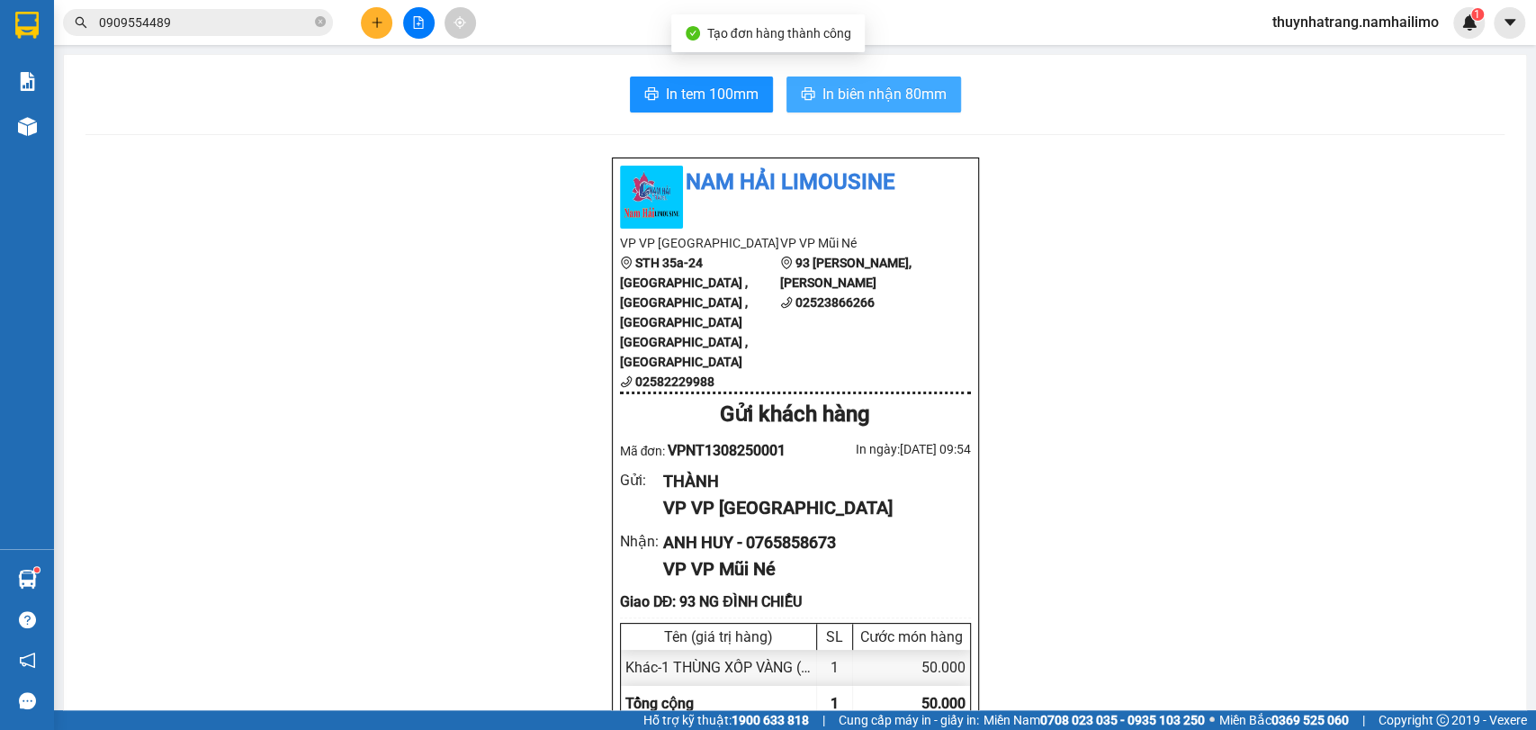
click at [848, 91] on span "In biên nhận 80mm" at bounding box center [885, 94] width 124 height 22
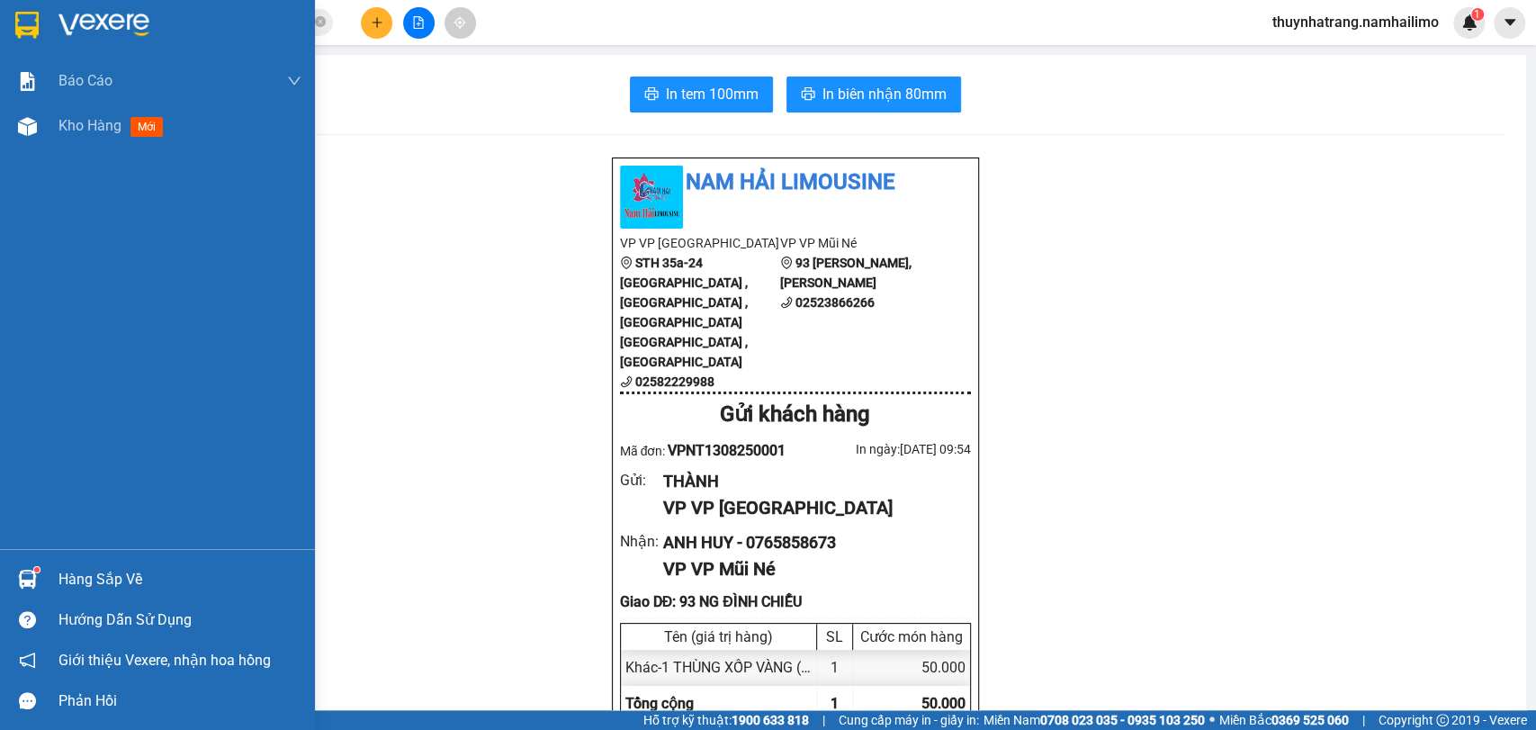
drag, startPoint x: 34, startPoint y: 34, endPoint x: 101, endPoint y: 45, distance: 67.5
click at [34, 33] on img at bounding box center [26, 25] width 23 height 27
